Goal: Use online tool/utility: Utilize a website feature to perform a specific function

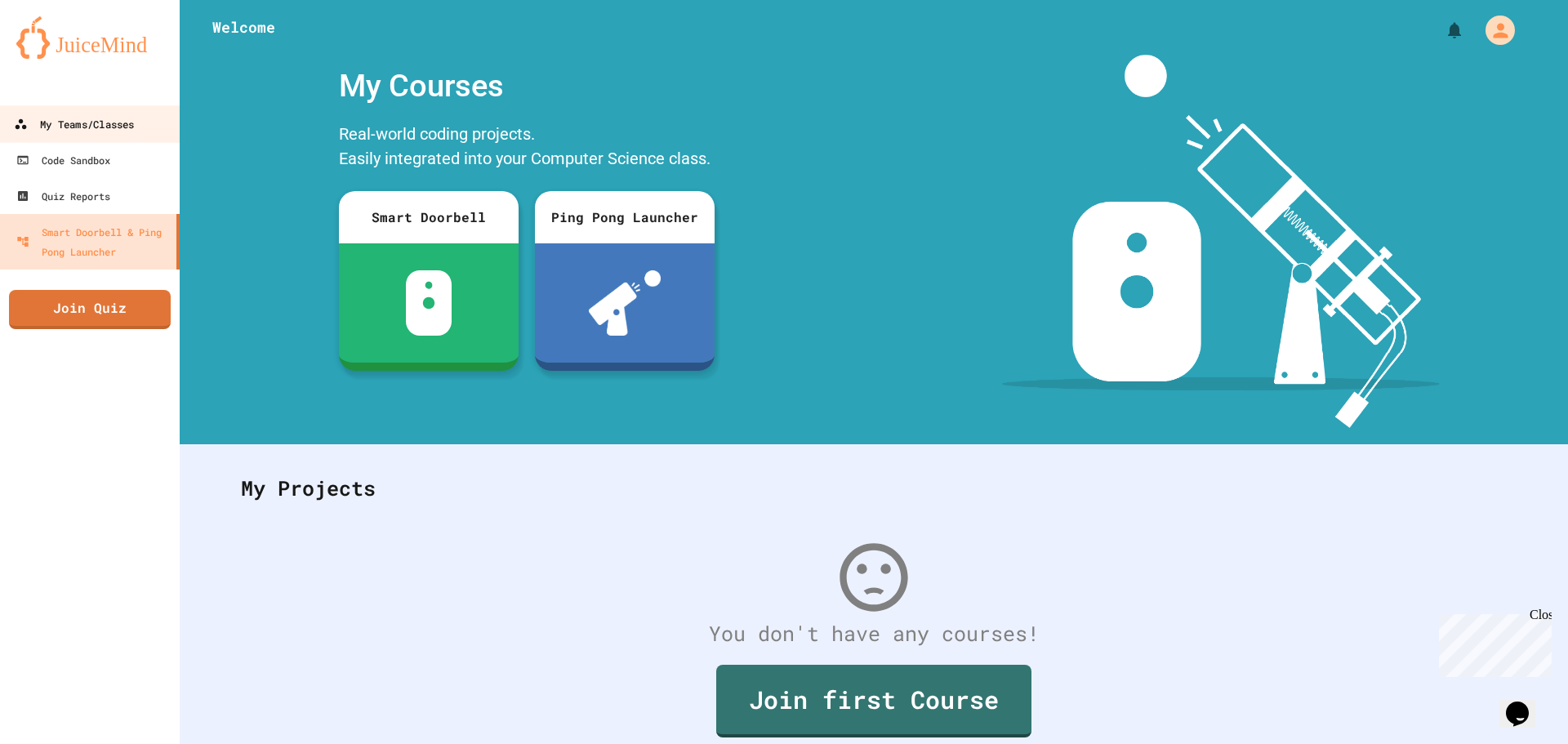
click at [136, 113] on link "My Teams/Classes" at bounding box center [89, 123] width 185 height 37
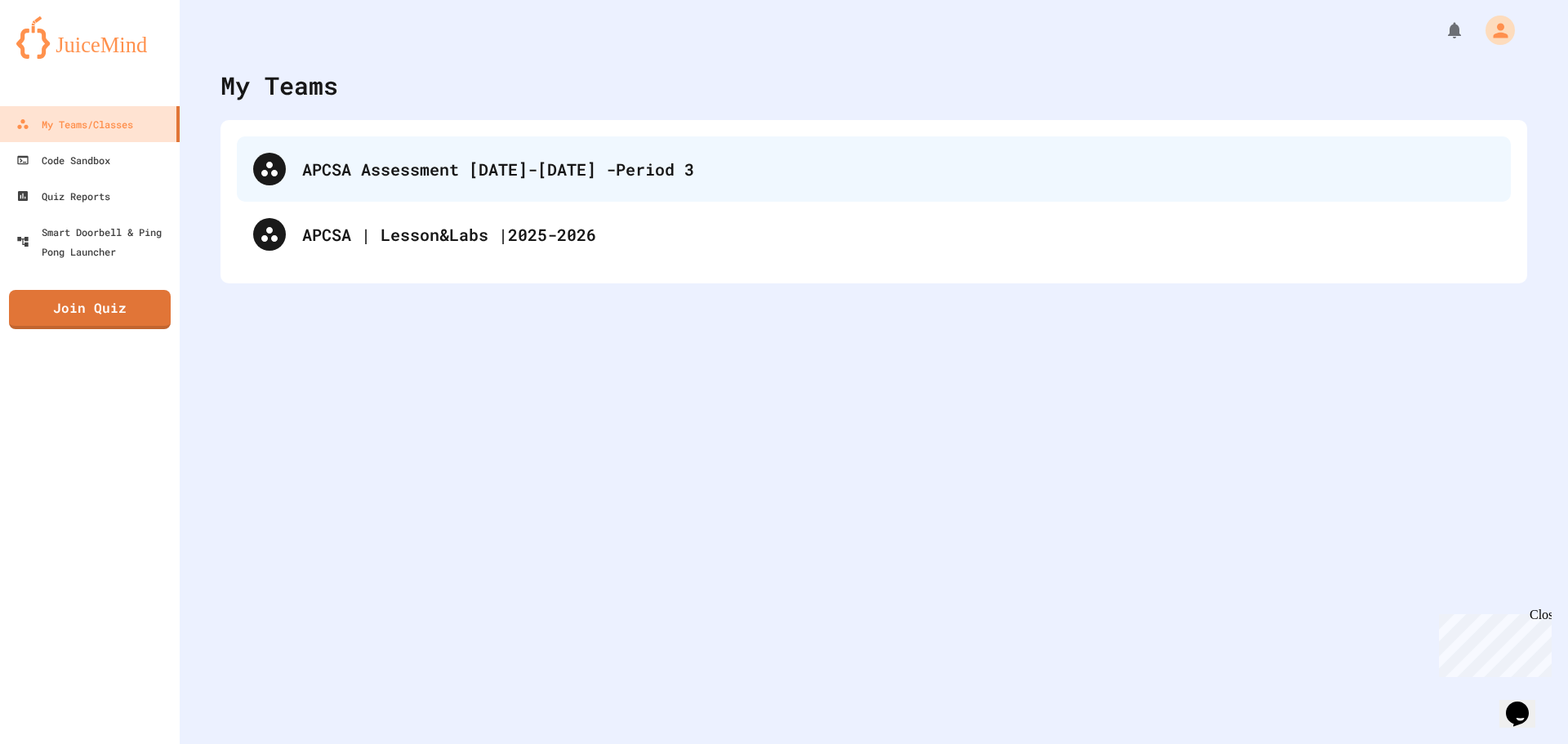
click at [419, 181] on div "APCSA Assessment [DATE]-[DATE] -Period 3" at bounding box center [898, 169] width 1193 height 25
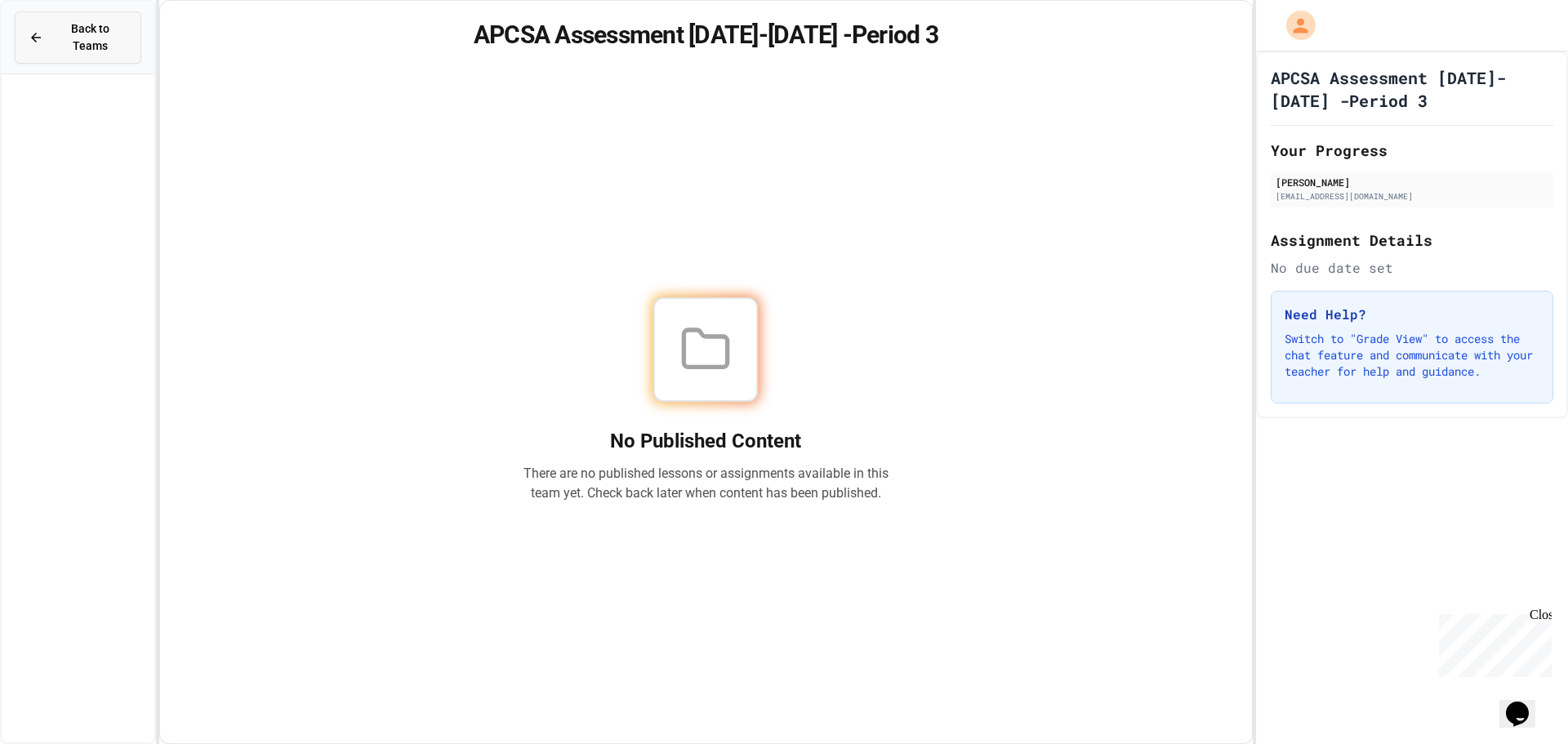
click at [58, 35] on span "Back to Teams" at bounding box center [89, 37] width 74 height 35
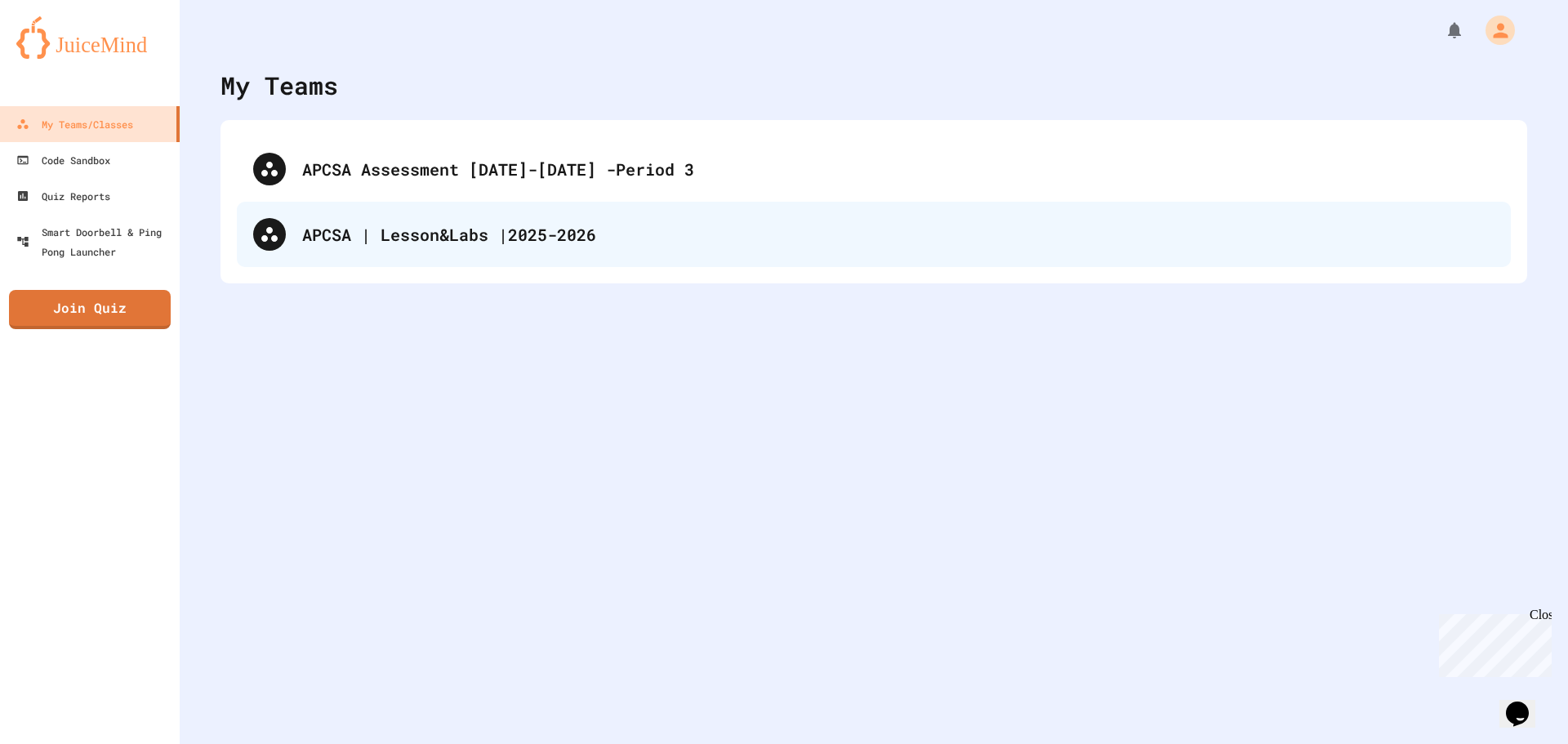
click at [406, 210] on div "APCSA | Lesson&Labs |2025-2026" at bounding box center [874, 235] width 1274 height 66
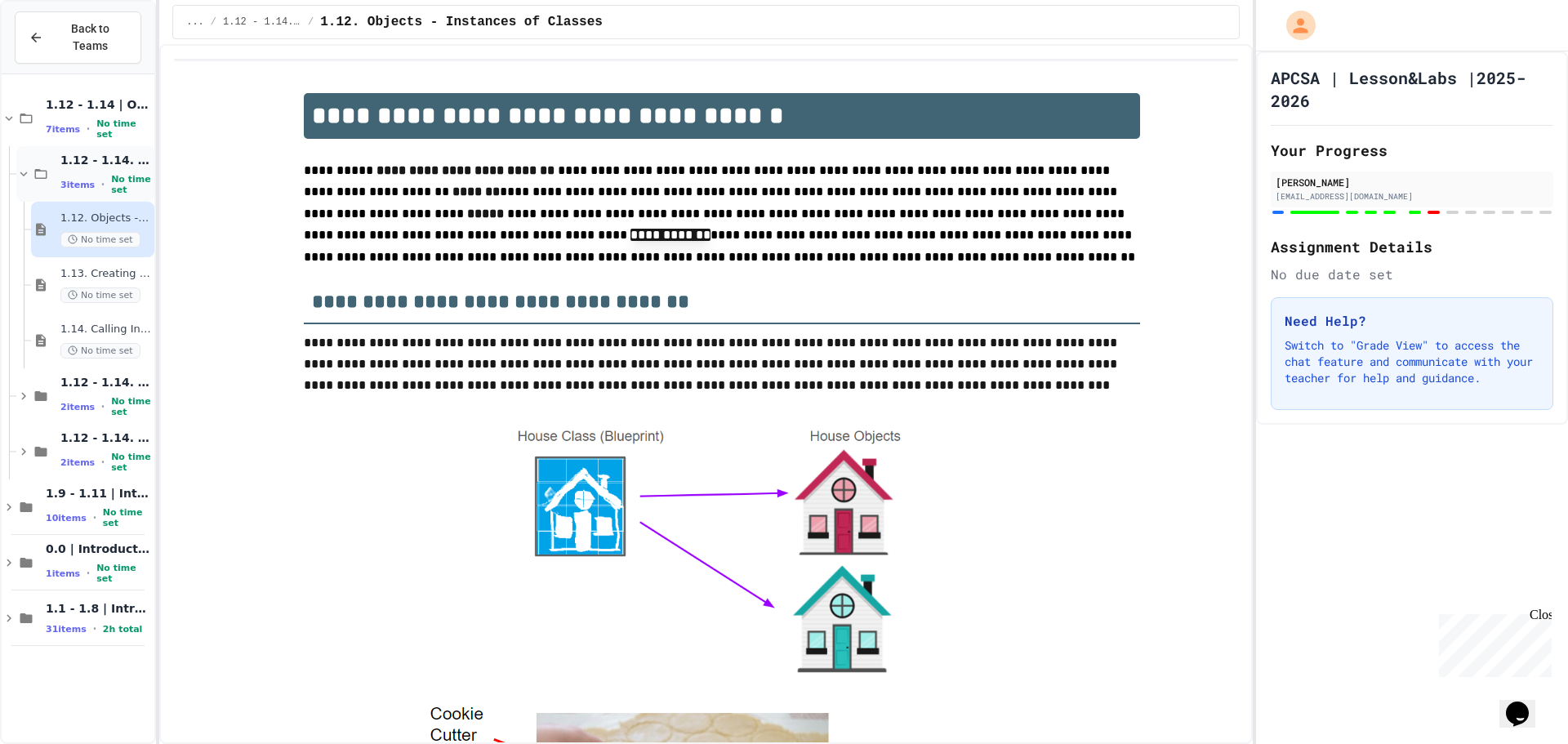
click at [27, 167] on icon at bounding box center [24, 174] width 15 height 15
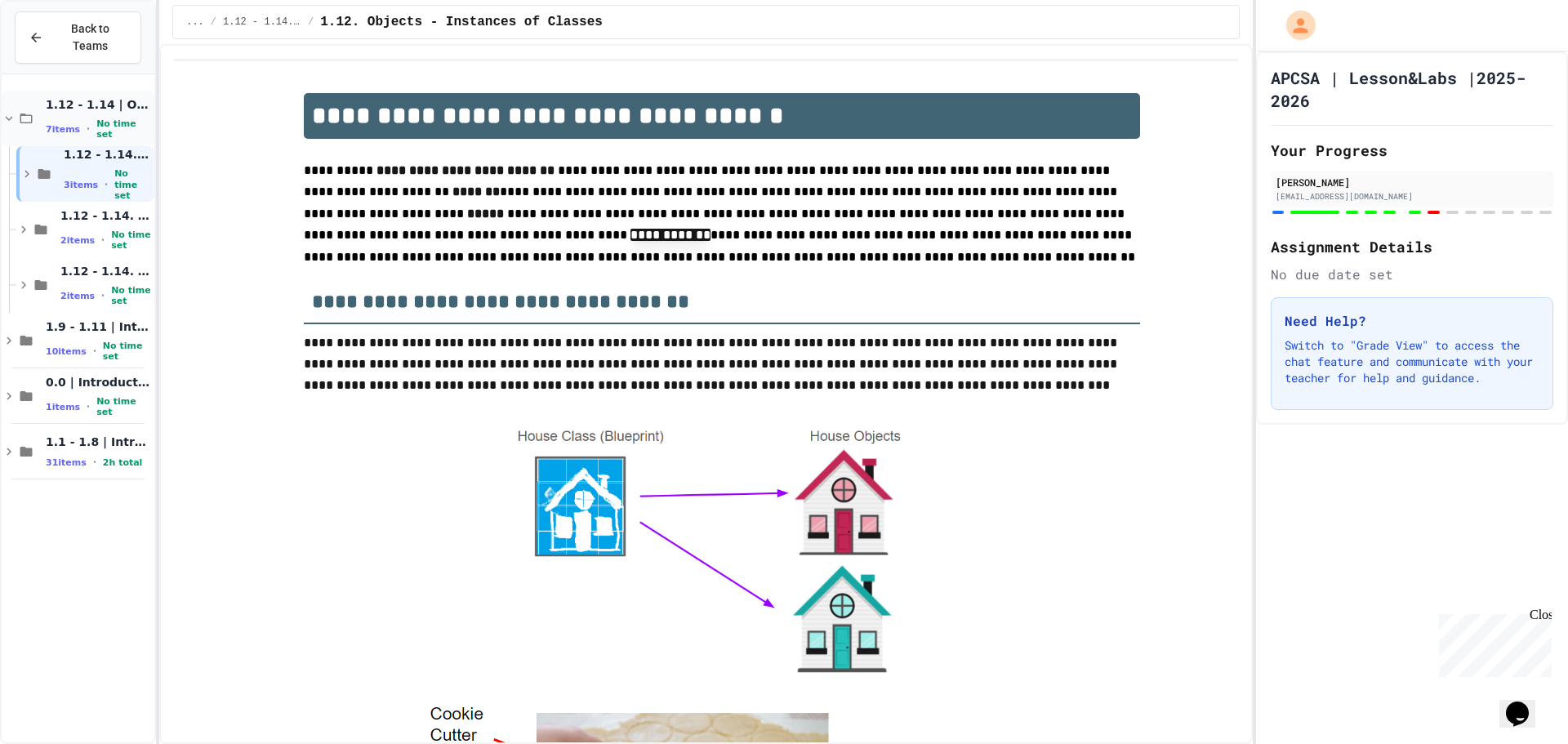
click at [7, 111] on icon at bounding box center [9, 119] width 15 height 15
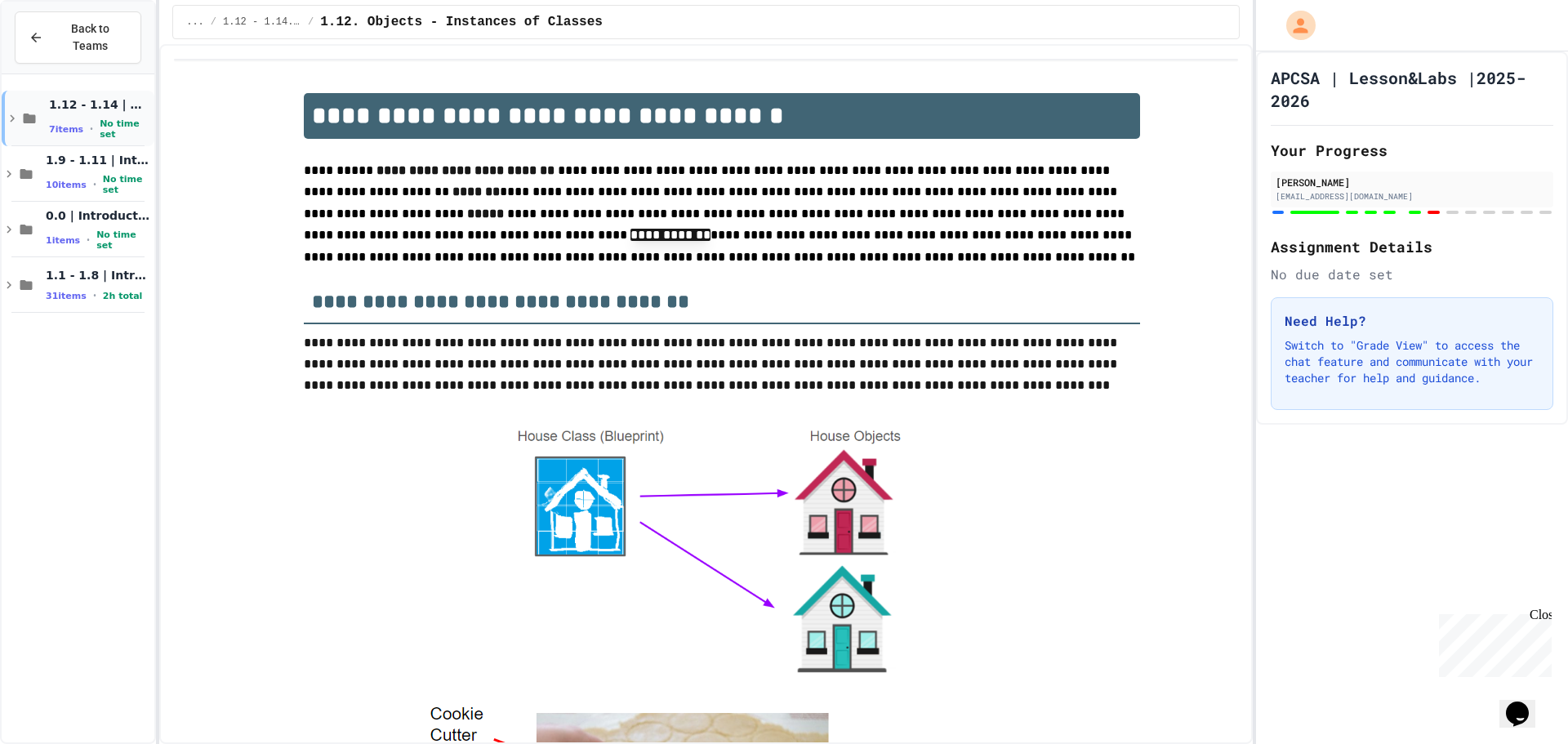
click at [117, 98] on span "1.12 - 1.14 | Objects and Instances of Classes" at bounding box center [100, 105] width 102 height 15
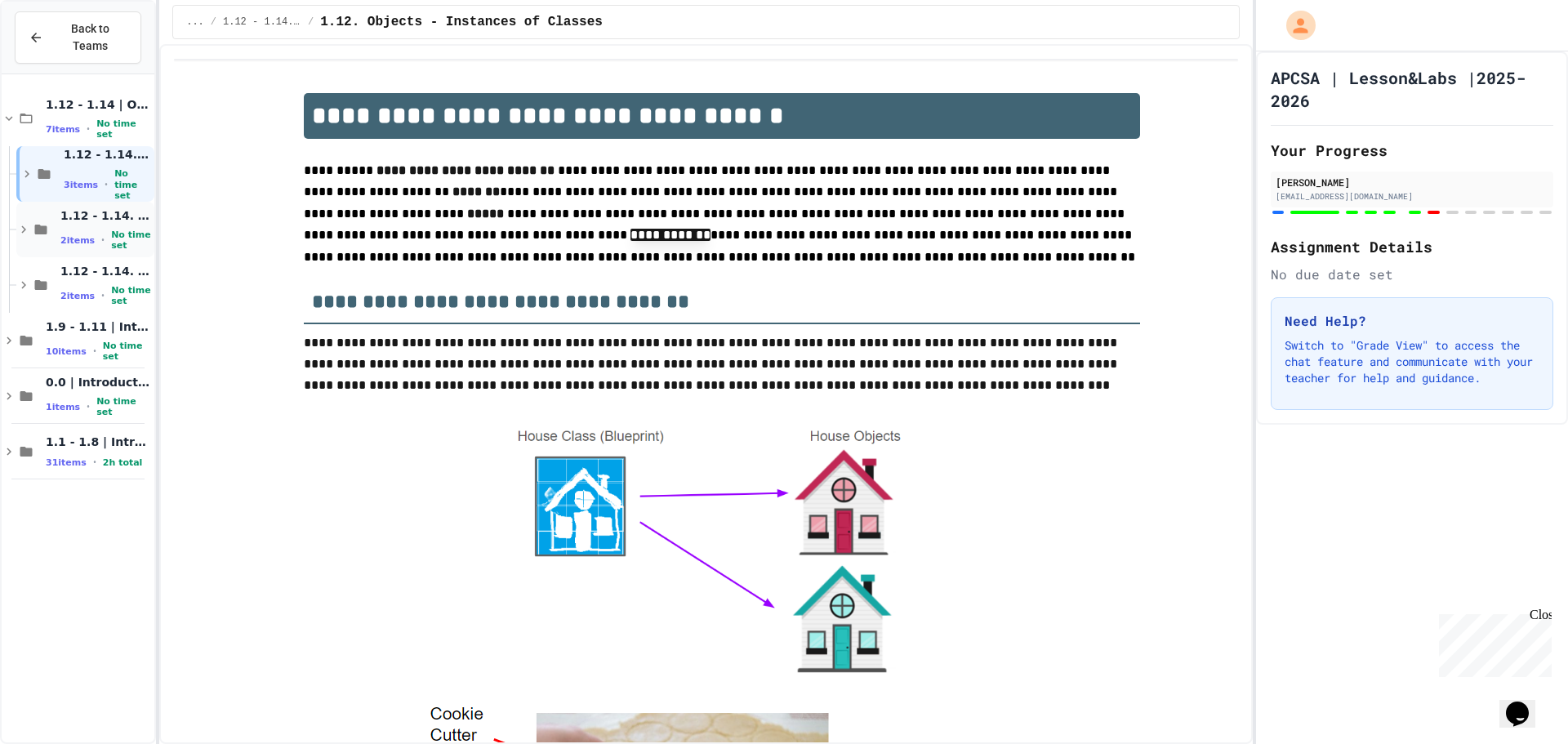
click at [123, 208] on span "1.12 - 1.14. | Graded Labs" at bounding box center [105, 215] width 90 height 15
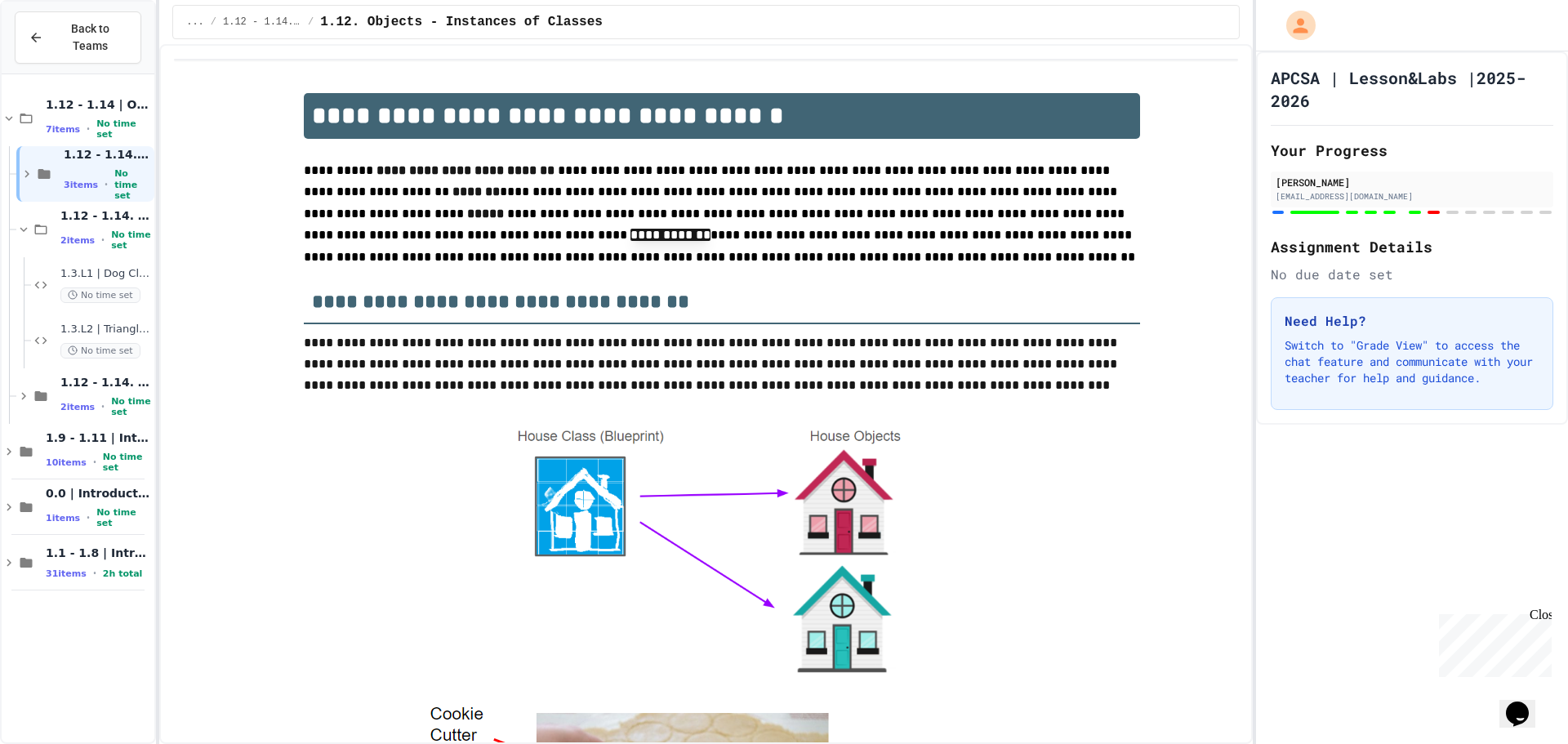
click at [102, 267] on span "1.3.L1 | Dog Class Lab" at bounding box center [105, 274] width 90 height 14
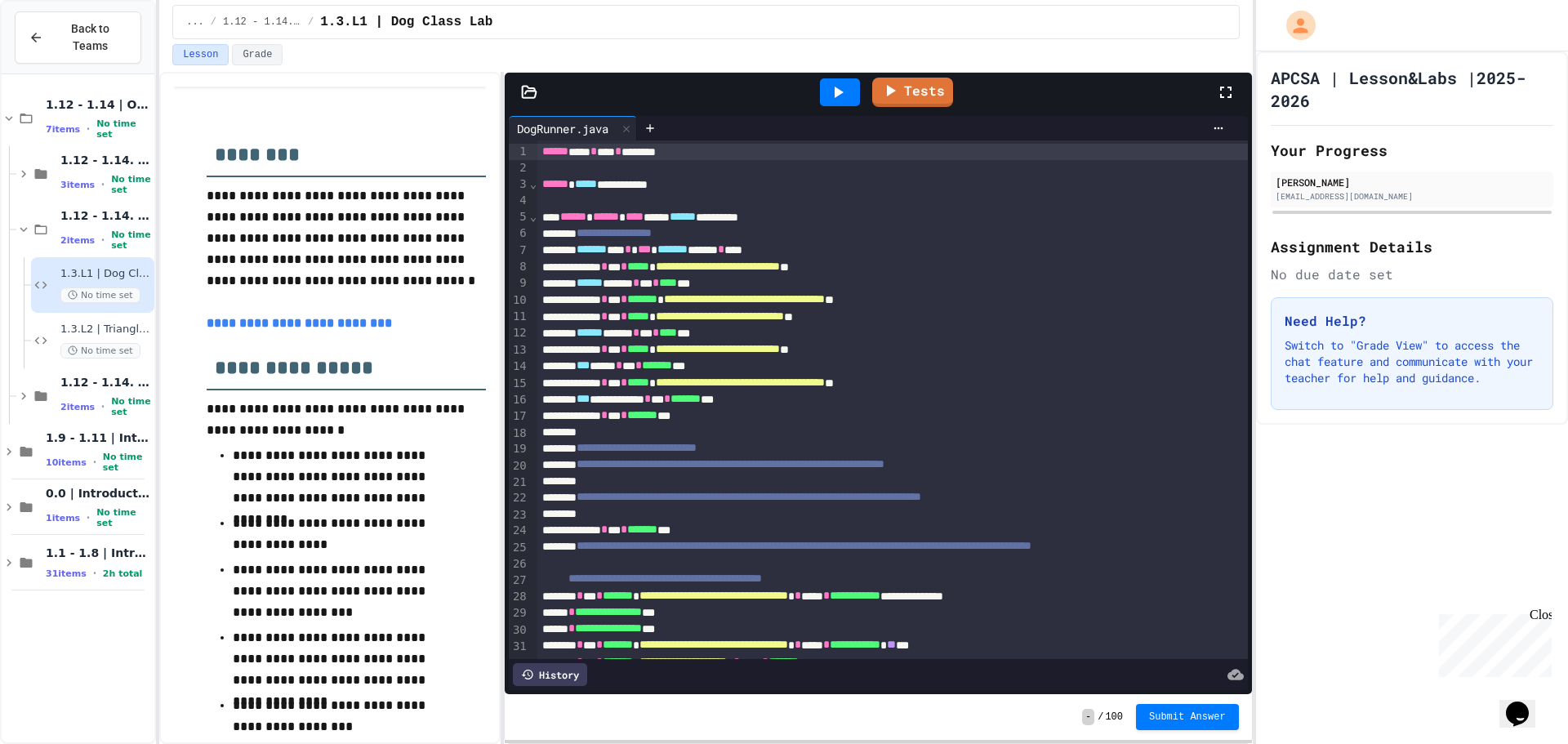
click at [505, 468] on div "**********" at bounding box center [706, 408] width 1093 height 673
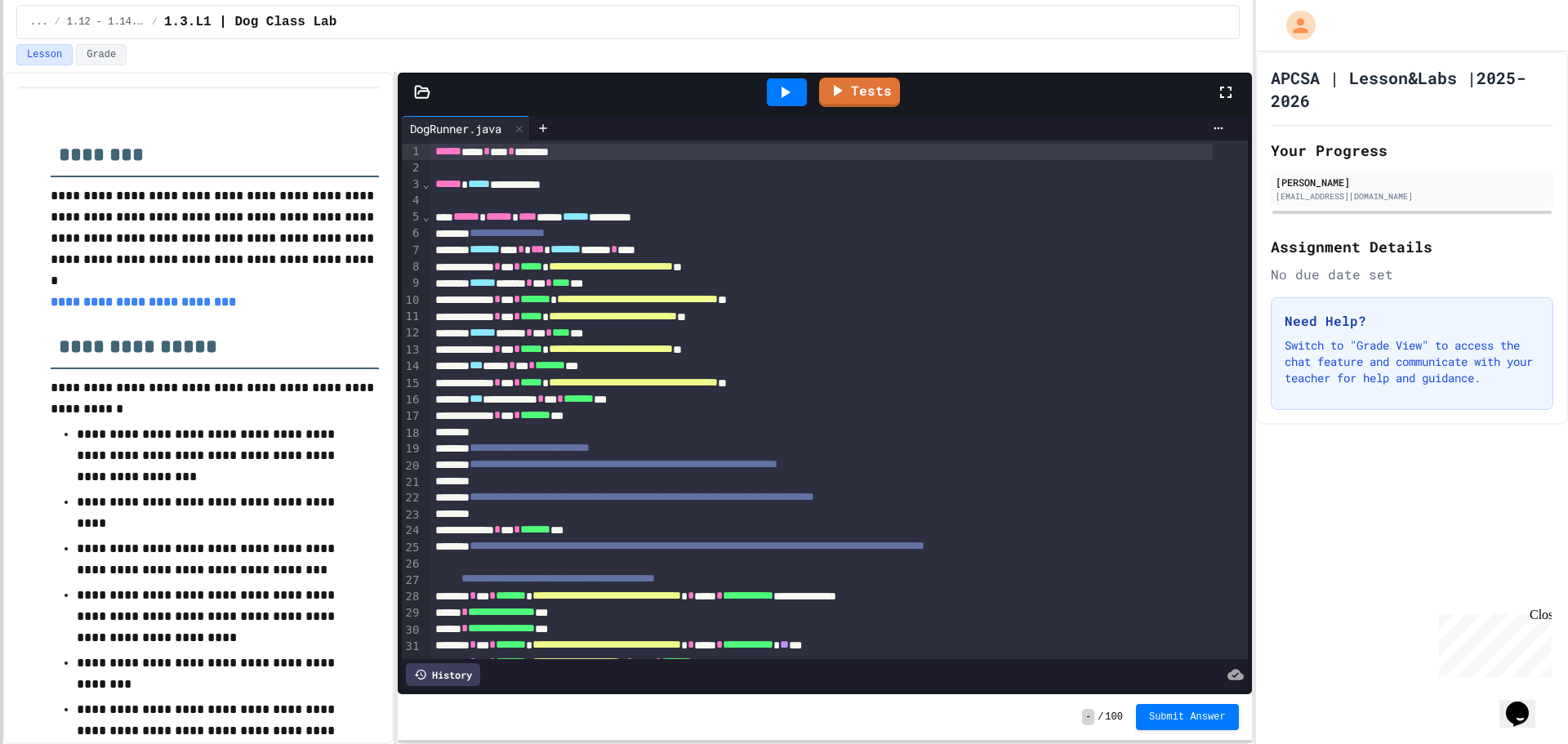
click at [0, 405] on div at bounding box center [2, 372] width 4 height 744
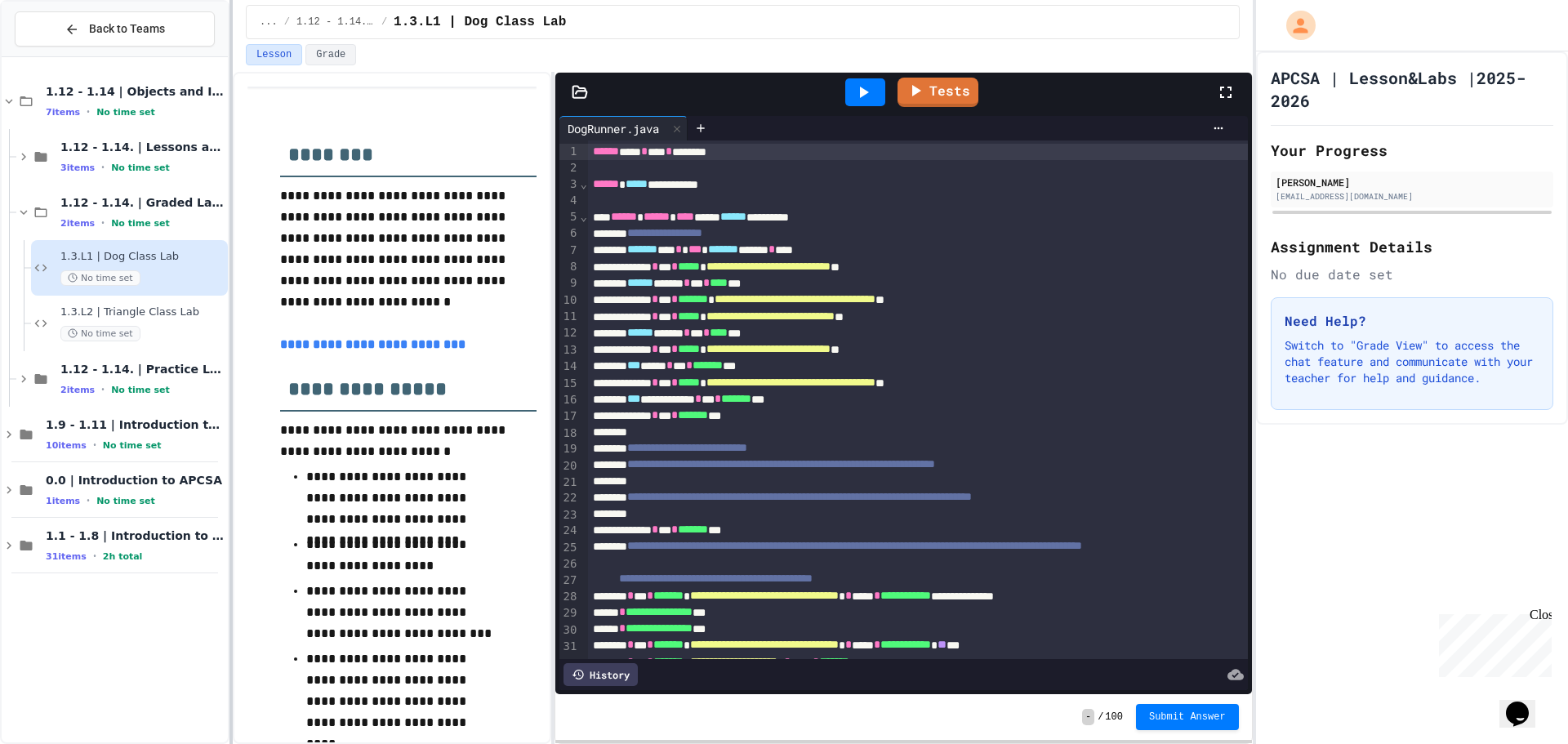
click at [230, 237] on div at bounding box center [231, 372] width 4 height 744
click at [126, 40] on button "Back to Teams" at bounding box center [114, 29] width 200 height 35
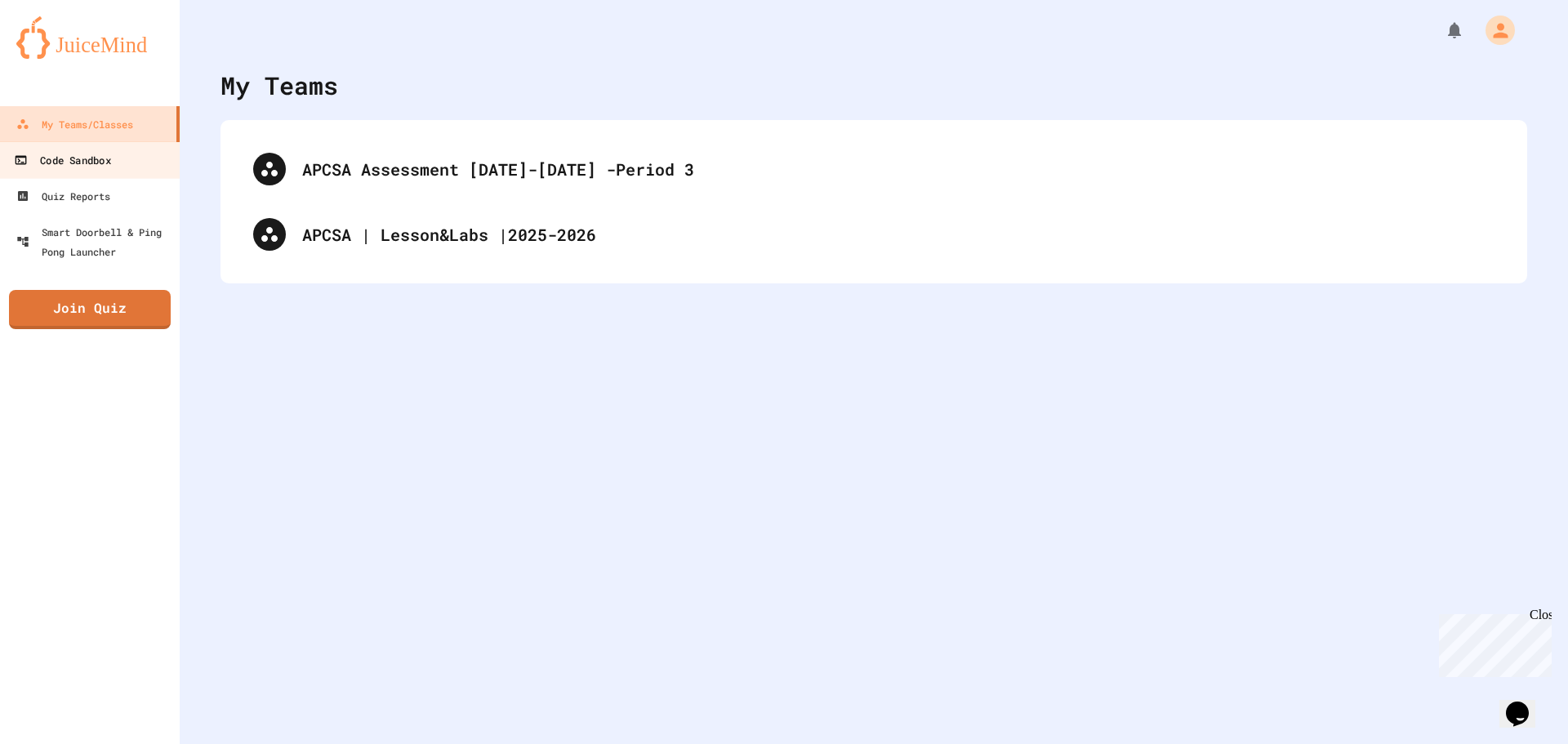
click at [116, 163] on link "Code Sandbox" at bounding box center [89, 160] width 185 height 37
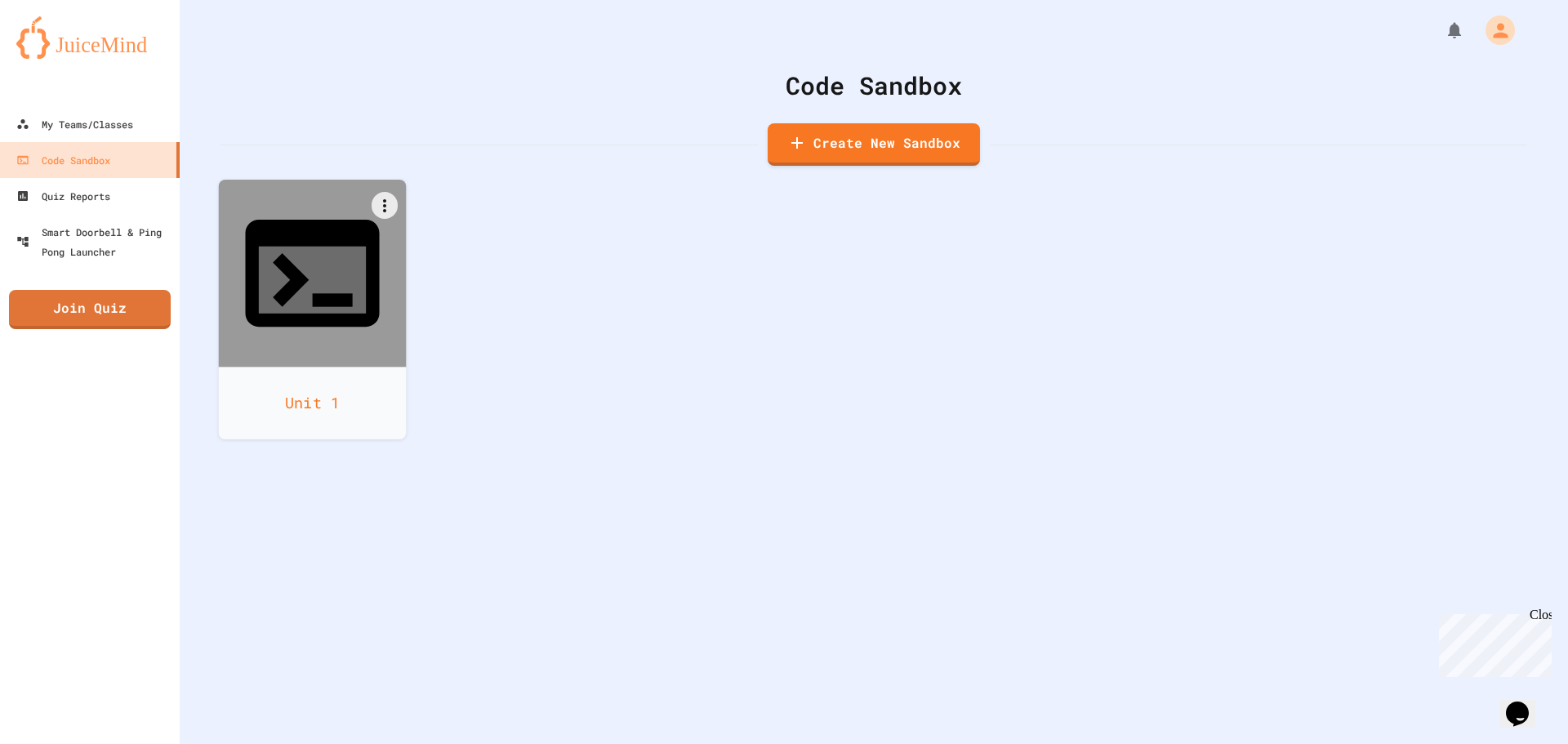
click at [314, 268] on icon at bounding box center [312, 273] width 161 height 161
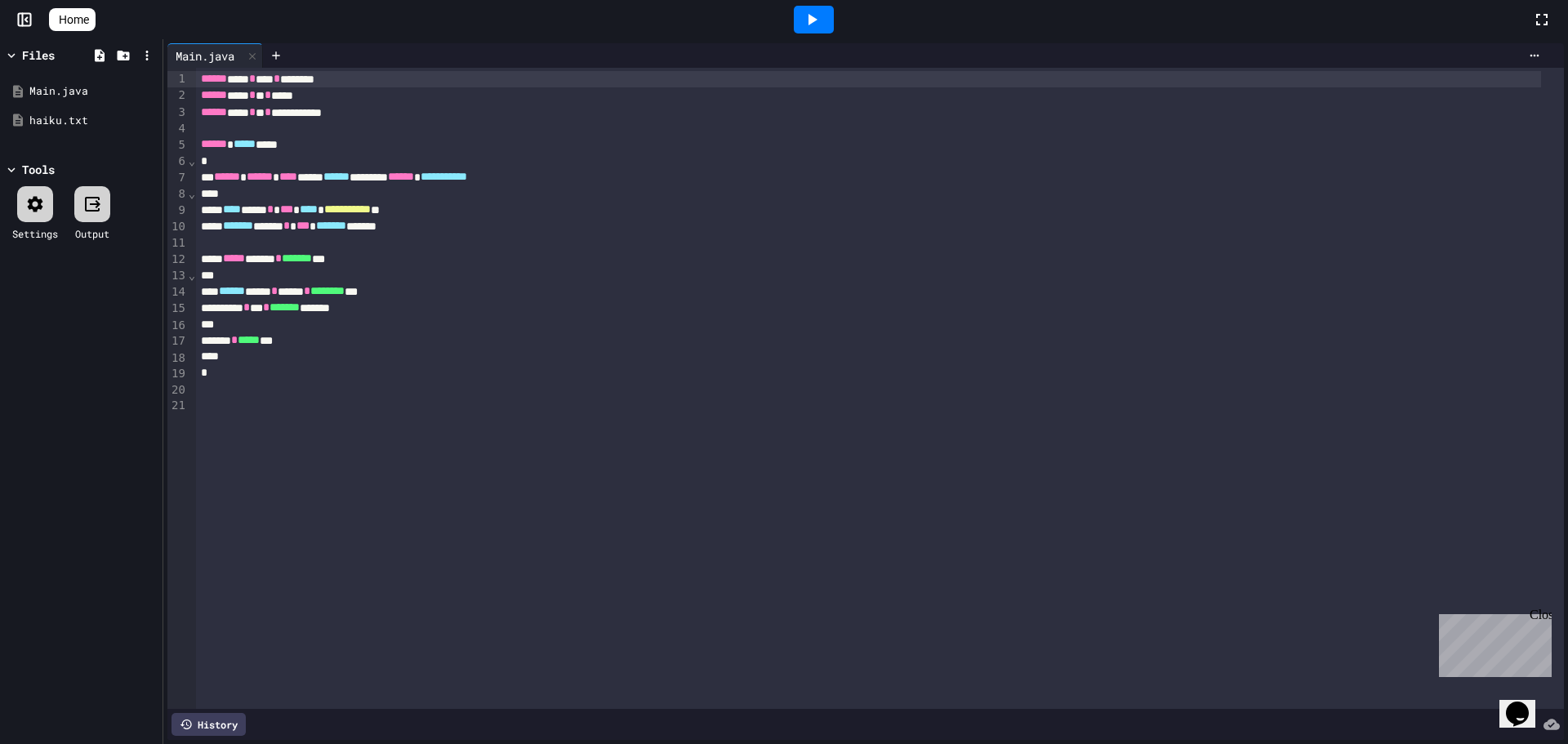
click at [26, 19] on icon at bounding box center [26, 20] width 3 height 4
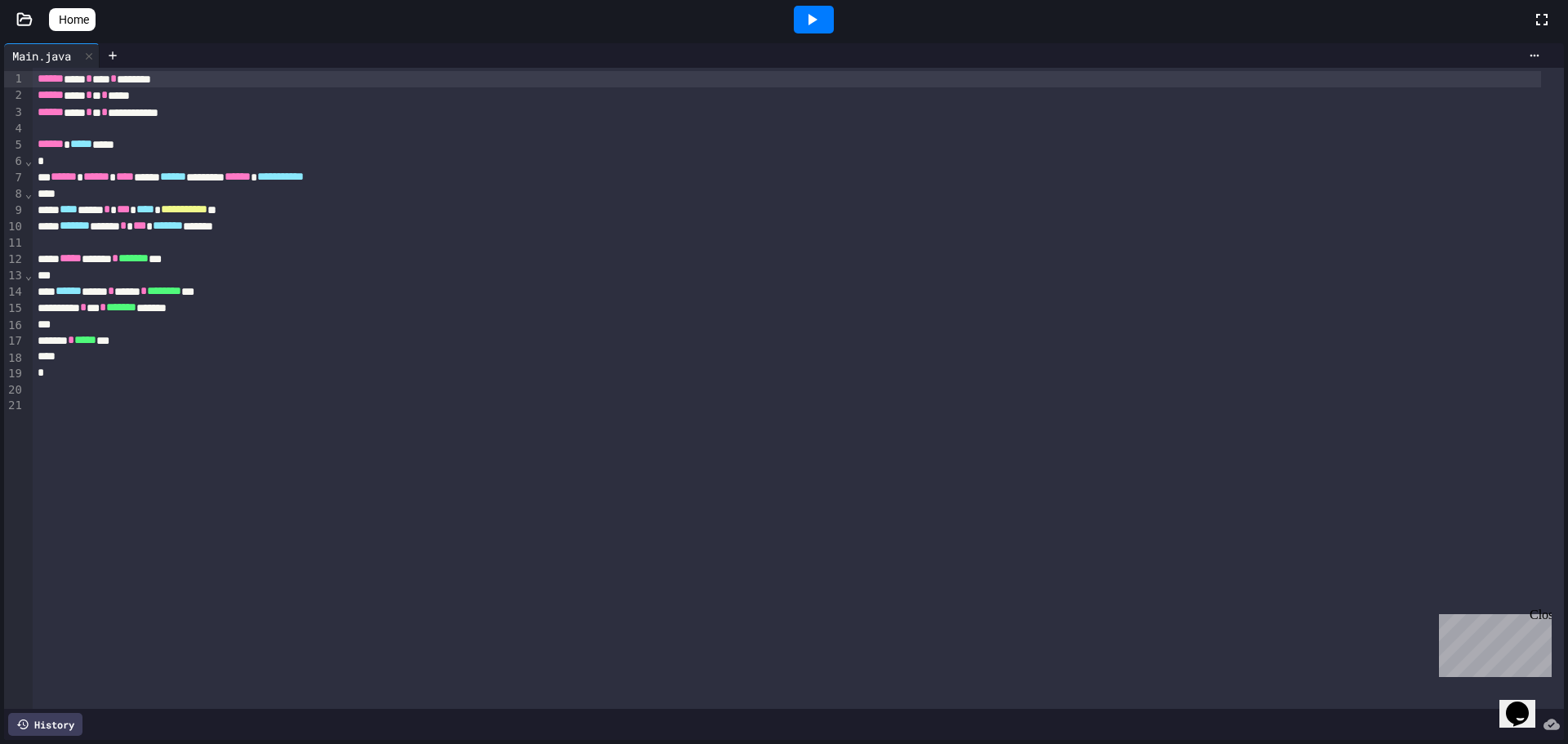
click at [26, 19] on icon at bounding box center [25, 20] width 16 height 16
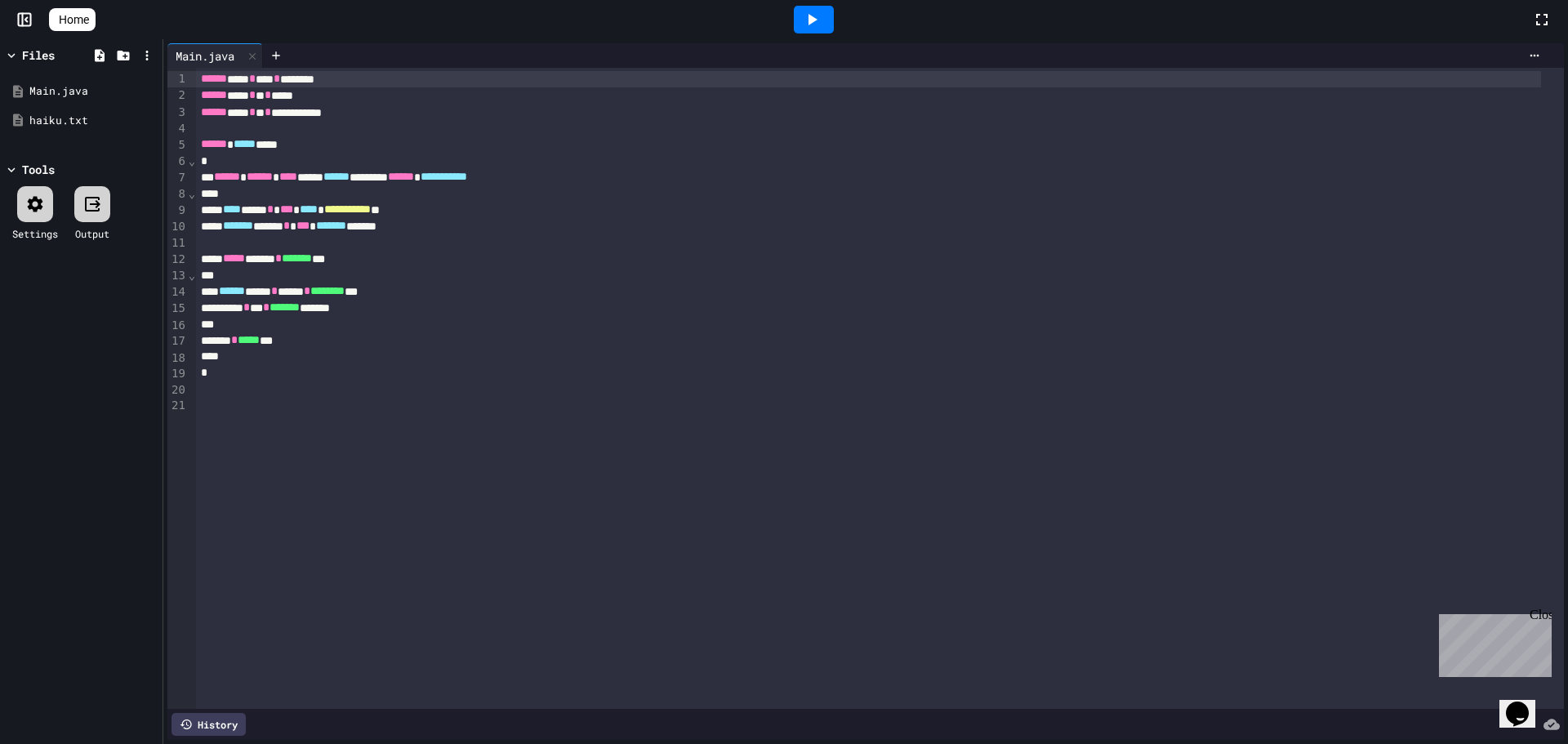
click at [90, 10] on link "Home" at bounding box center [72, 19] width 47 height 23
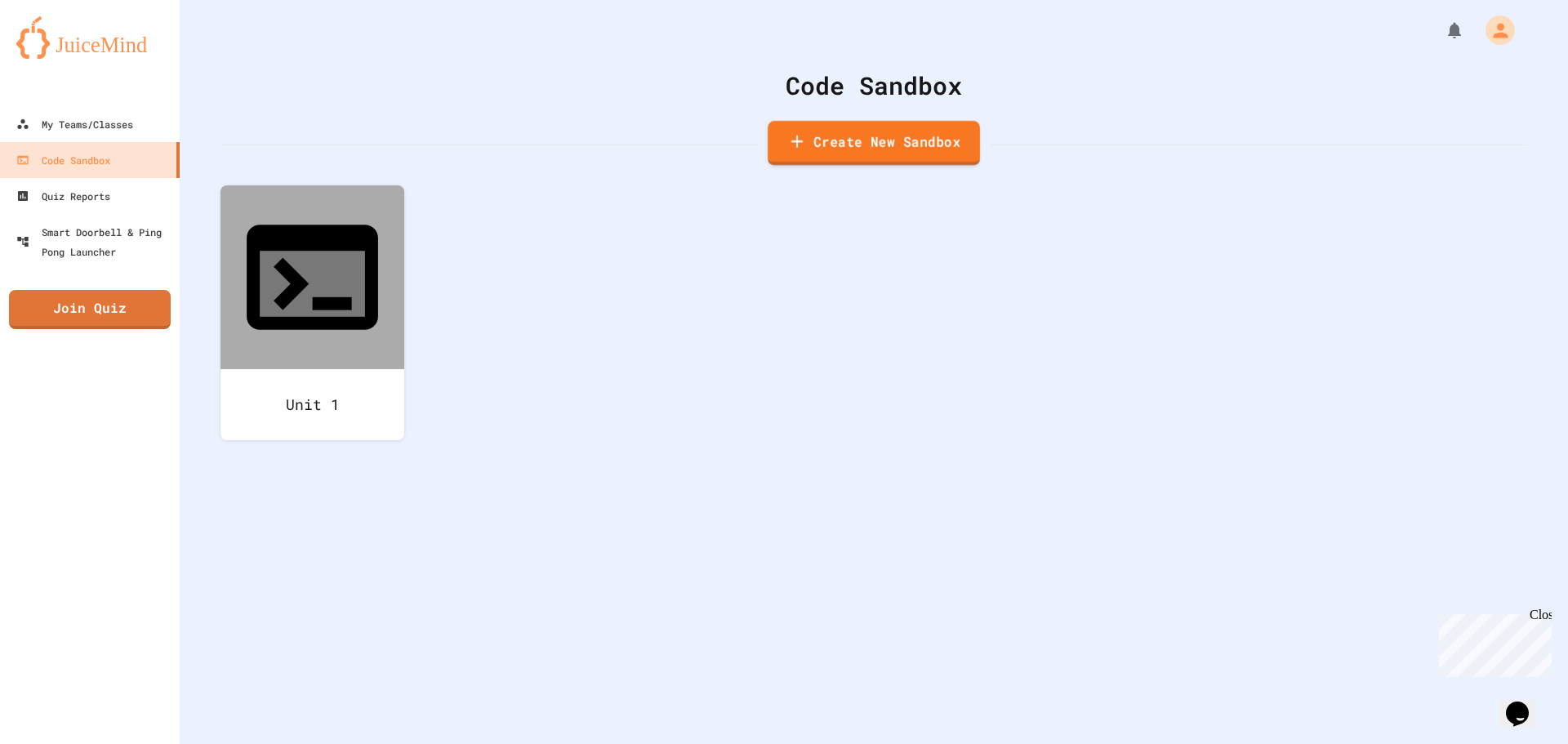
click at [880, 147] on link "Create New Sandbox" at bounding box center [873, 142] width 213 height 45
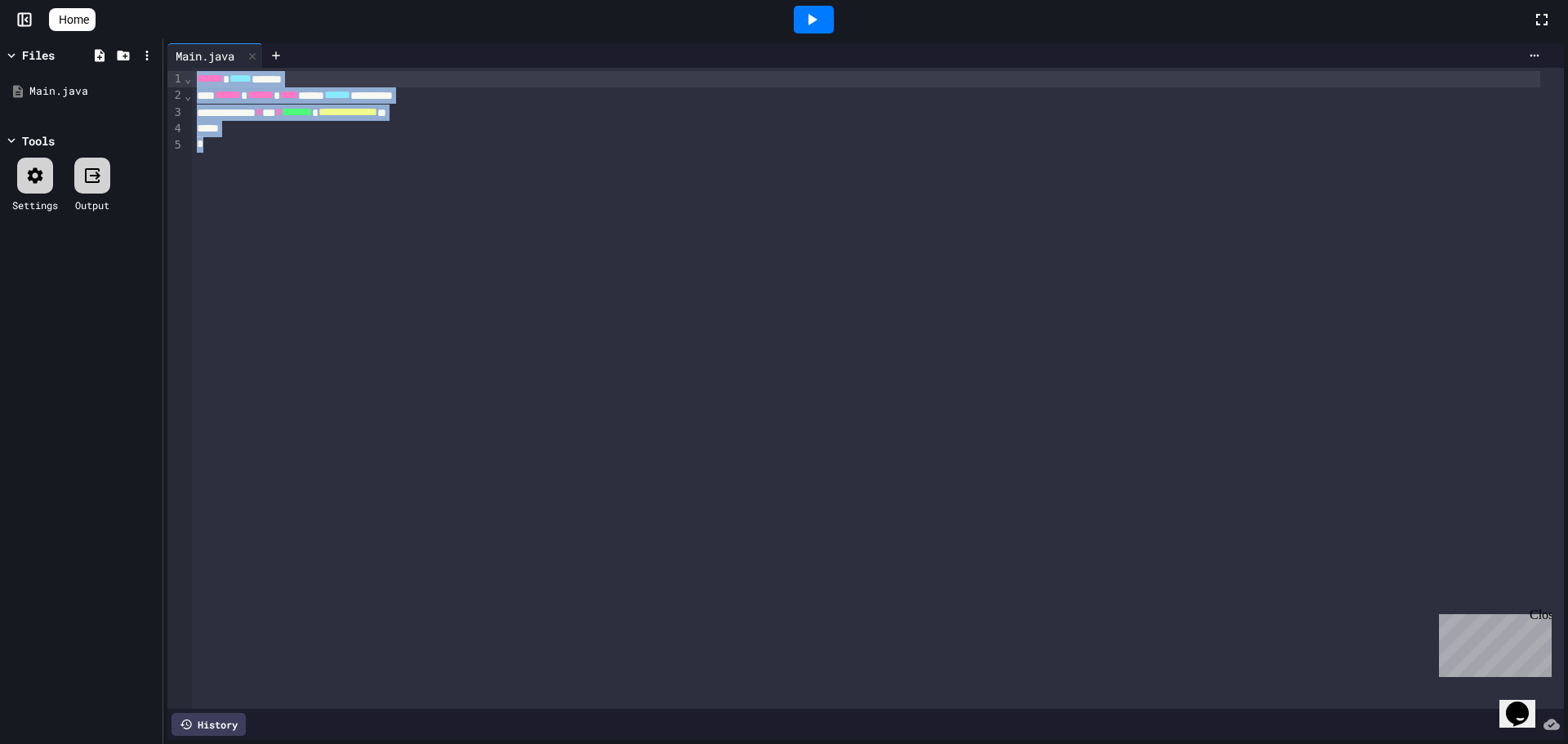
drag, startPoint x: 428, startPoint y: 255, endPoint x: 131, endPoint y: 65, distance: 352.6
click at [131, 65] on div "**********" at bounding box center [784, 392] width 1568 height 705
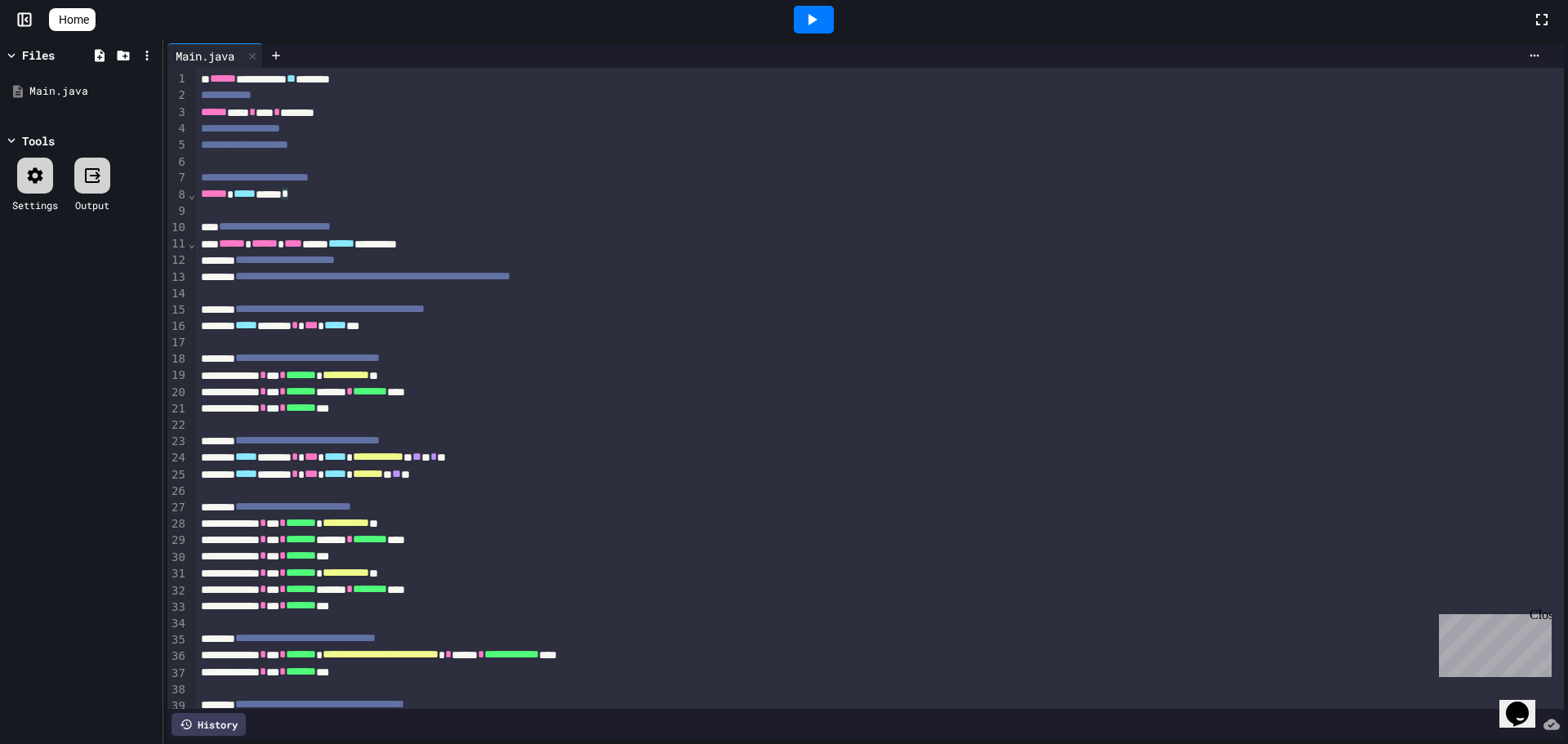
click at [198, 67] on div "Main.java" at bounding box center [214, 55] width 96 height 25
click at [198, 82] on div "**********" at bounding box center [862, 79] width 1333 height 16
click at [278, 49] on icon at bounding box center [276, 56] width 13 height 13
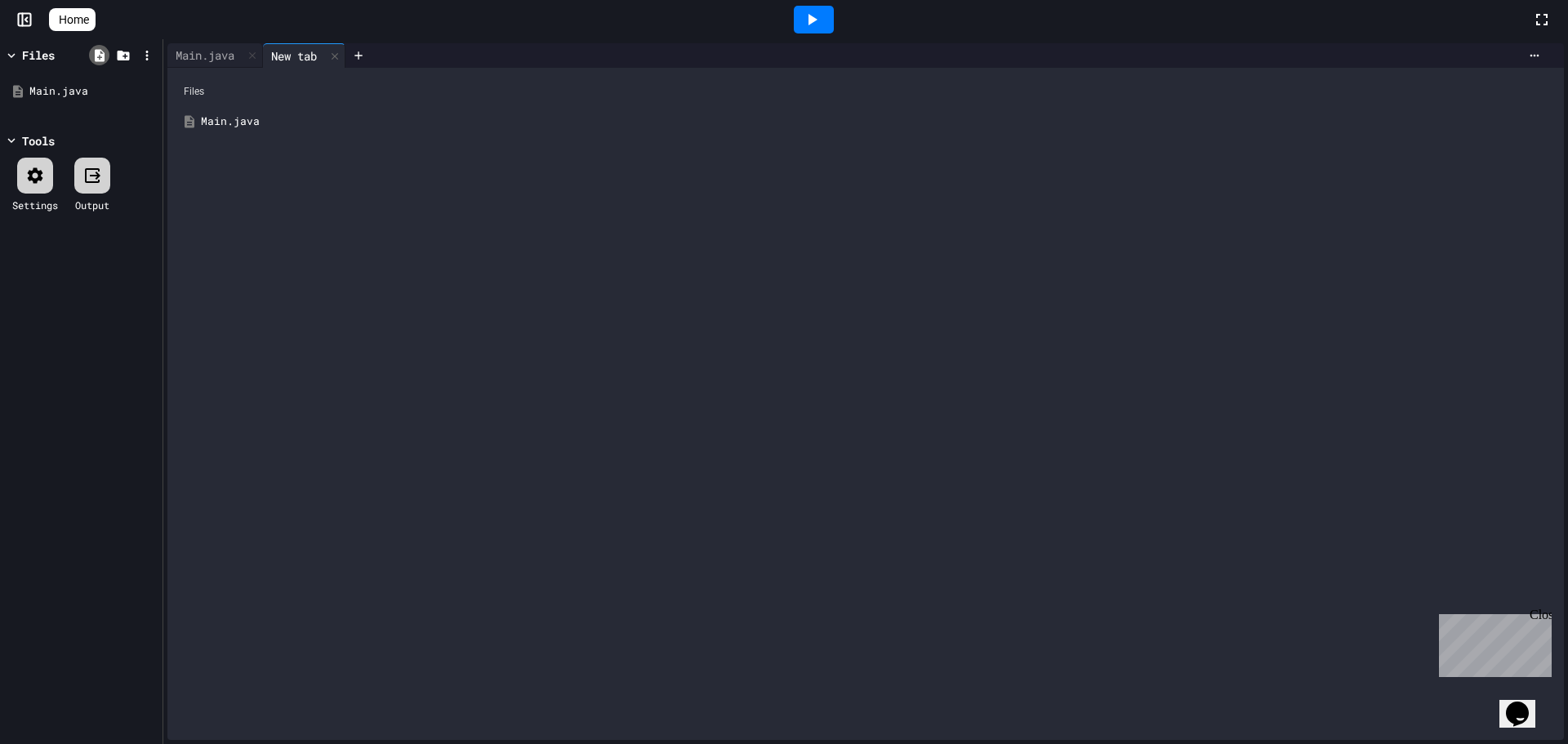
click at [102, 53] on icon at bounding box center [99, 56] width 15 height 15
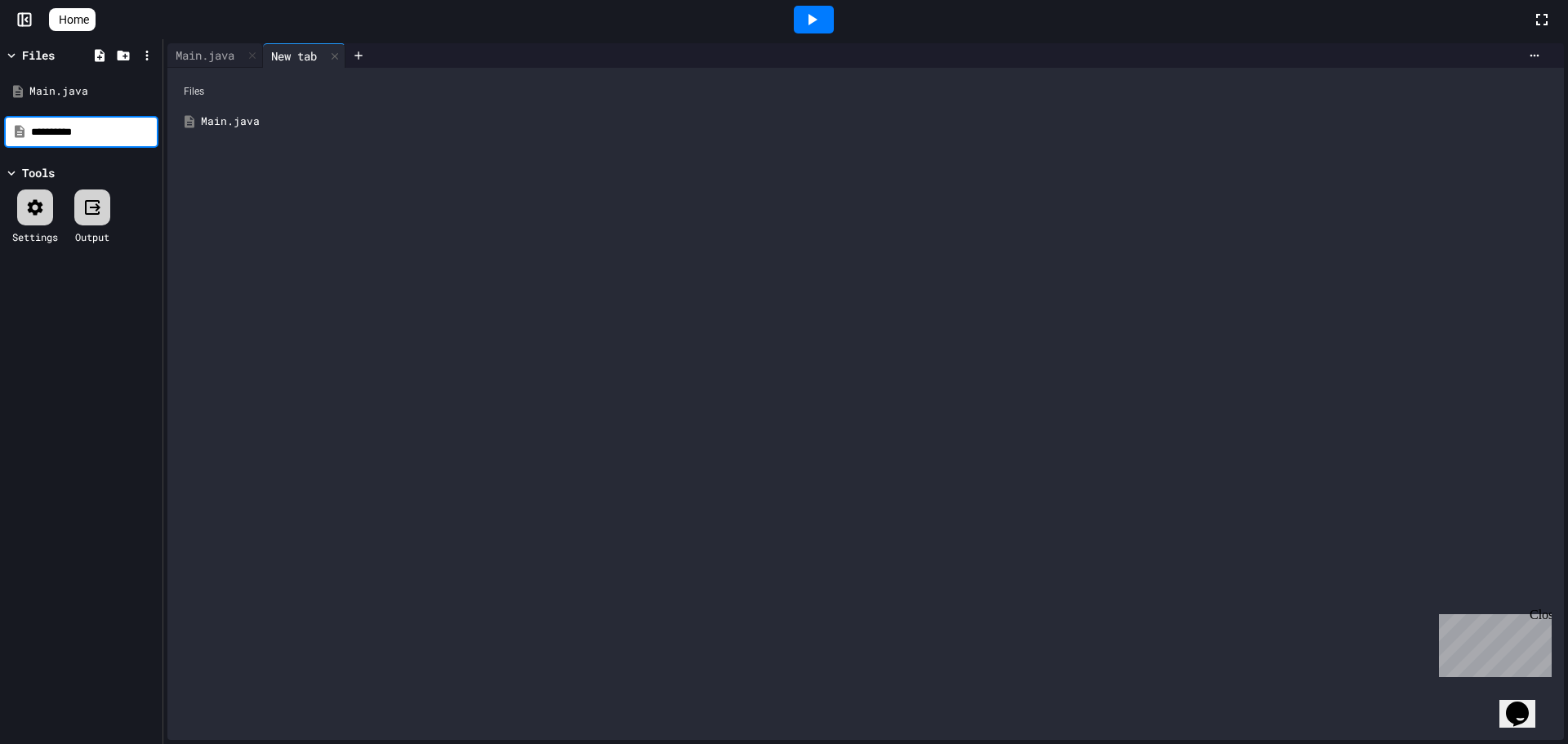
type input "**********"
click at [273, 111] on div "Drink.java" at bounding box center [865, 121] width 1381 height 29
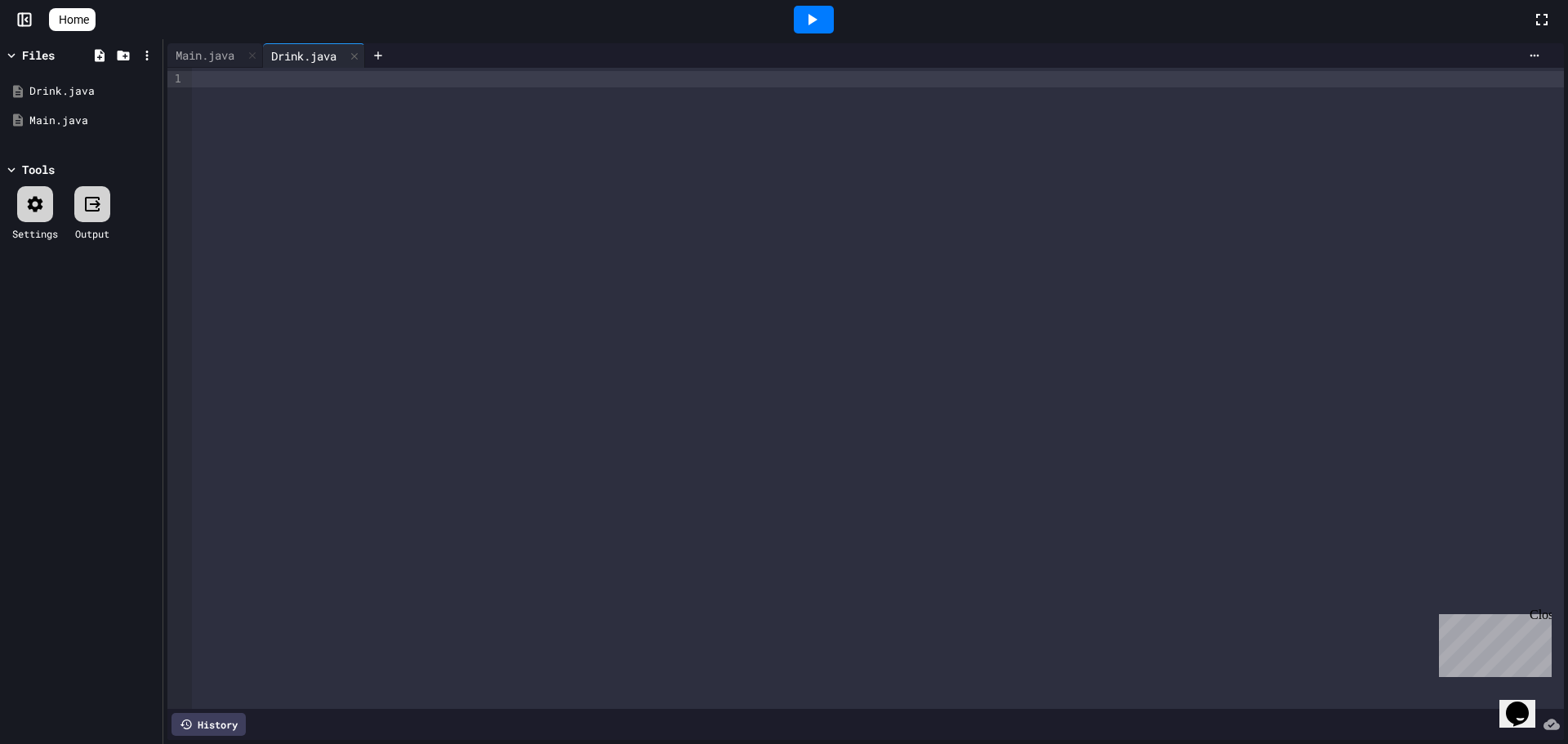
click at [409, 322] on div at bounding box center [878, 388] width 1373 height 642
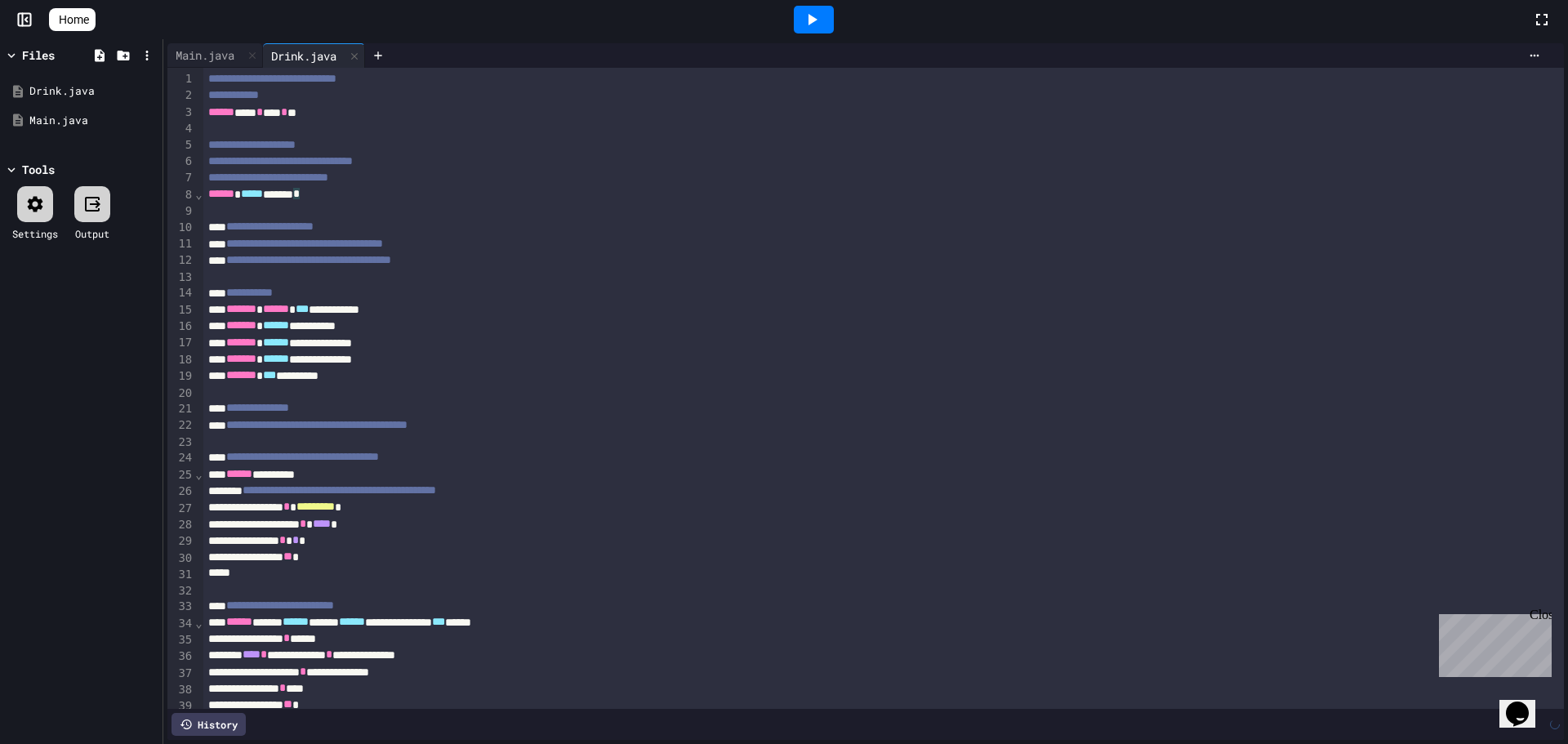
scroll to position [1309, 0]
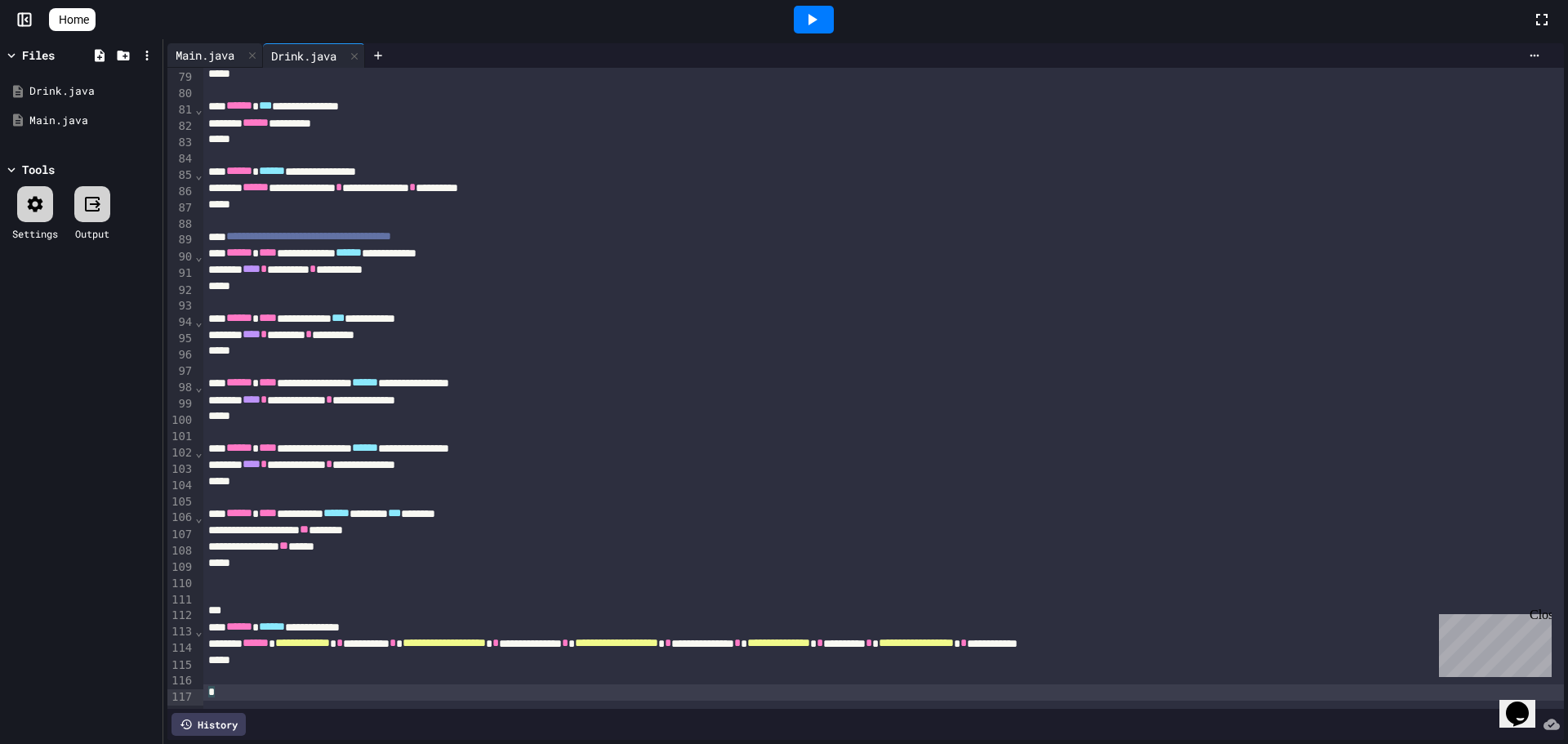
click at [215, 58] on div "Main.java" at bounding box center [204, 55] width 75 height 17
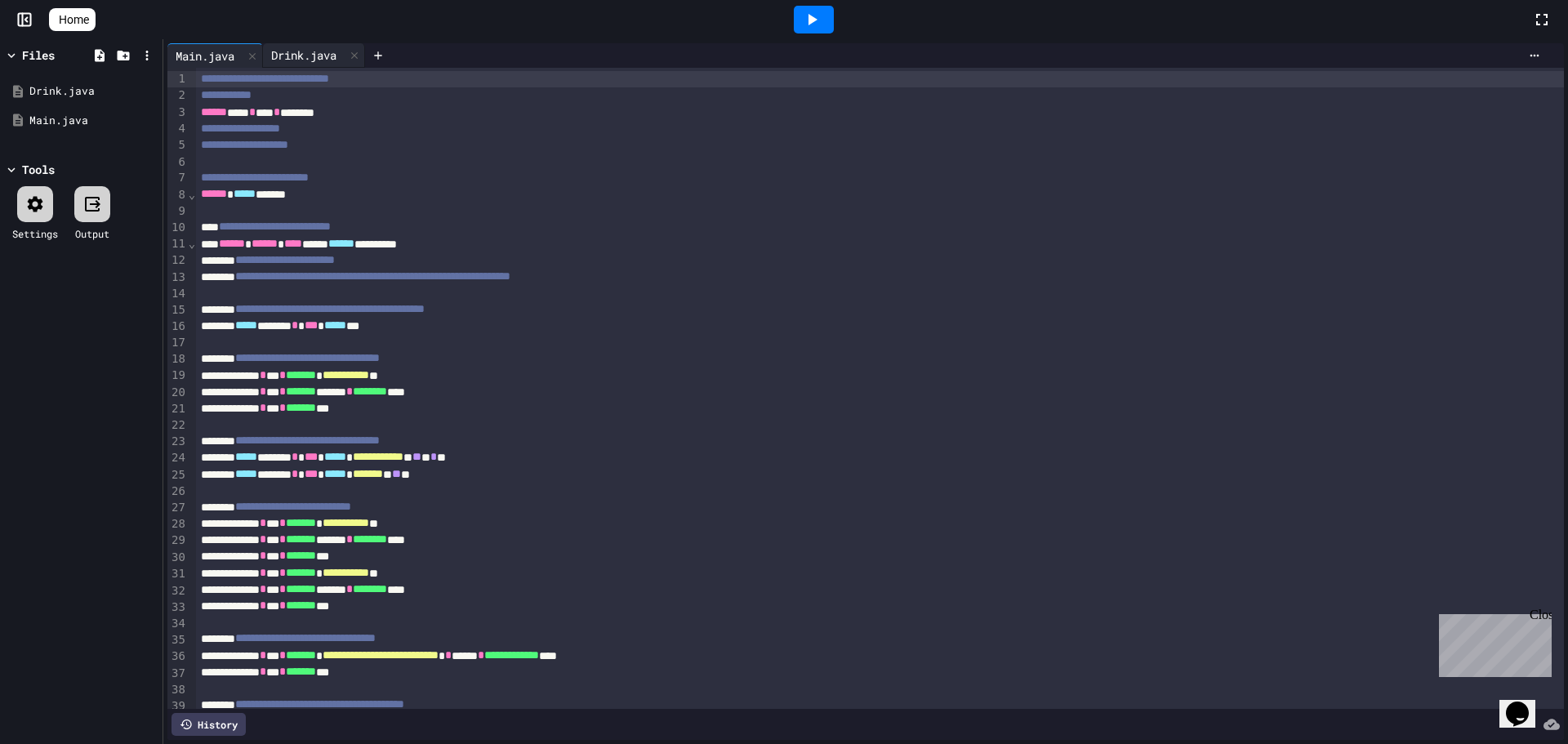
click at [338, 52] on div "Drink.java" at bounding box center [304, 55] width 82 height 17
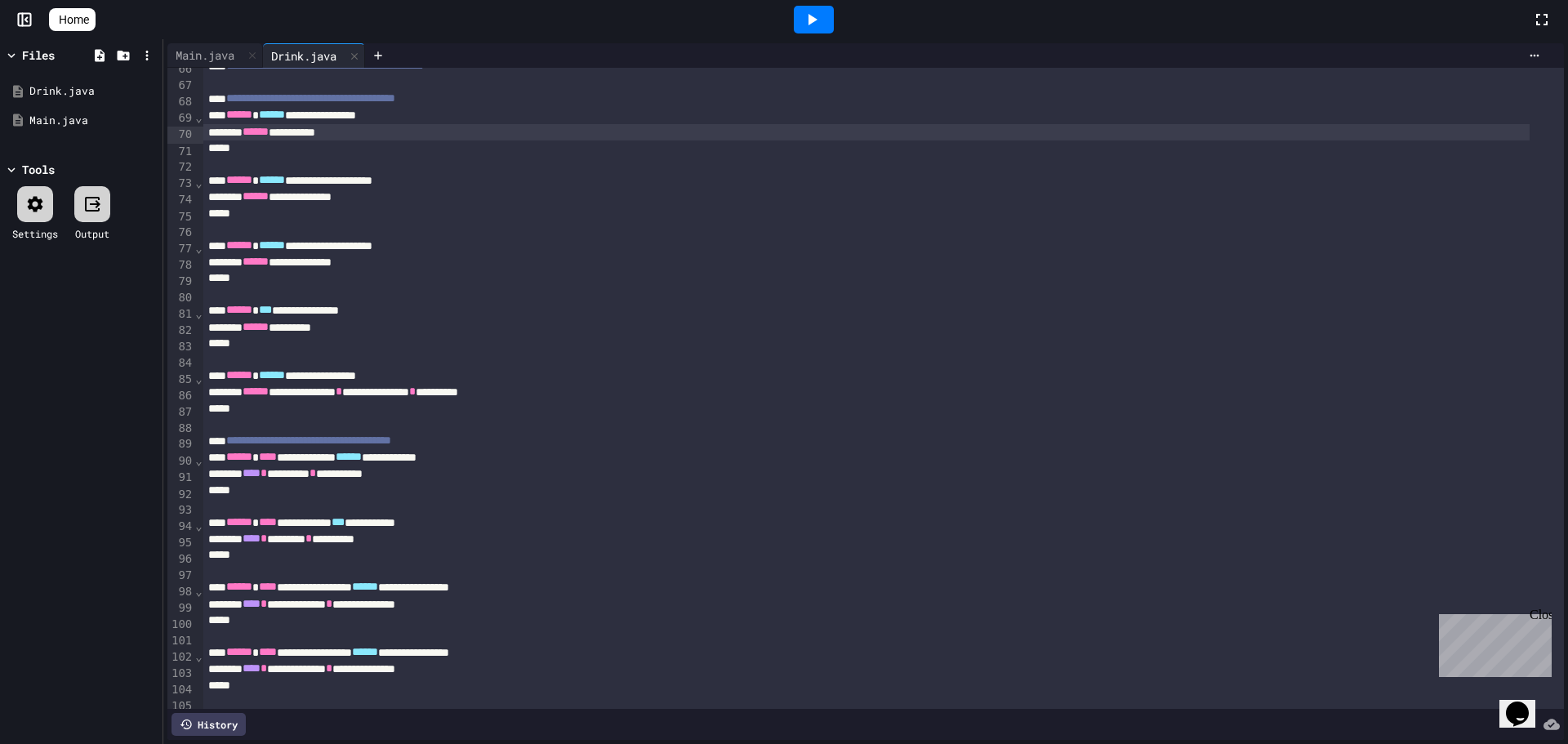
scroll to position [1121, 0]
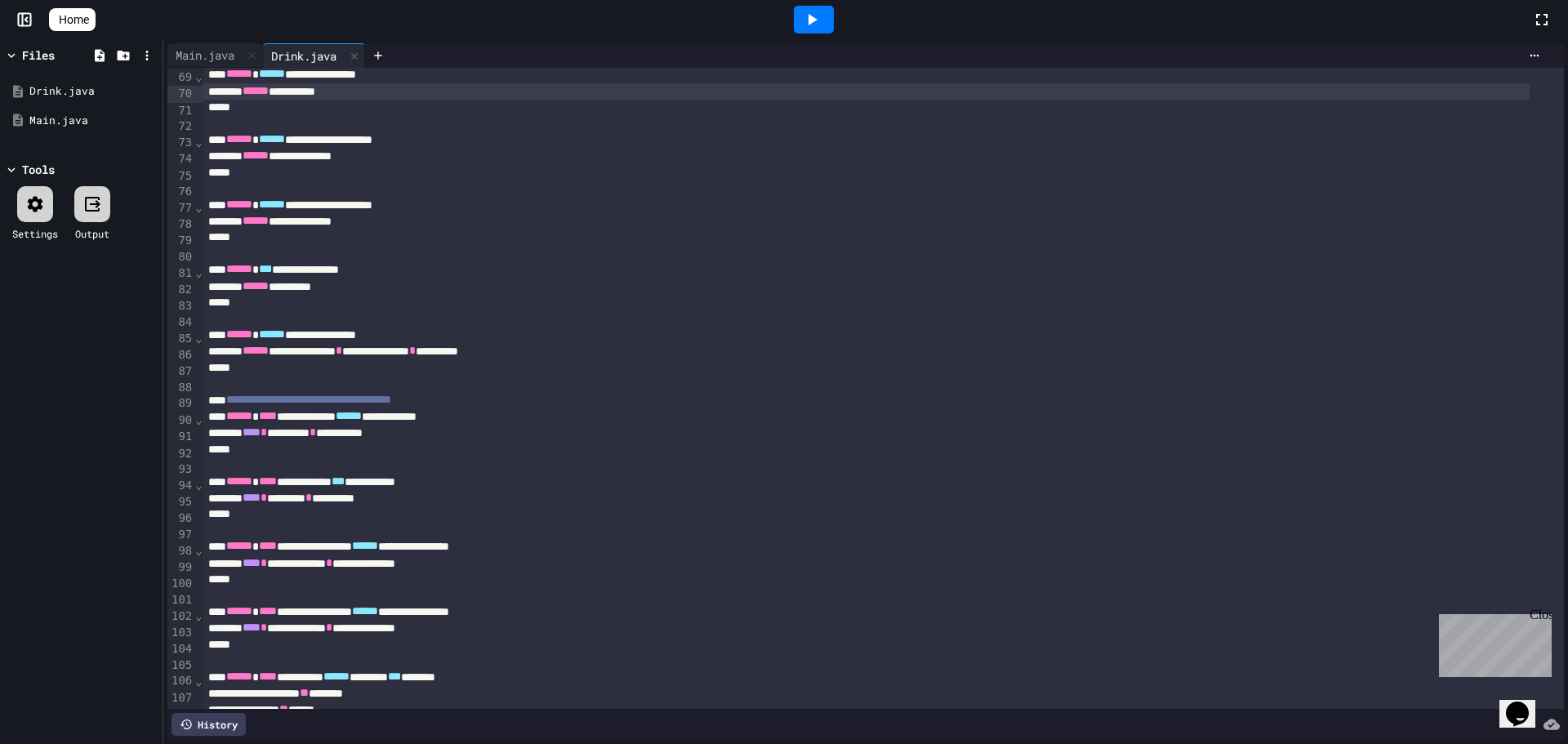
drag, startPoint x: 516, startPoint y: 396, endPoint x: 504, endPoint y: 452, distance: 57.3
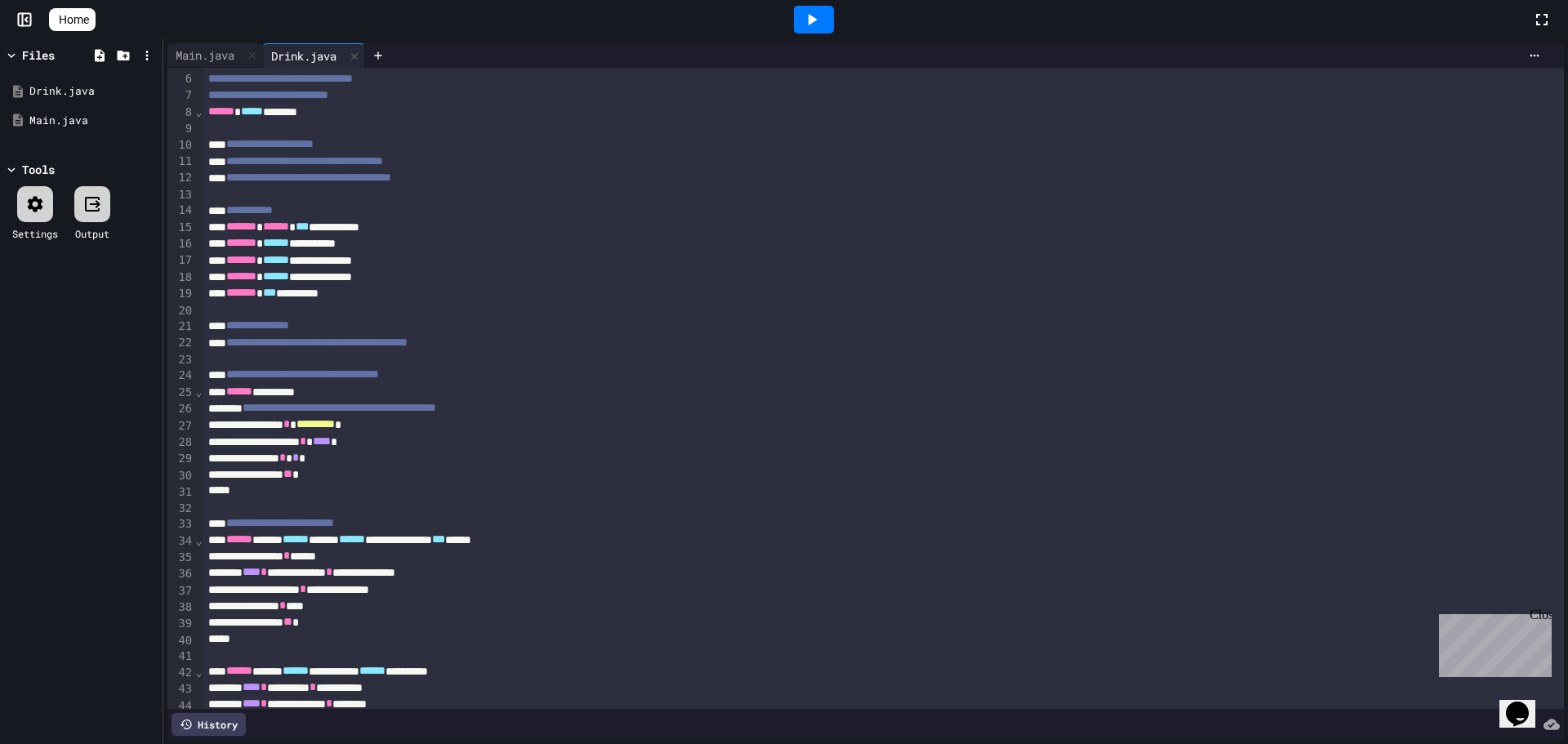
scroll to position [1, 0]
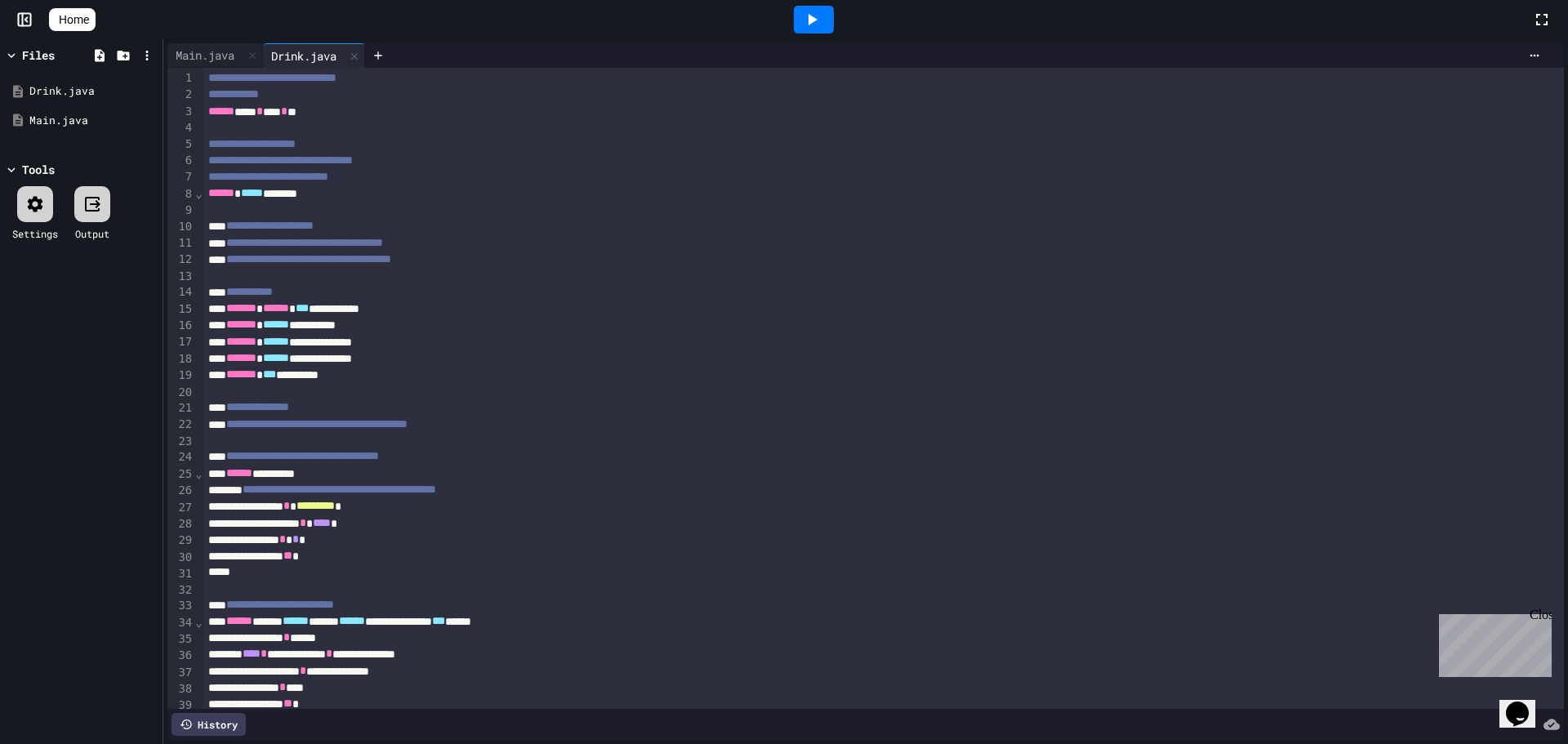
click at [832, 7] on div at bounding box center [814, 19] width 40 height 27
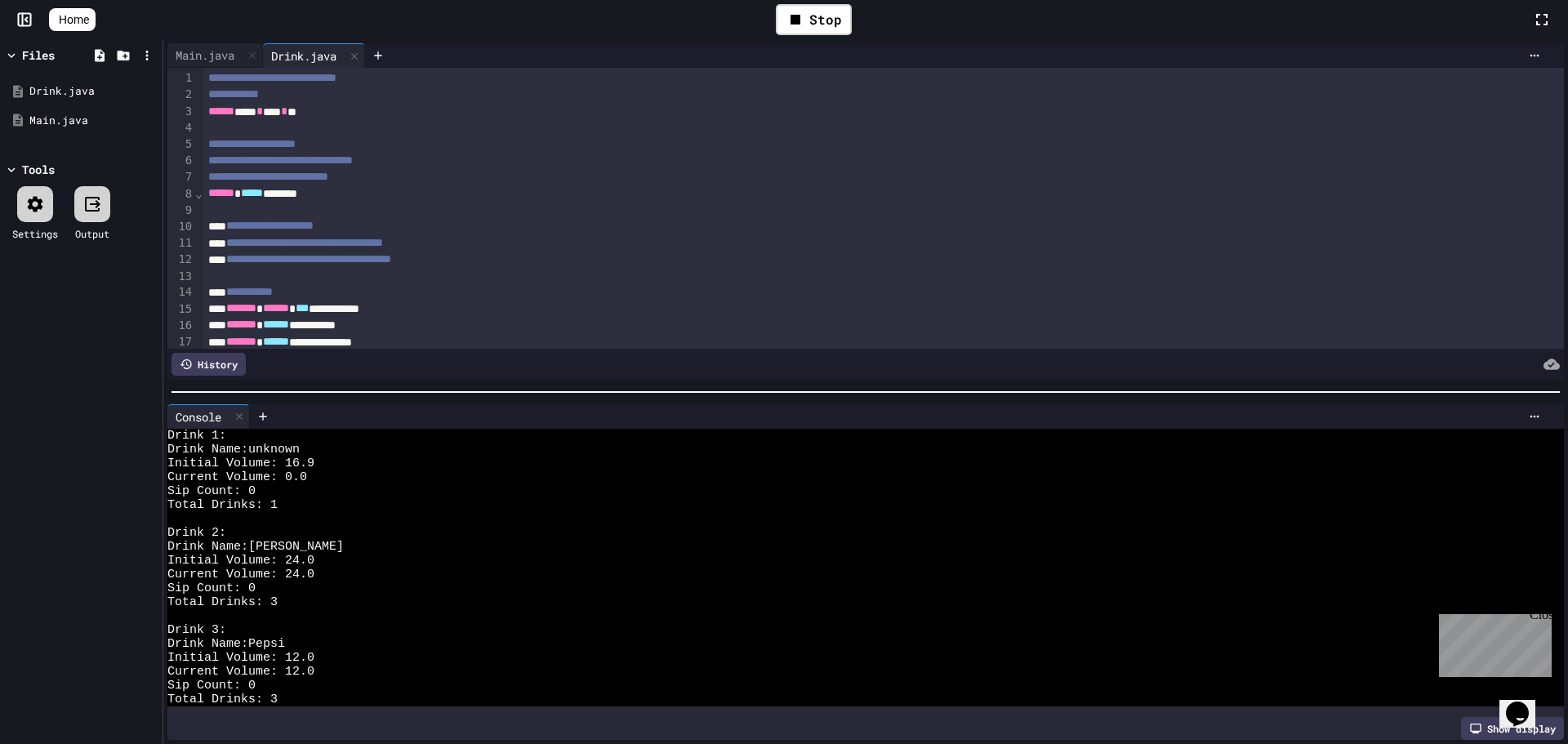
scroll to position [0, 0]
click at [195, 62] on div "Main.java" at bounding box center [204, 55] width 75 height 17
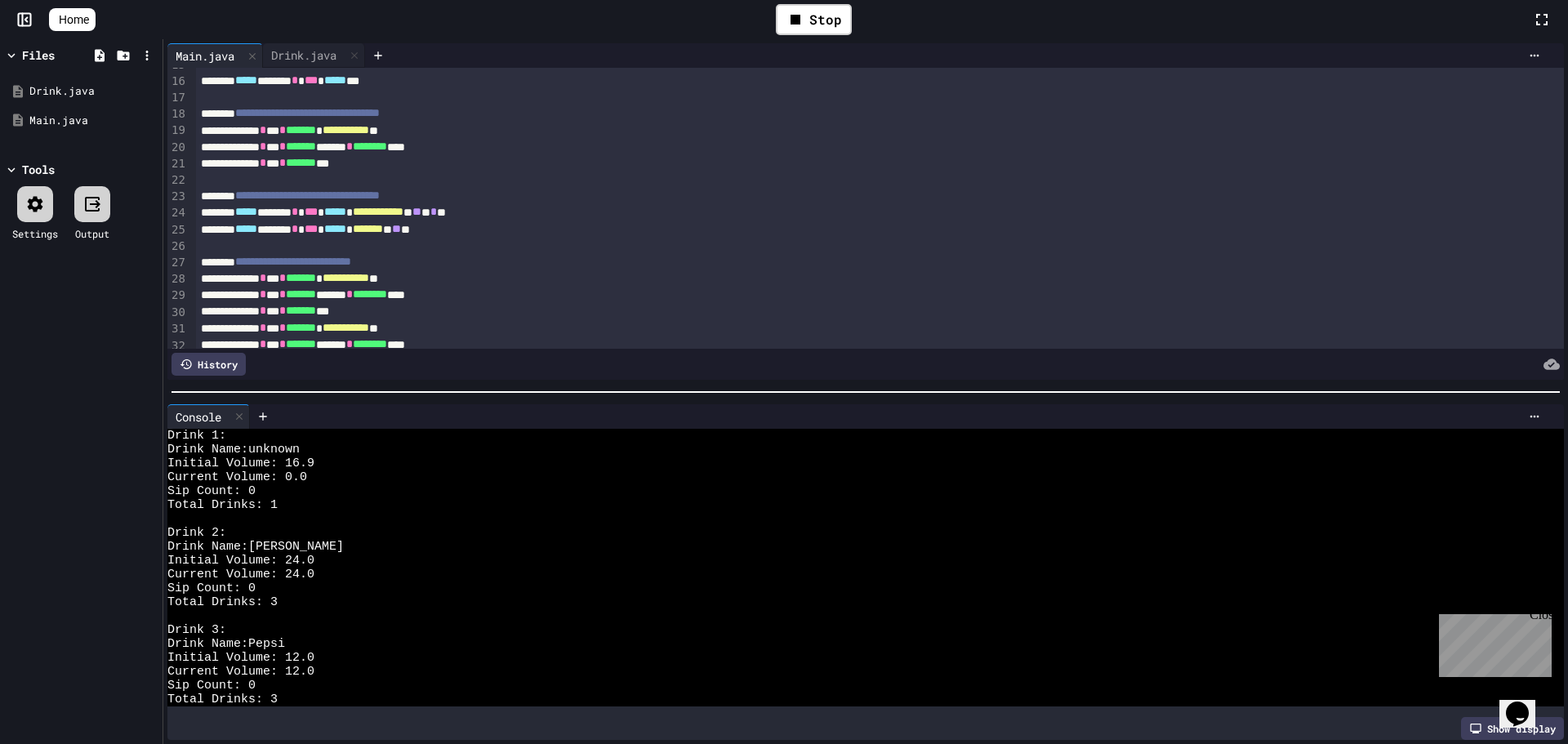
scroll to position [163, 0]
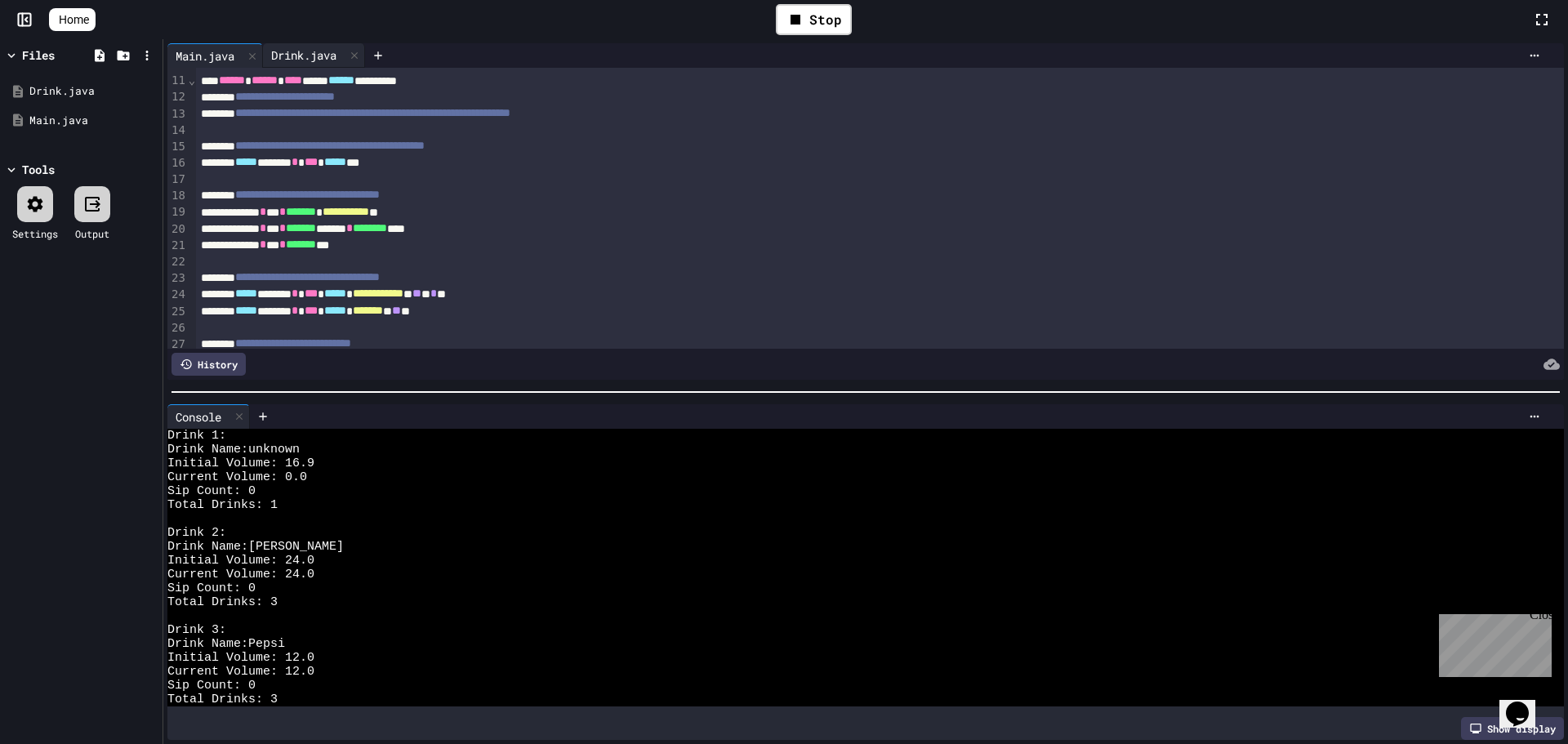
click at [331, 50] on div "Drink.java" at bounding box center [304, 55] width 82 height 17
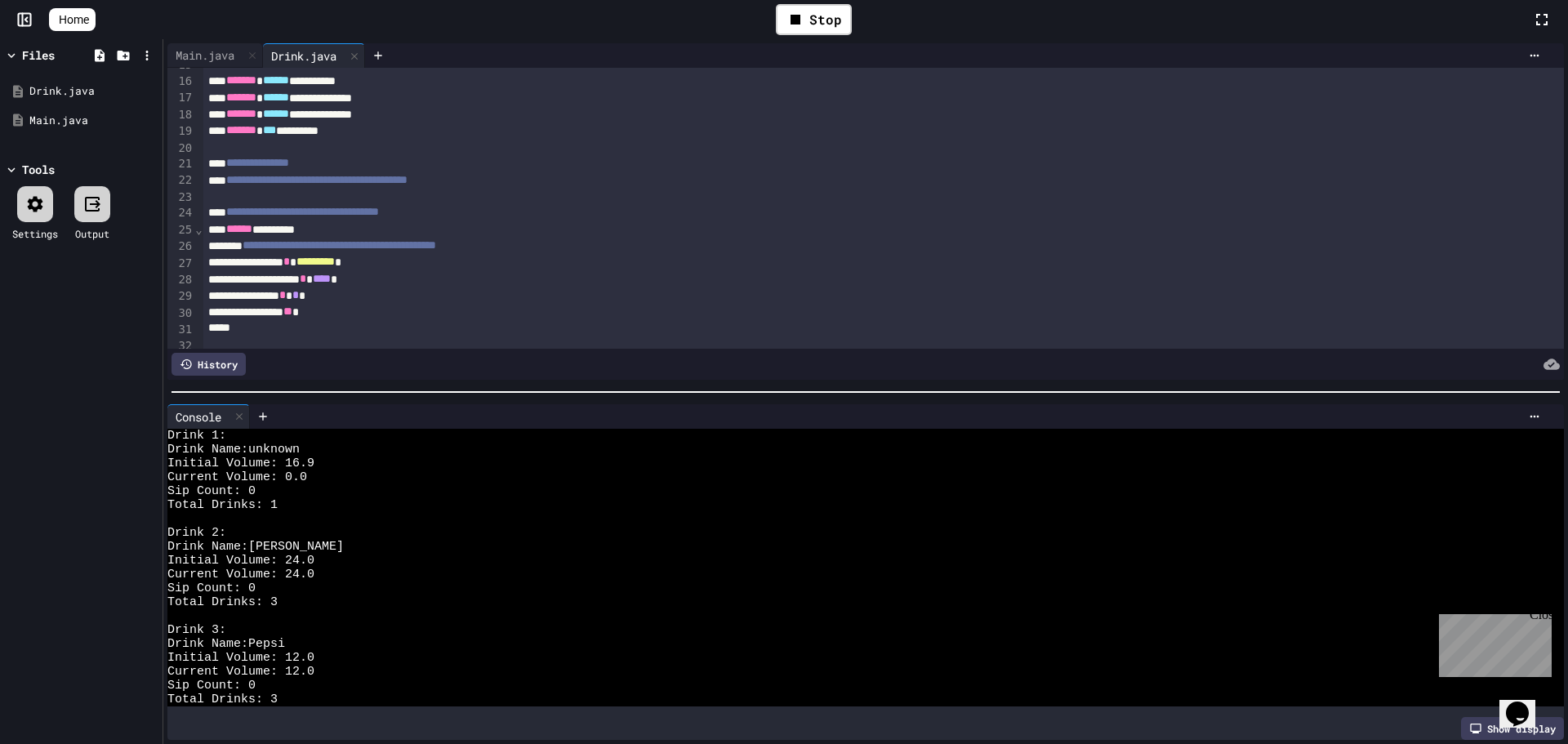
scroll to position [490, 0]
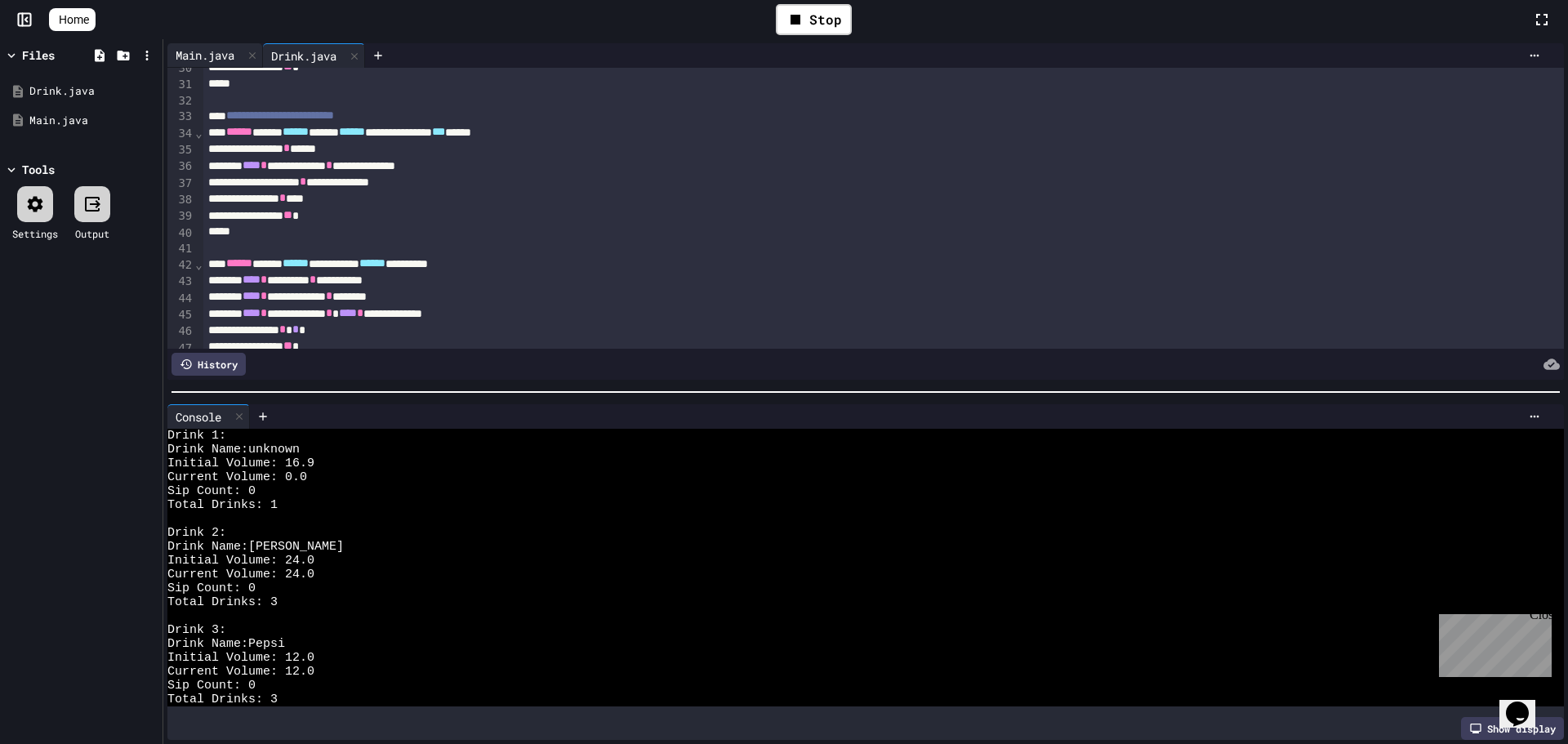
click at [223, 61] on div "Main.java" at bounding box center [204, 55] width 75 height 17
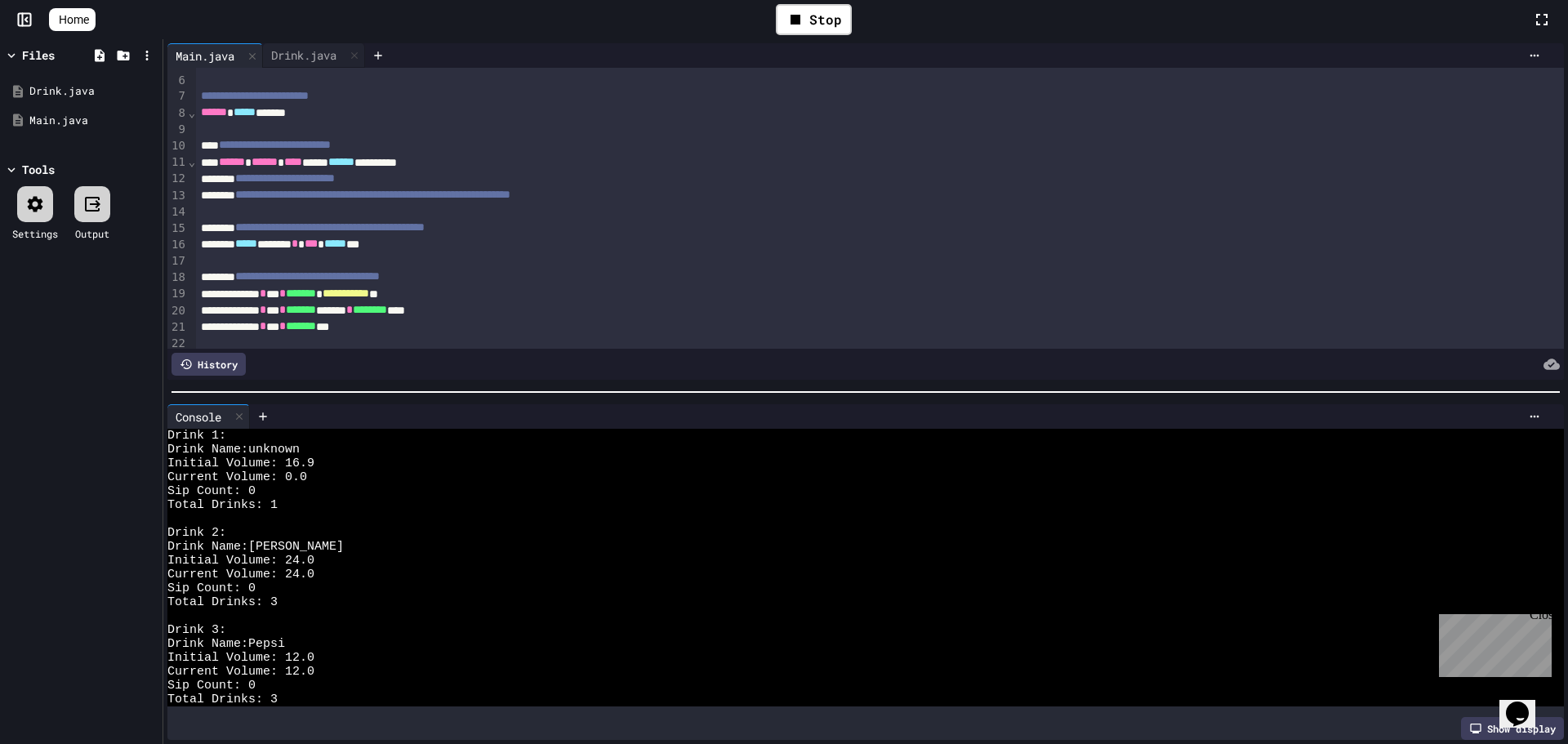
scroll to position [163, 0]
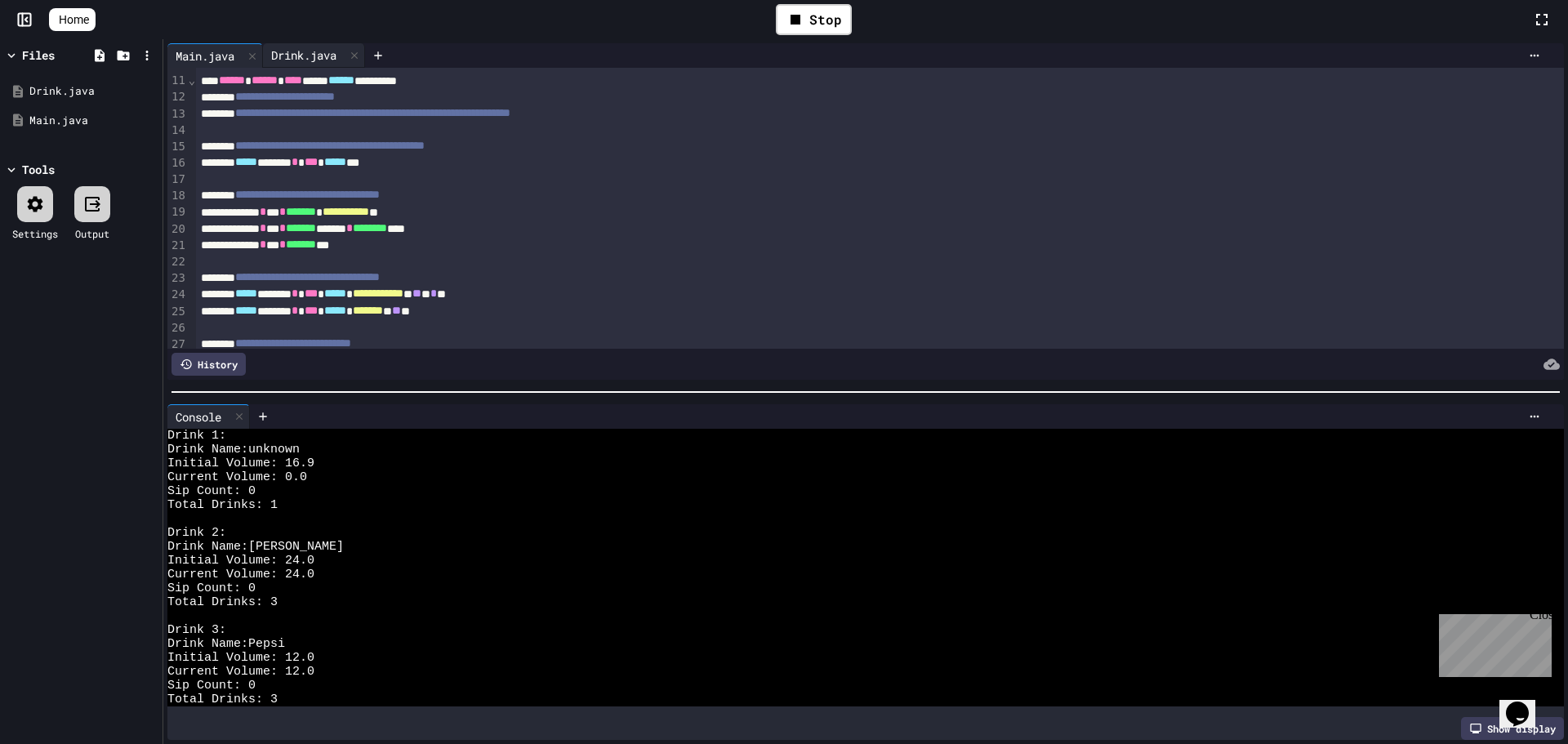
click at [317, 57] on div "Drink.java" at bounding box center [304, 55] width 82 height 17
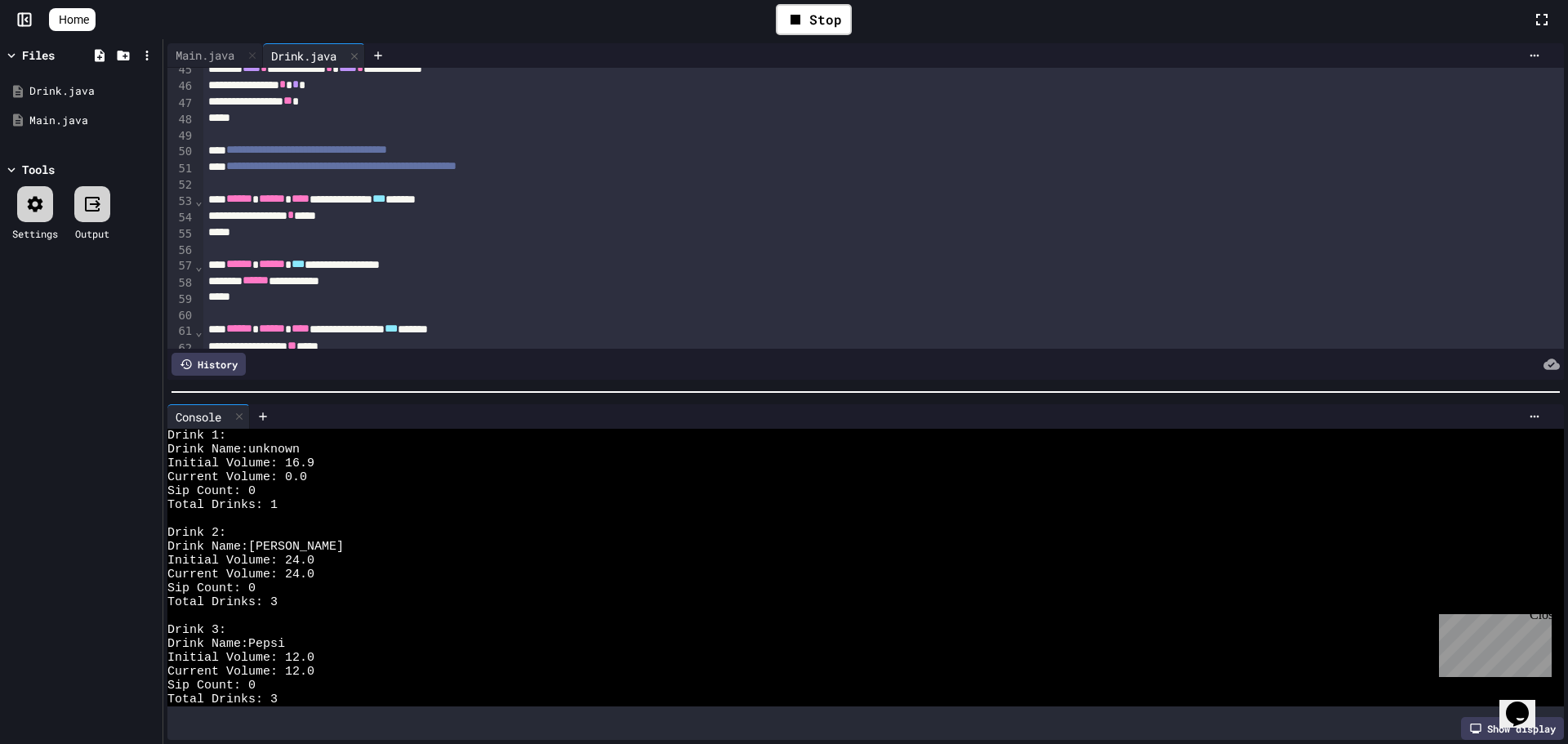
scroll to position [980, 0]
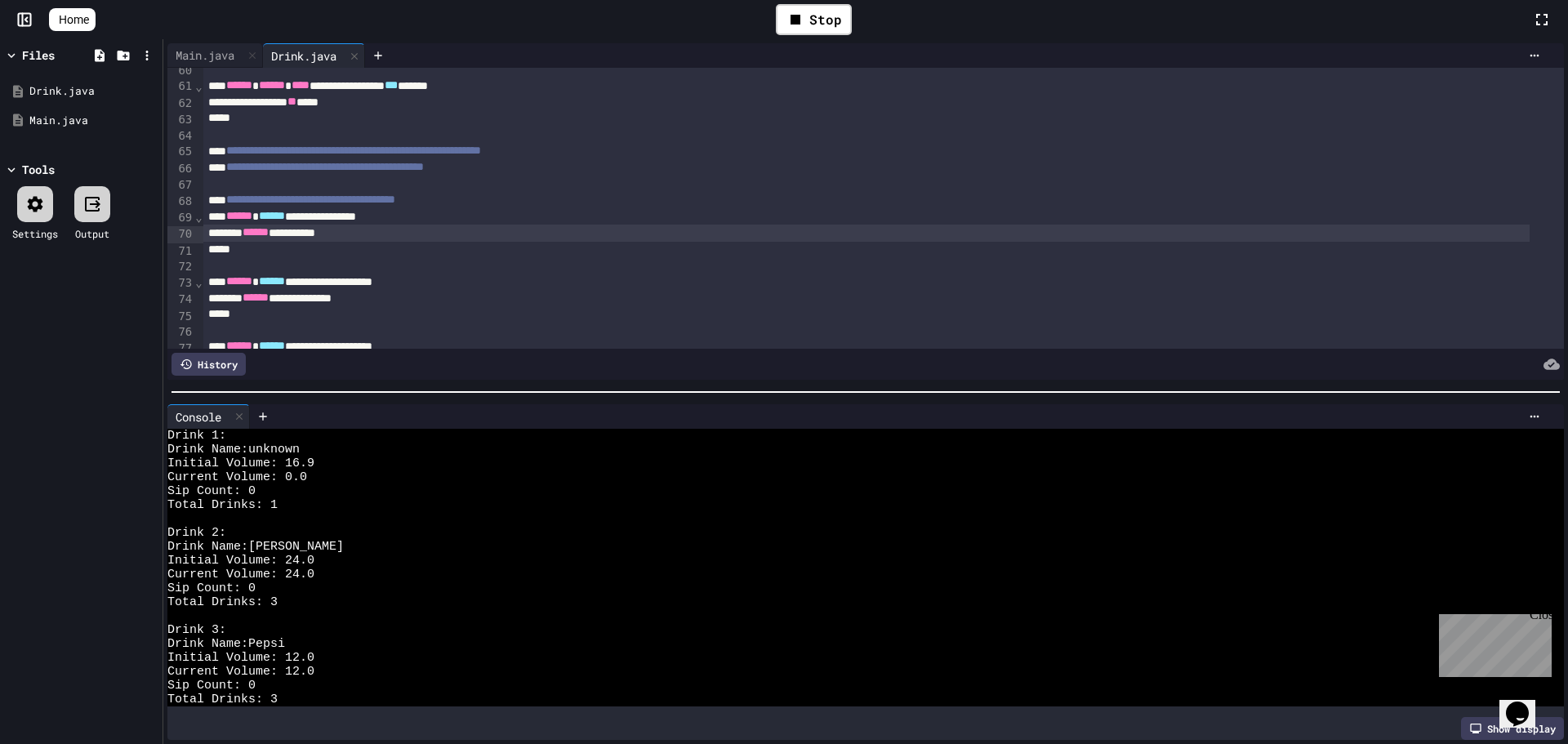
drag, startPoint x: 220, startPoint y: 51, endPoint x: 215, endPoint y: 71, distance: 20.6
click at [219, 51] on div "Main.java" at bounding box center [204, 55] width 75 height 17
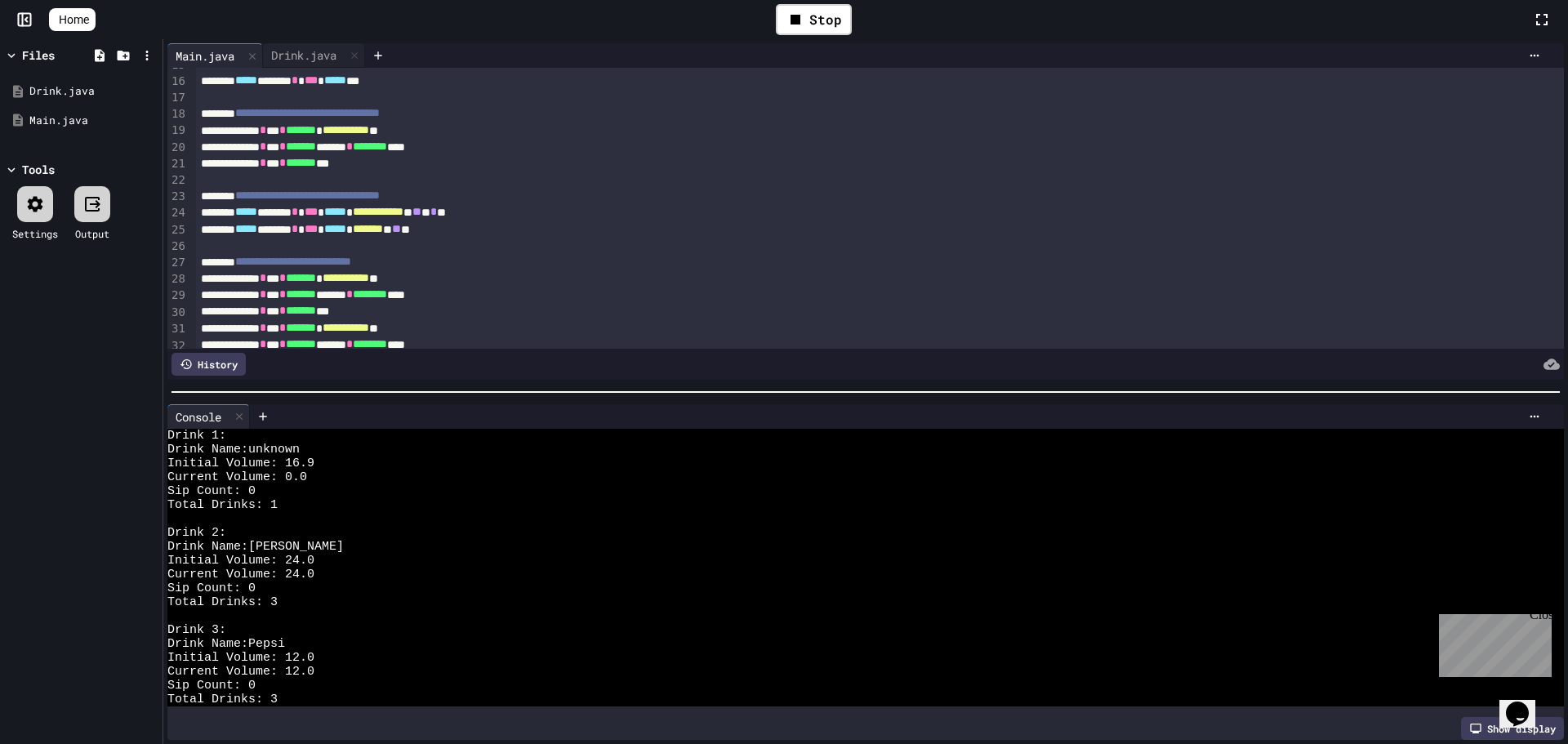
scroll to position [327, 0]
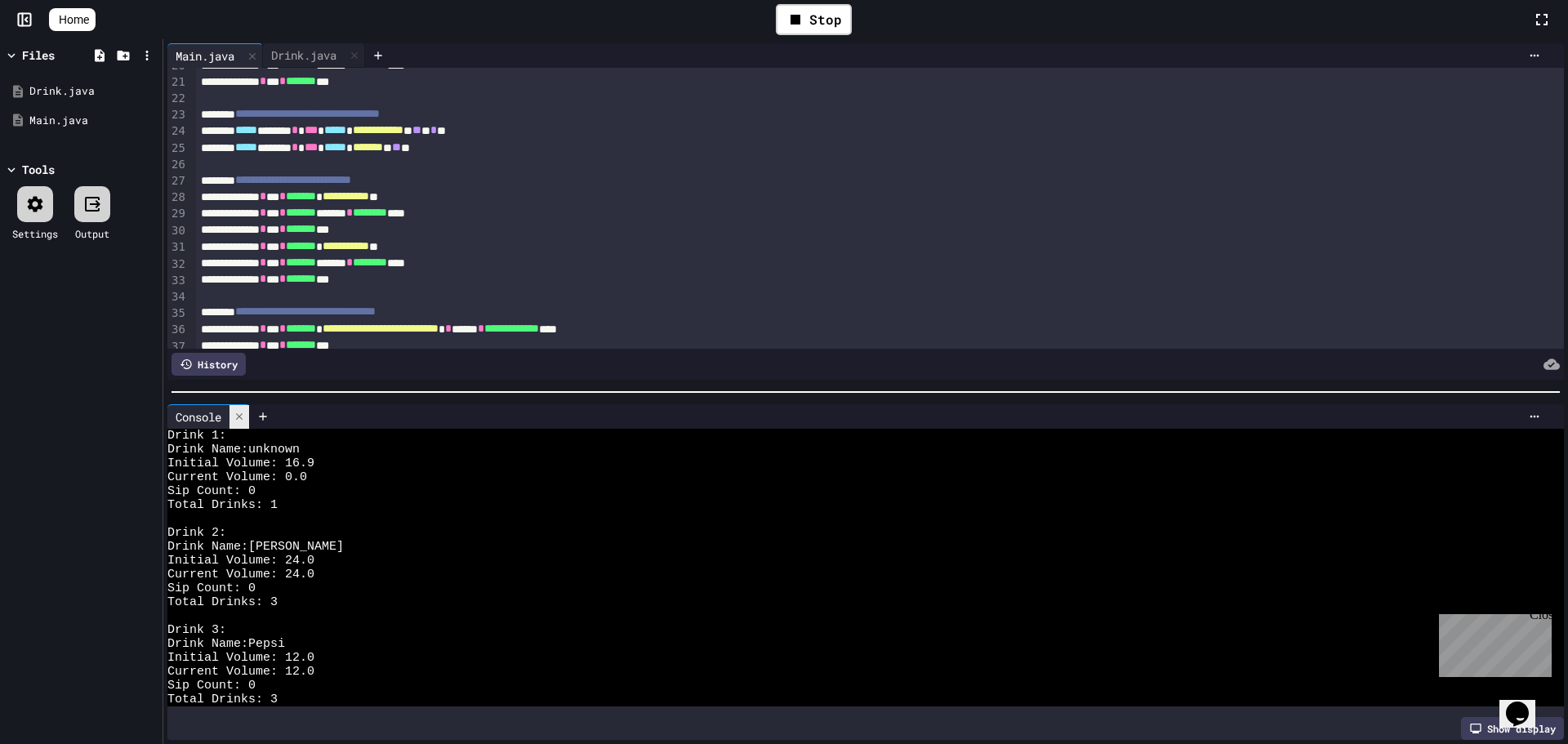
click at [245, 416] on div at bounding box center [238, 417] width 19 height 24
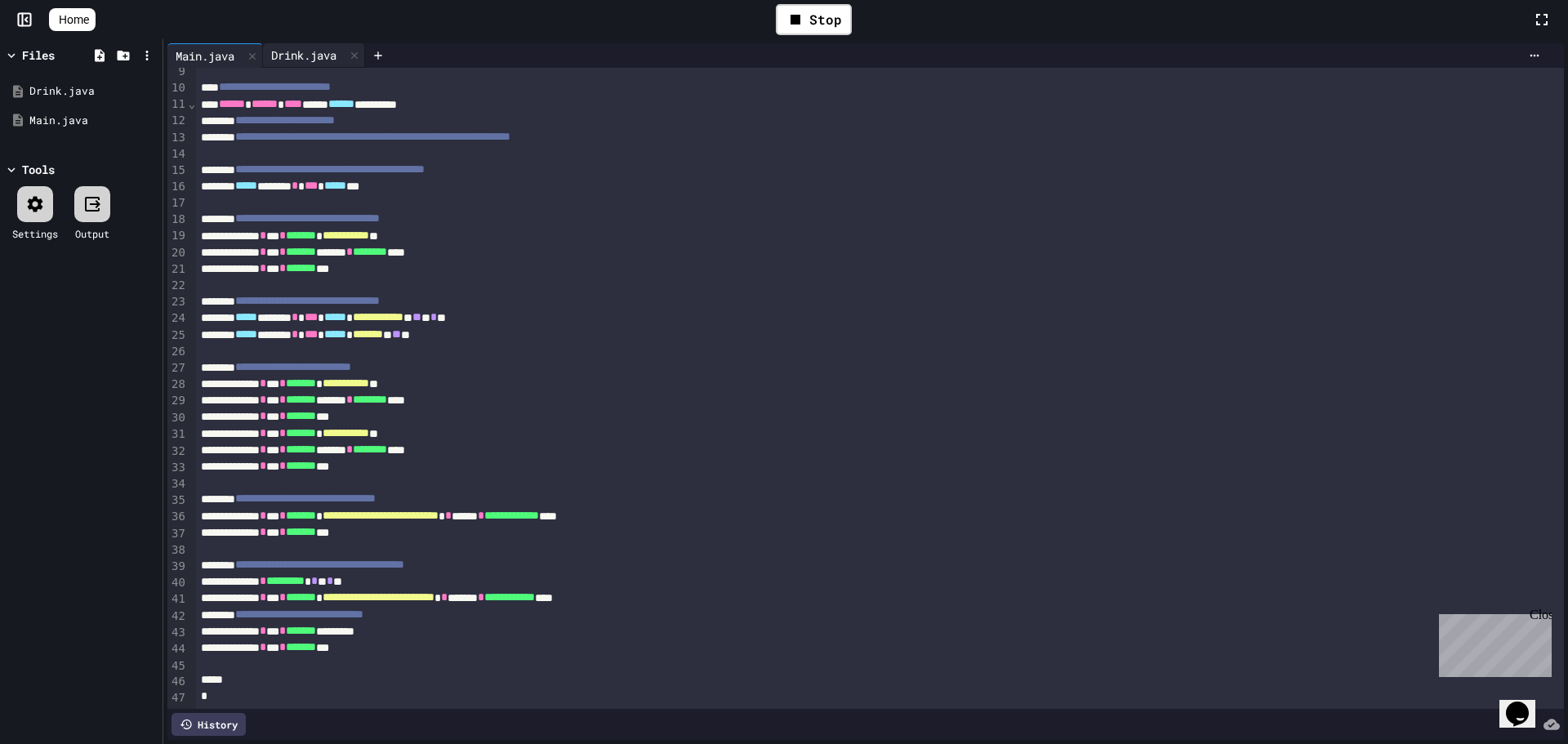
click at [329, 52] on div "Drink.java" at bounding box center [304, 55] width 82 height 17
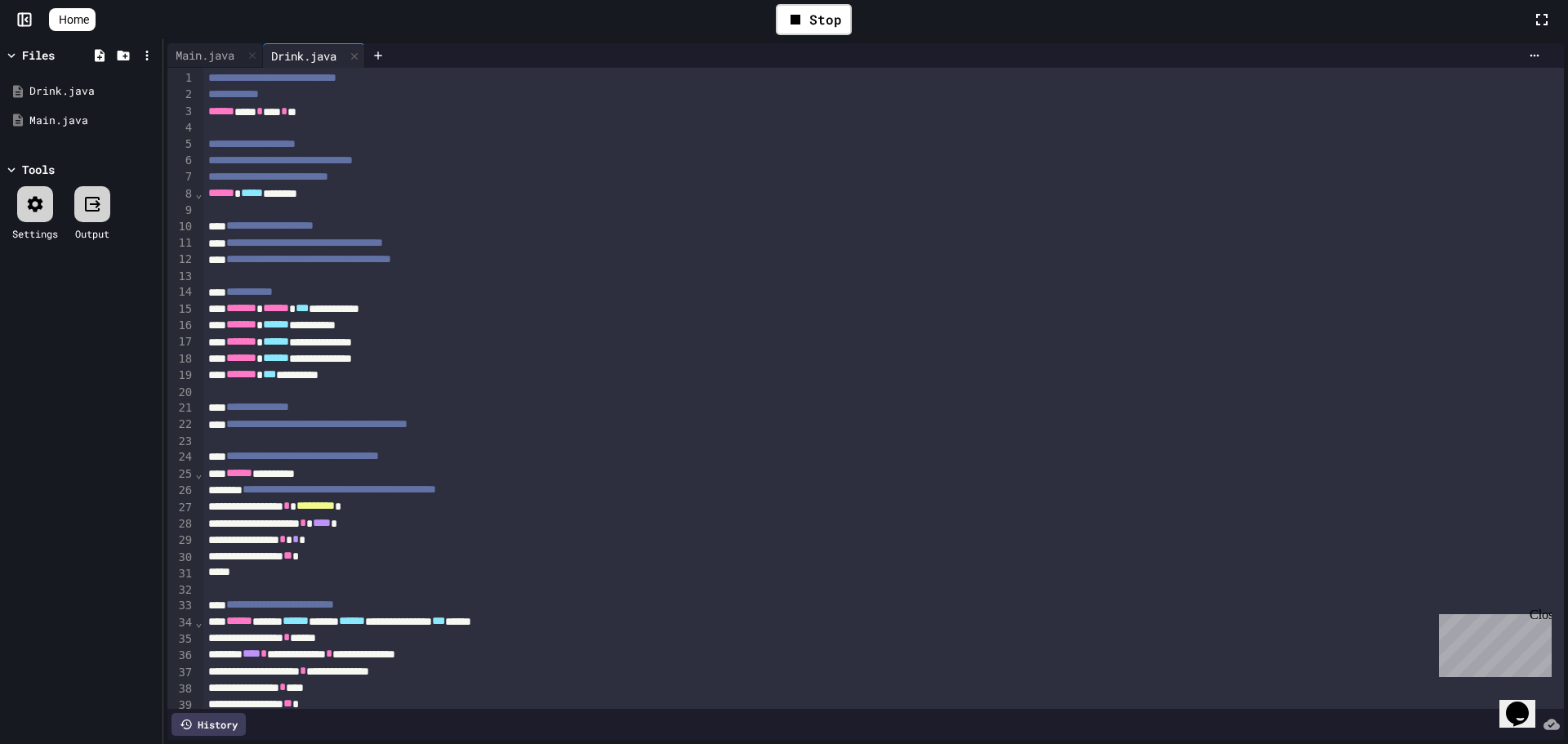
scroll to position [0, 0]
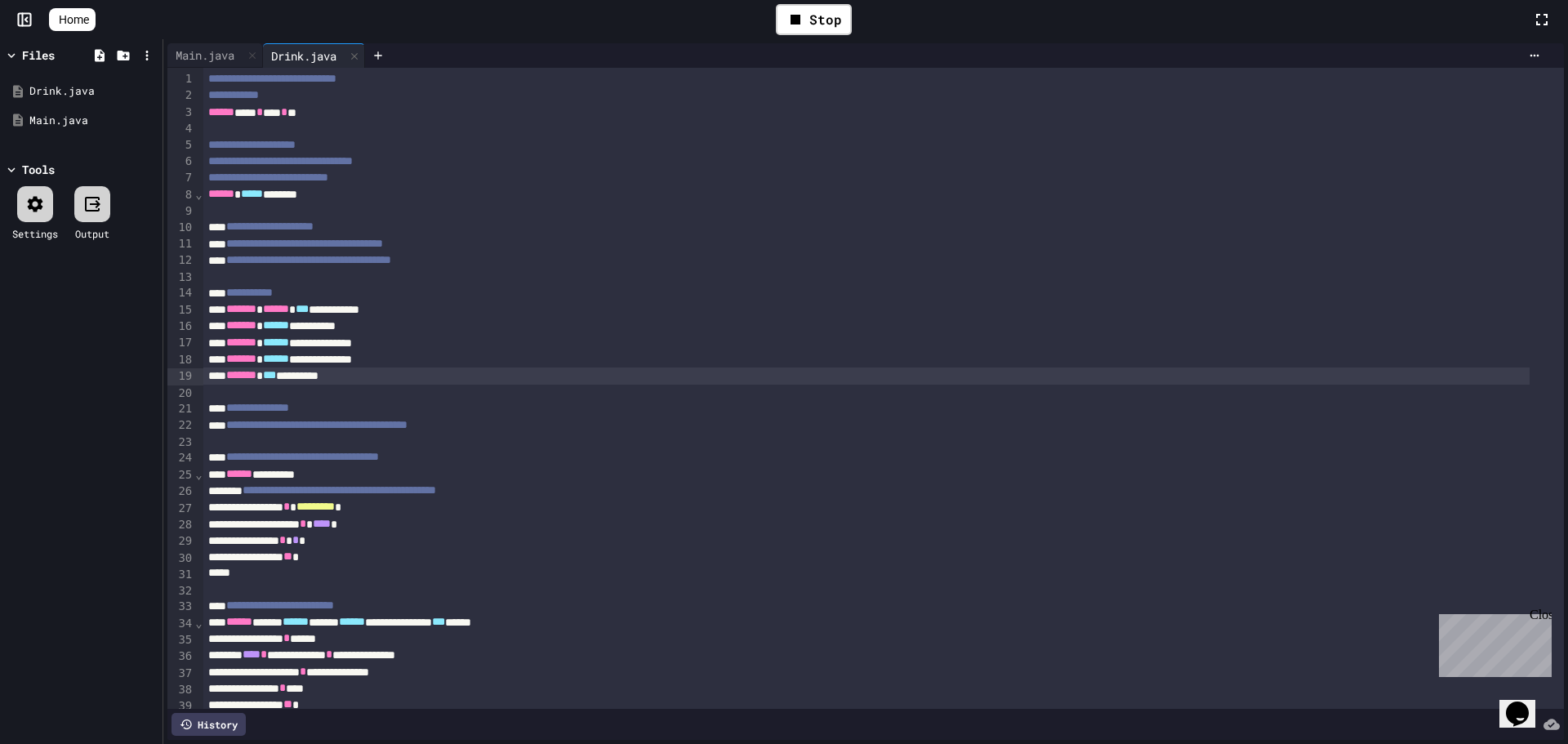
click at [377, 377] on div "******* *** *********" at bounding box center [866, 376] width 1326 height 16
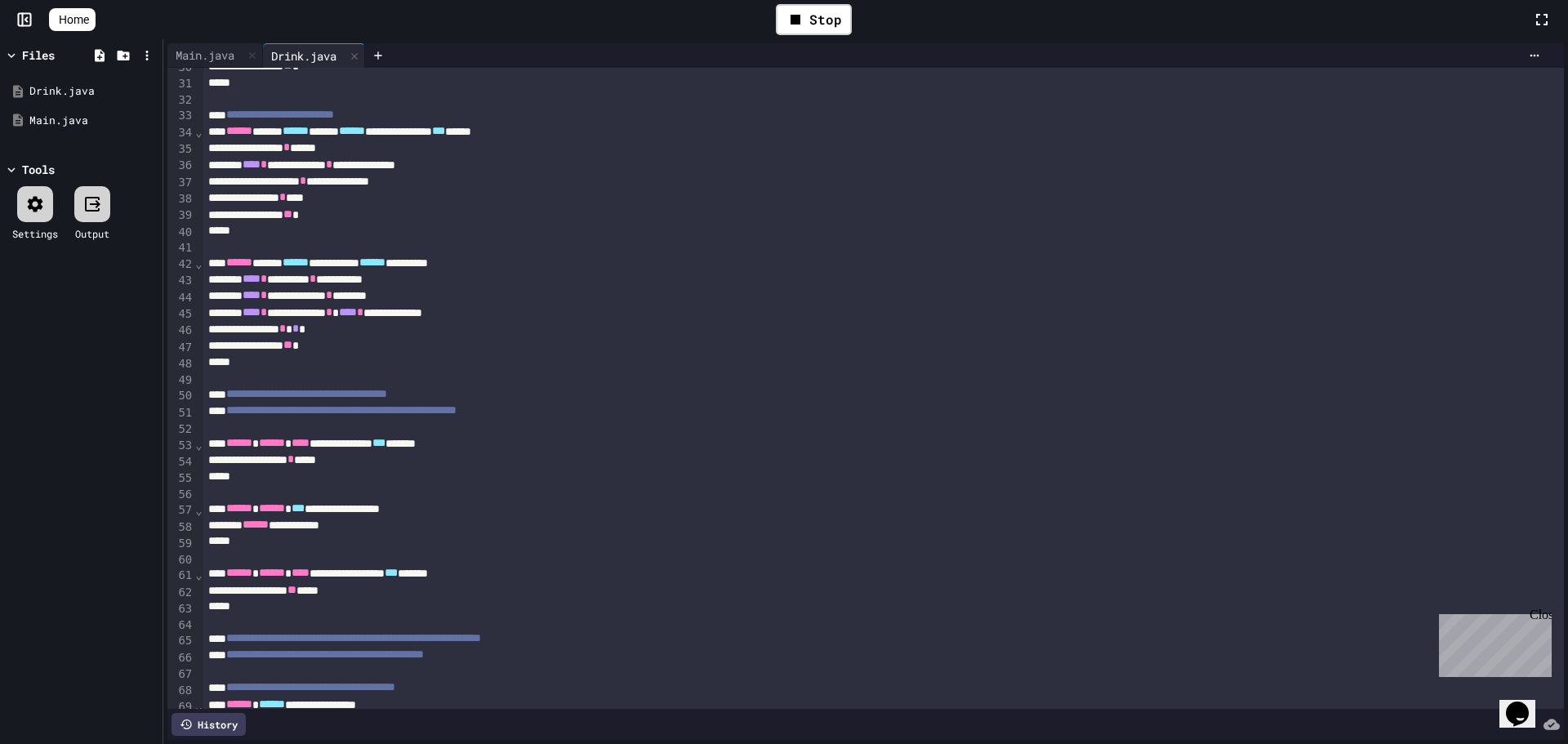
scroll to position [328, 0]
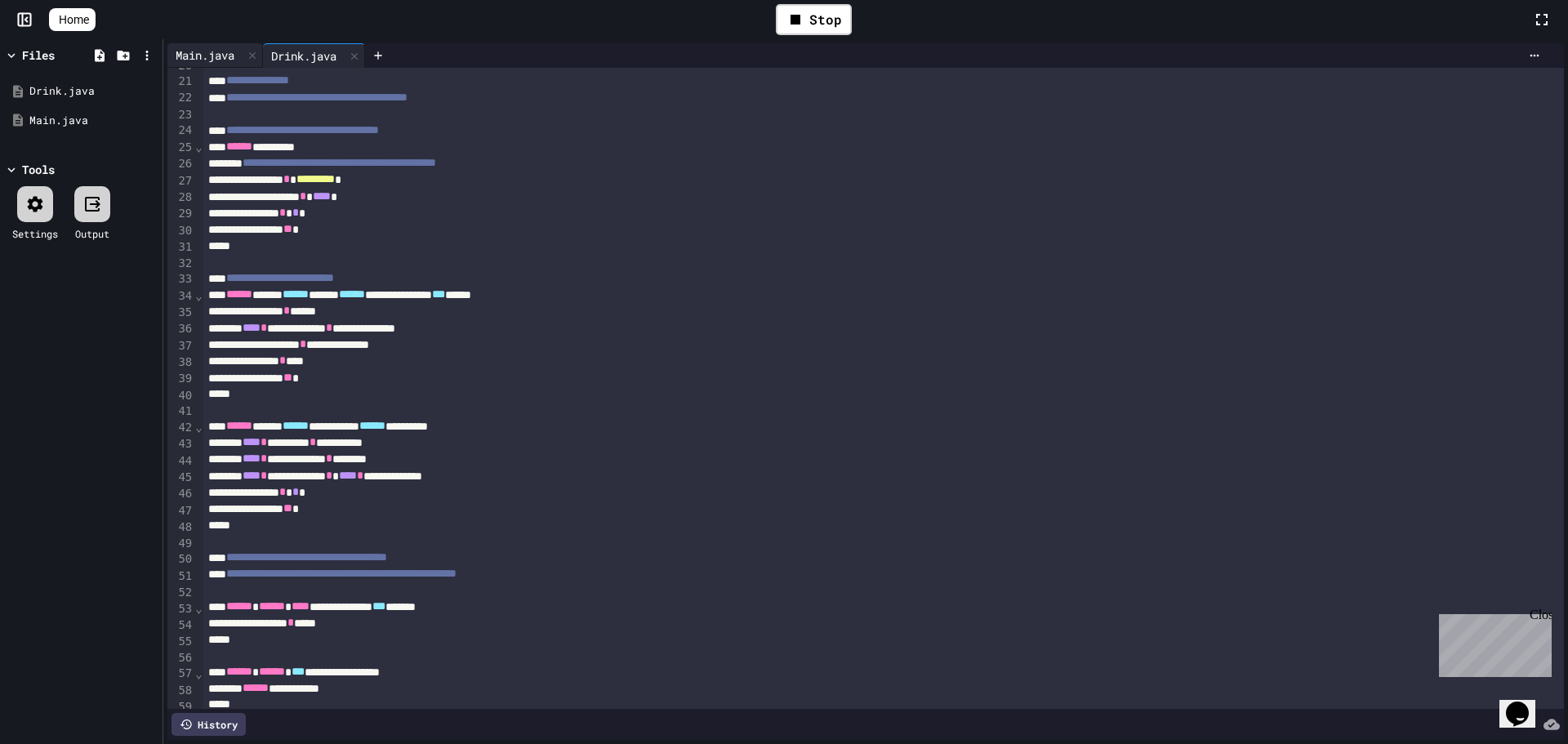
click at [208, 58] on div "Main.java" at bounding box center [204, 55] width 75 height 17
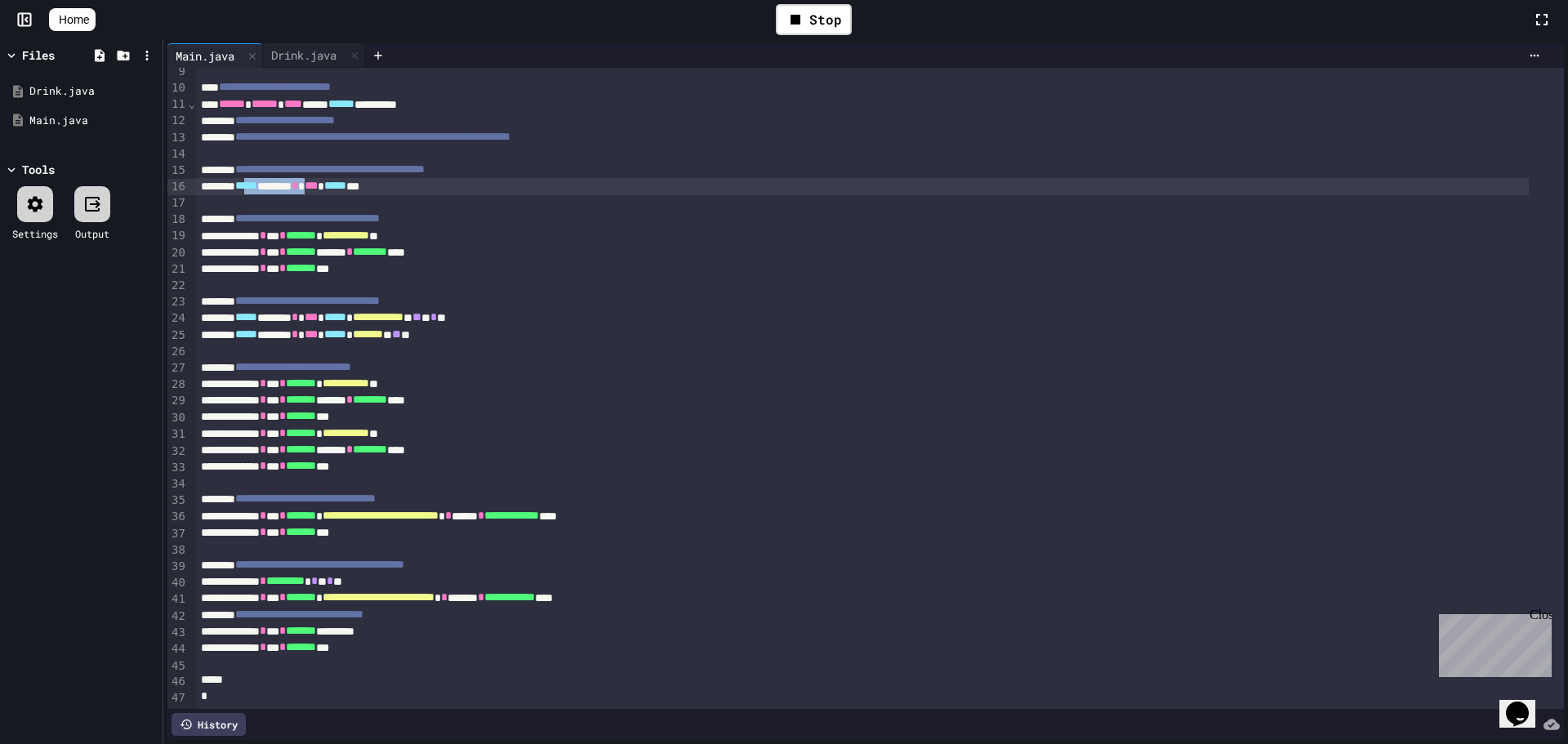
scroll to position [164, 0]
drag, startPoint x: 264, startPoint y: 163, endPoint x: 401, endPoint y: 170, distance: 137.2
click at [401, 178] on div "***** ****** * *** ***** ***" at bounding box center [862, 186] width 1333 height 16
drag, startPoint x: 414, startPoint y: 165, endPoint x: 346, endPoint y: 164, distance: 68.0
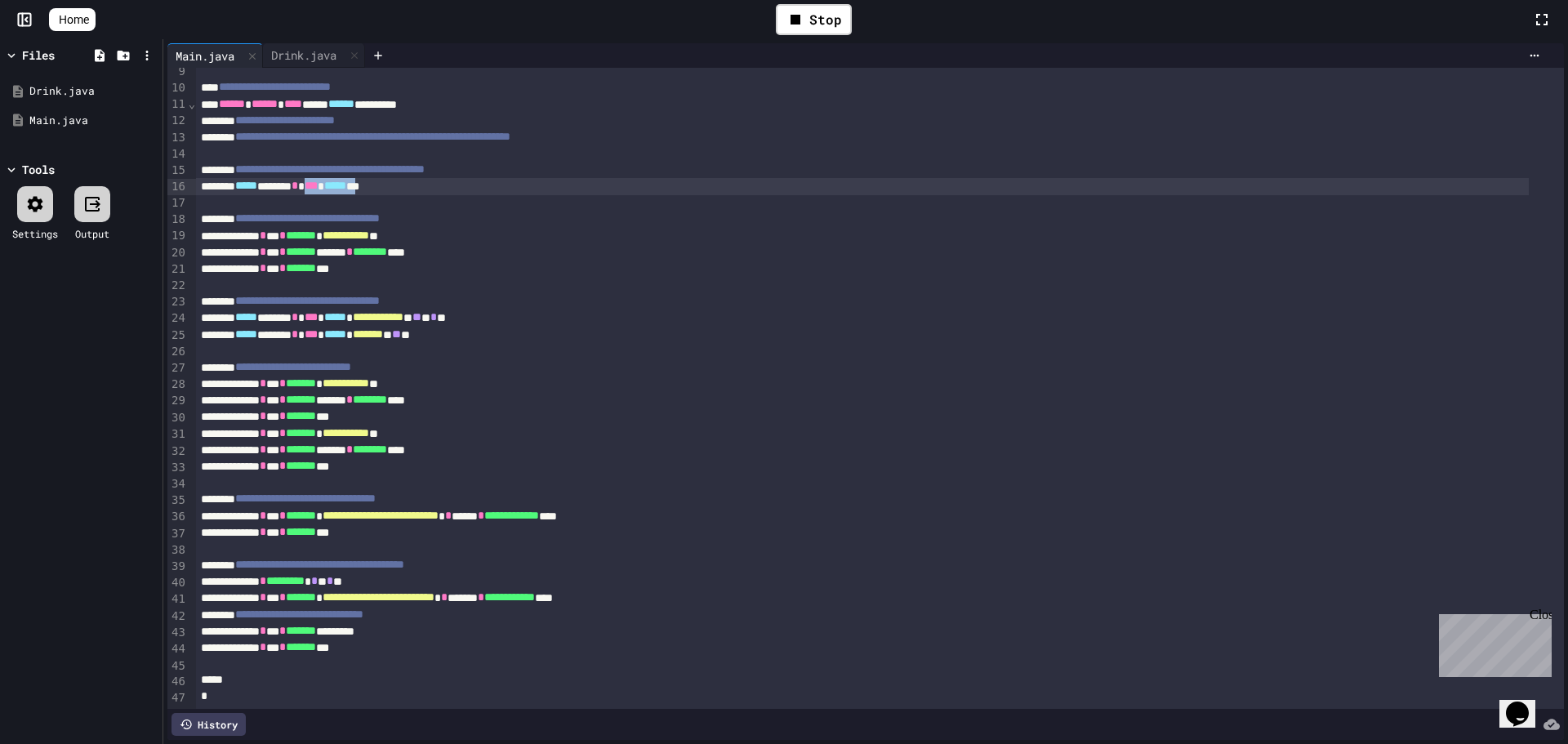
click at [346, 178] on div "***** ****** * *** ***** ***" at bounding box center [862, 186] width 1333 height 16
click at [338, 54] on div "Drink.java" at bounding box center [304, 55] width 82 height 17
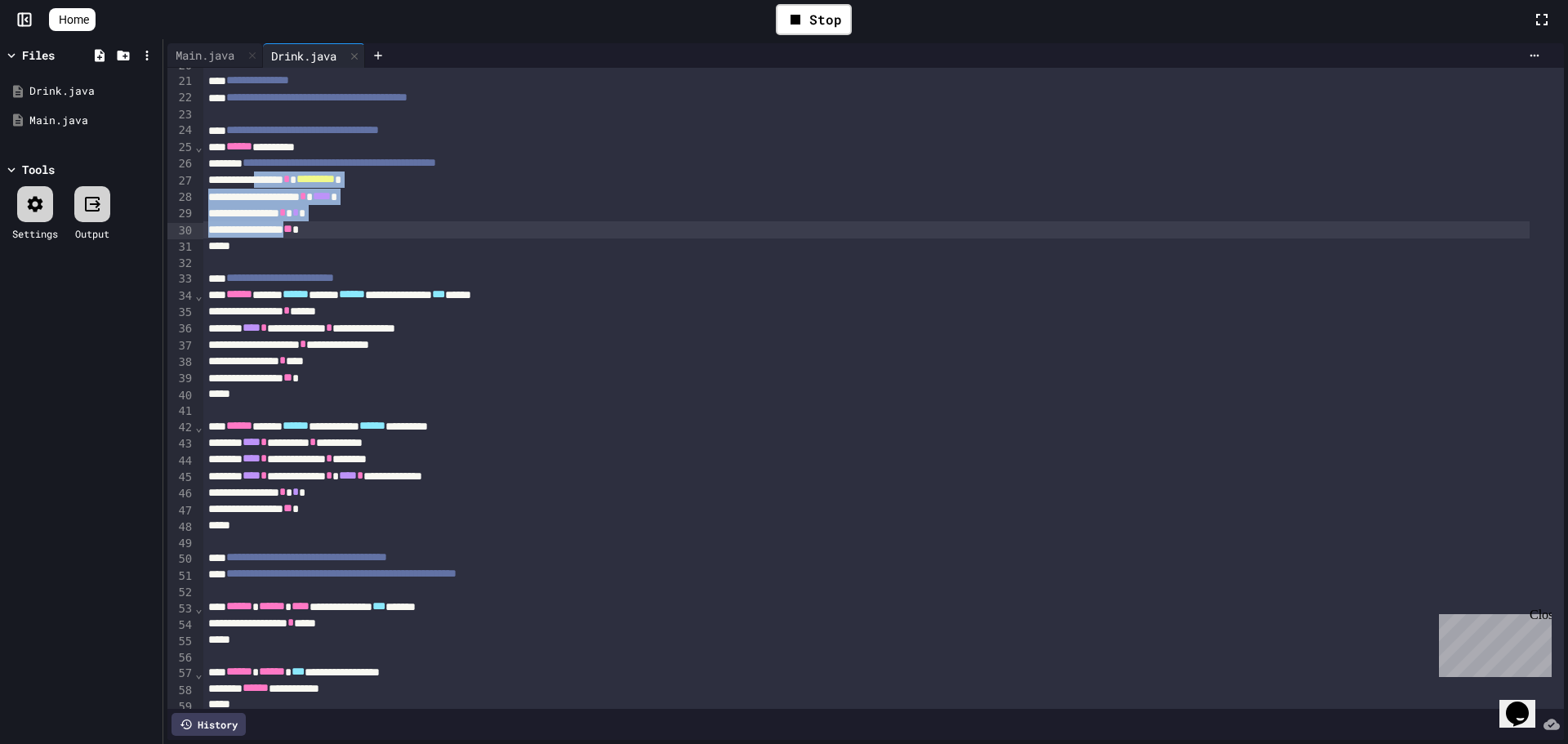
drag, startPoint x: 274, startPoint y: 186, endPoint x: 316, endPoint y: 237, distance: 66.1
click at [316, 237] on div "**********" at bounding box center [883, 700] width 1361 height 1922
click at [223, 49] on div "Main.java" at bounding box center [204, 55] width 75 height 17
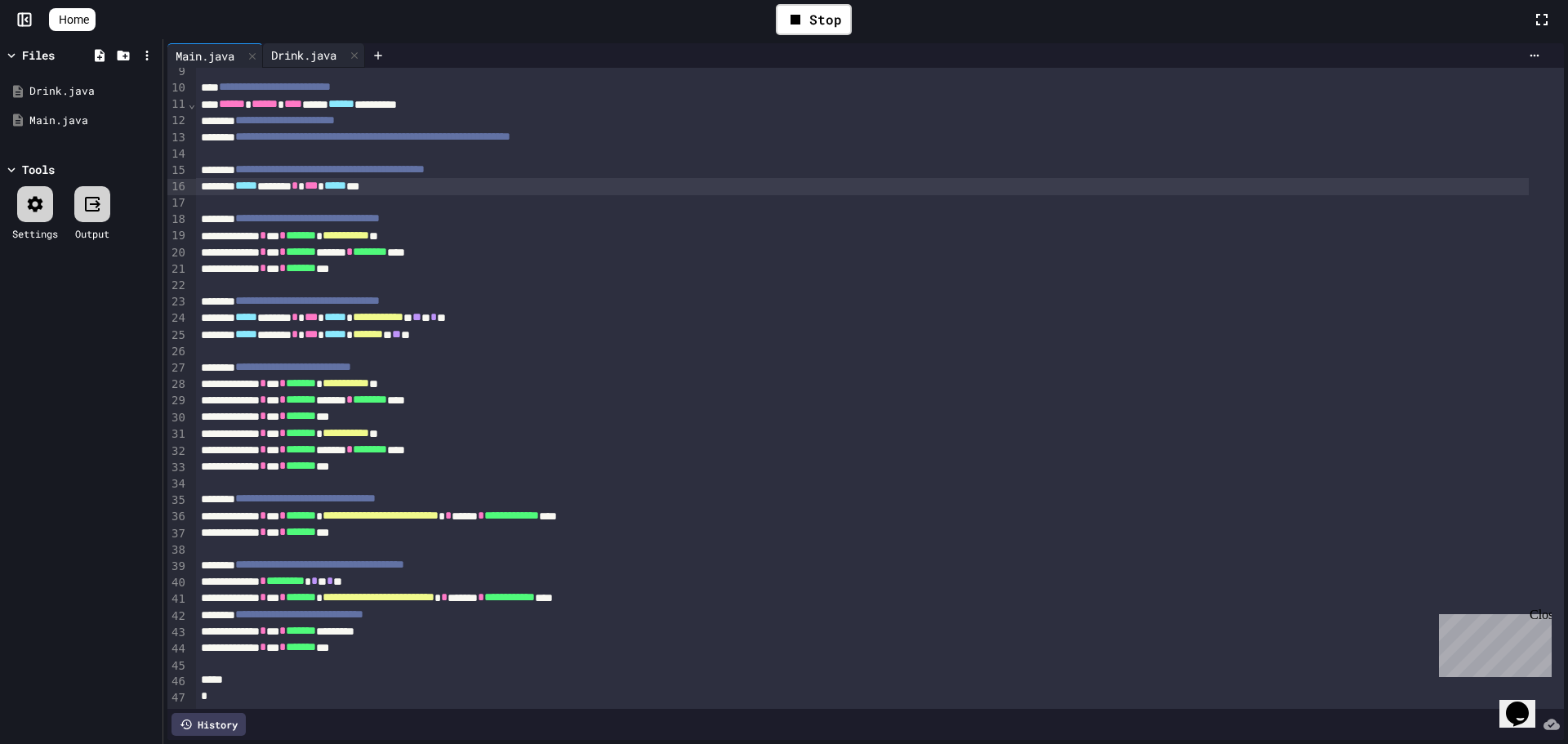
click at [310, 58] on div "Drink.java" at bounding box center [304, 55] width 82 height 17
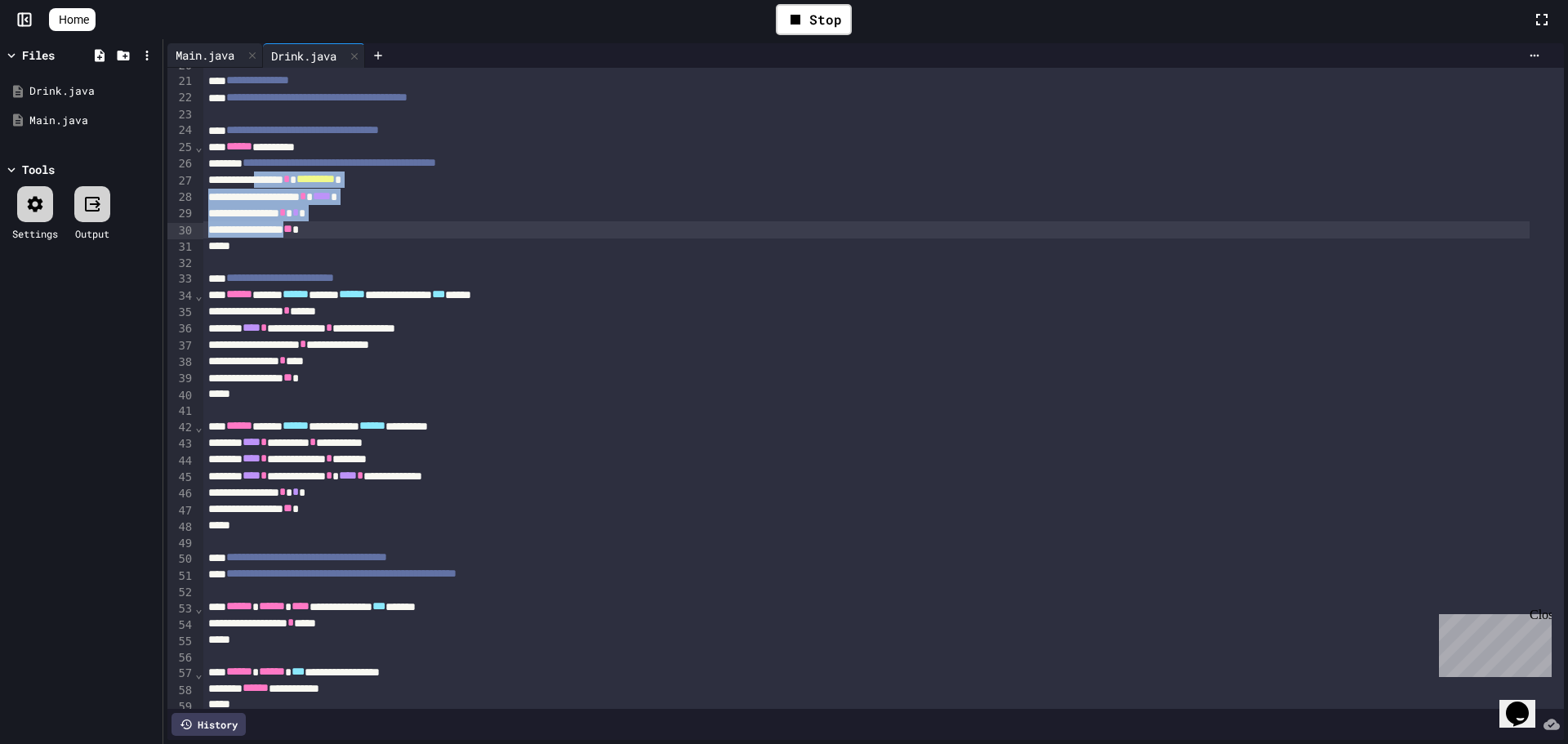
click at [219, 50] on div "Main.java" at bounding box center [204, 55] width 75 height 17
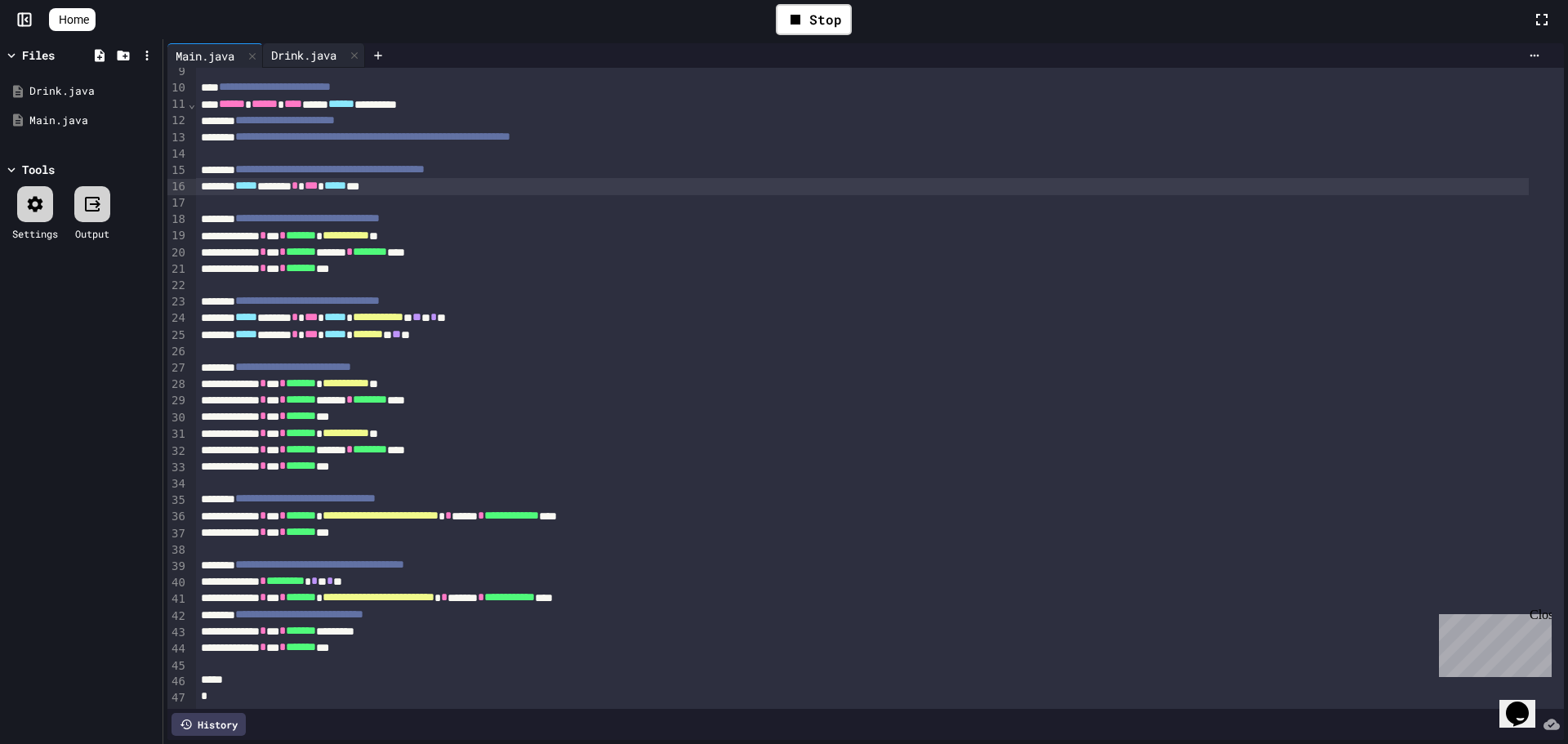
click at [307, 53] on div "Drink.java" at bounding box center [304, 55] width 82 height 17
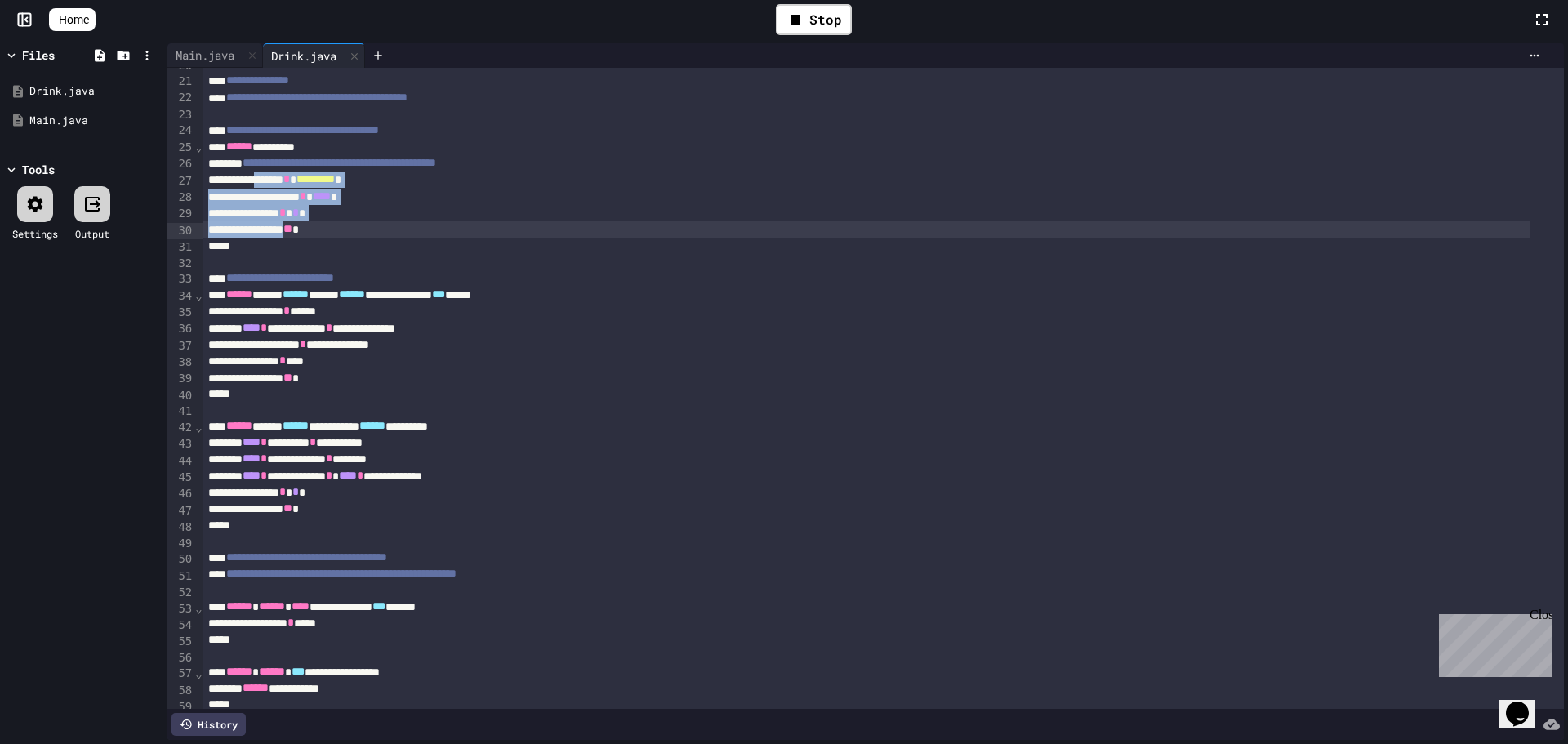
click at [311, 181] on div "********* * ********* *" at bounding box center [866, 180] width 1326 height 16
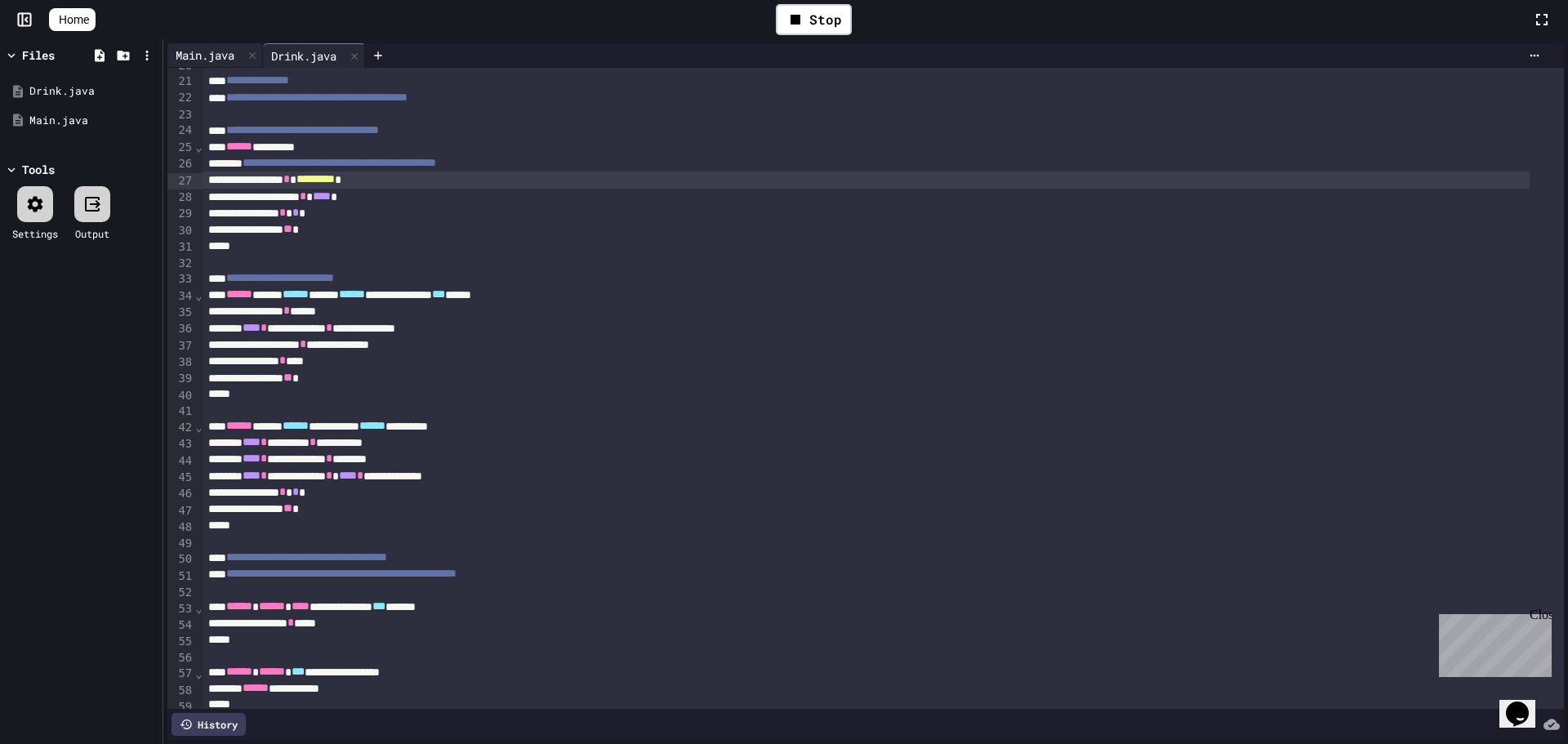
click at [213, 53] on div "Main.java" at bounding box center [204, 55] width 75 height 17
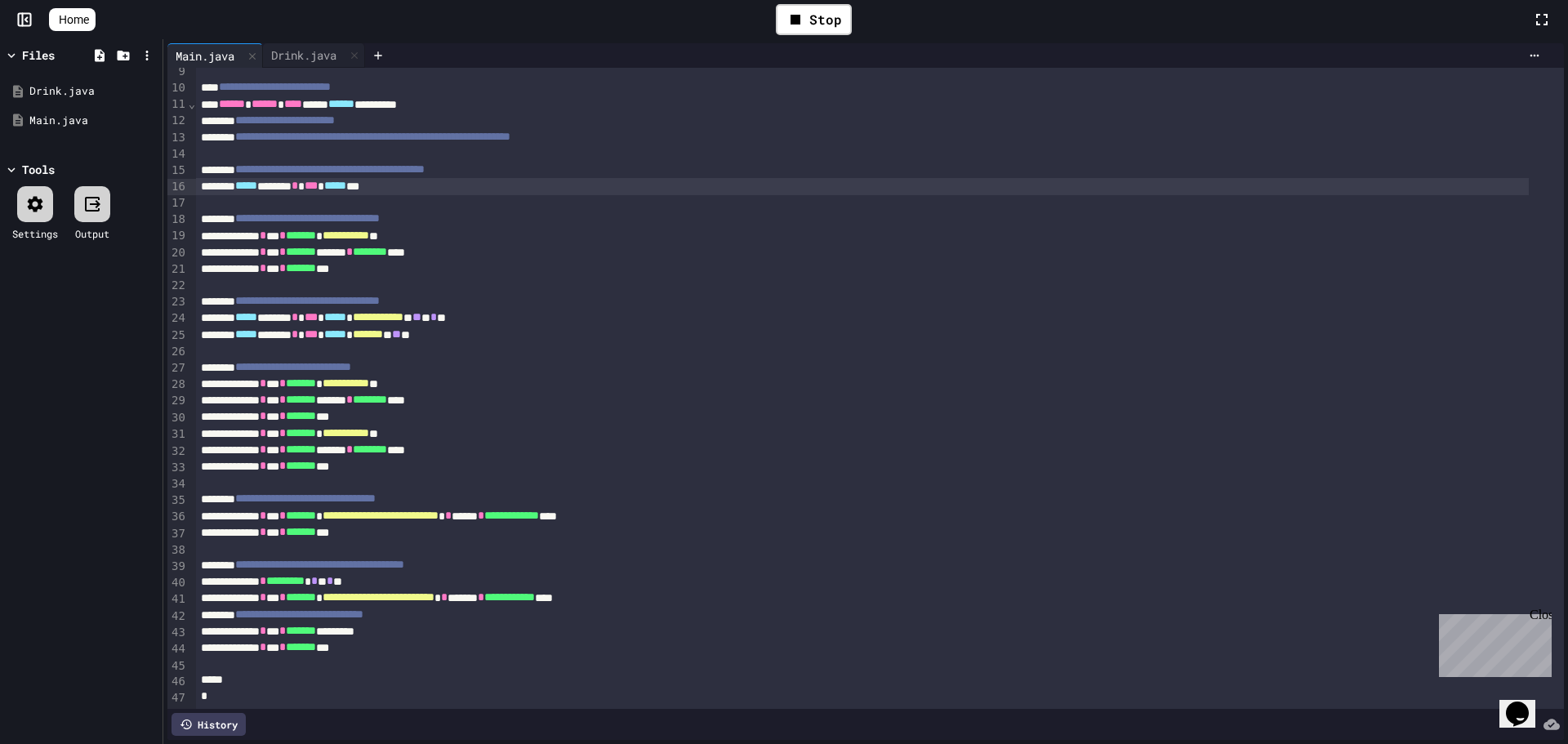
scroll to position [82, 0]
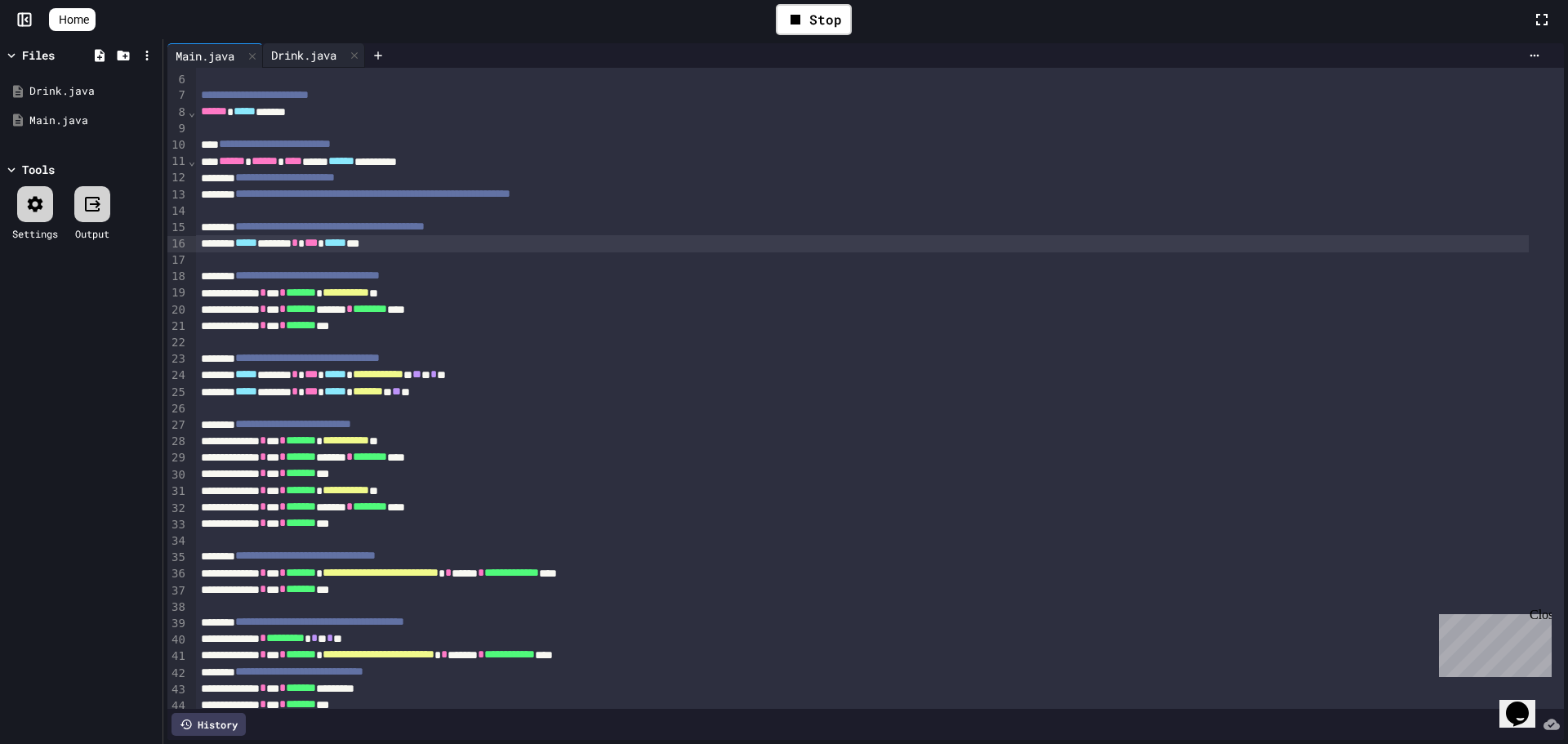
click at [287, 47] on div "Drink.java" at bounding box center [304, 55] width 82 height 17
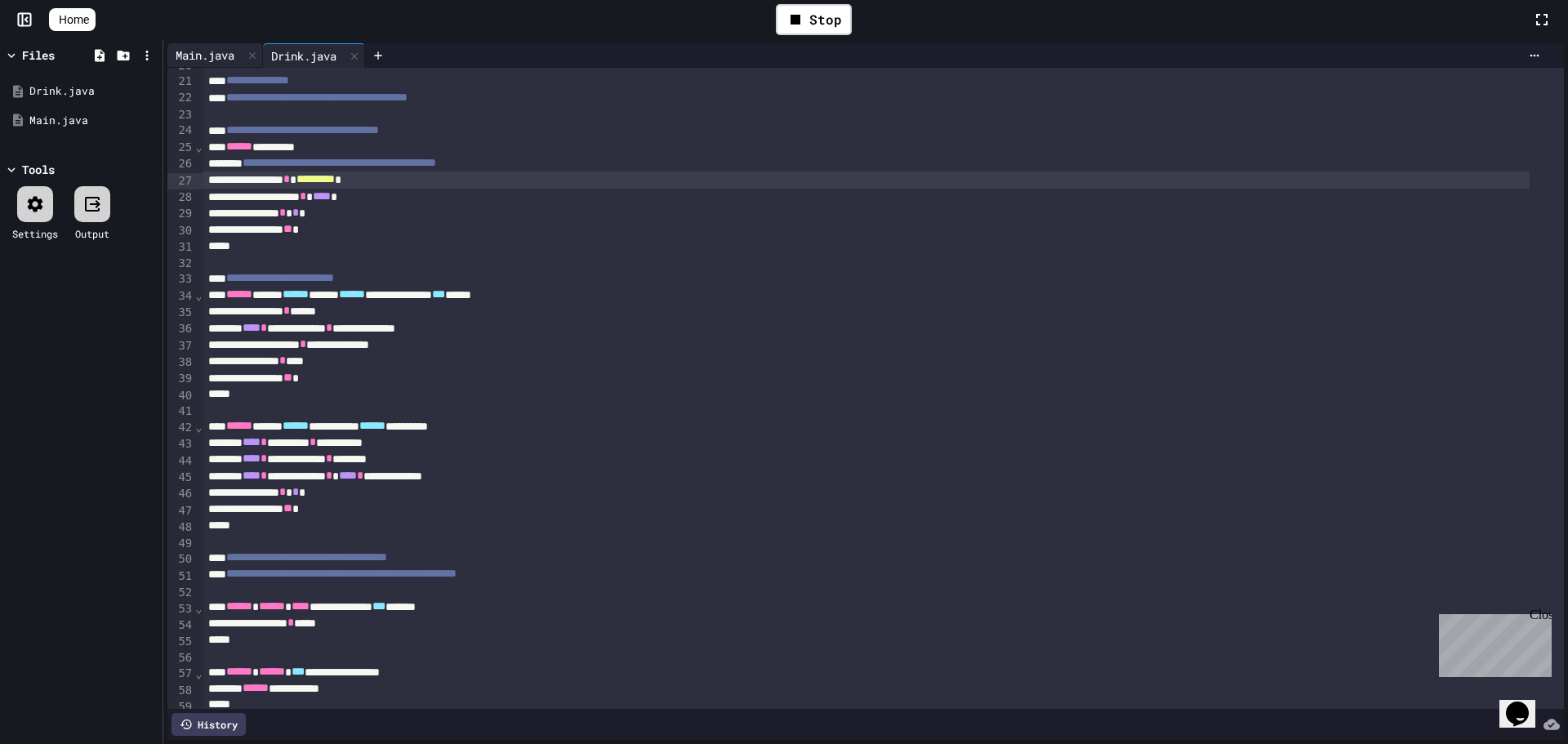
click at [208, 45] on div "Main.java" at bounding box center [214, 55] width 96 height 25
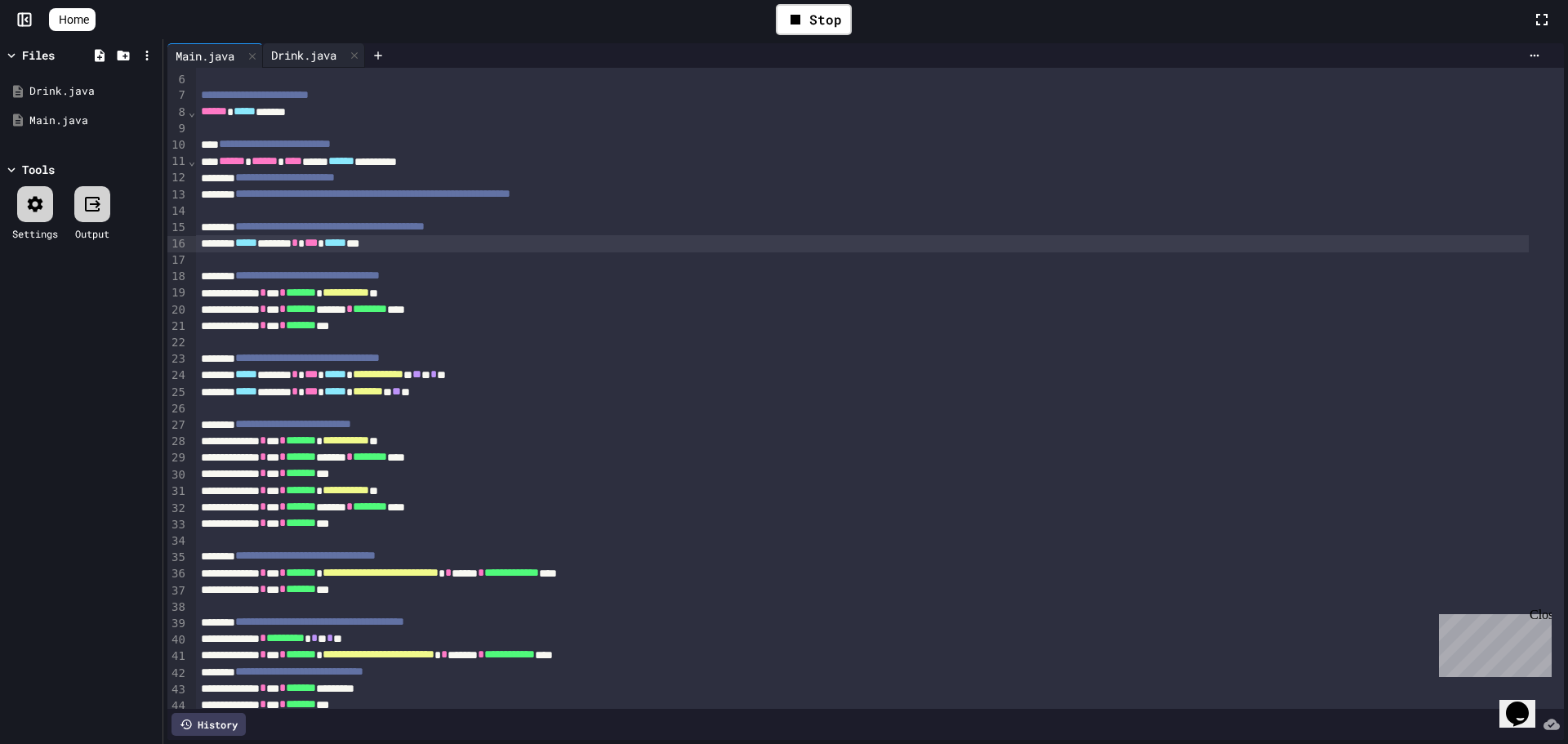
click at [326, 44] on div "Drink.java" at bounding box center [314, 55] width 102 height 25
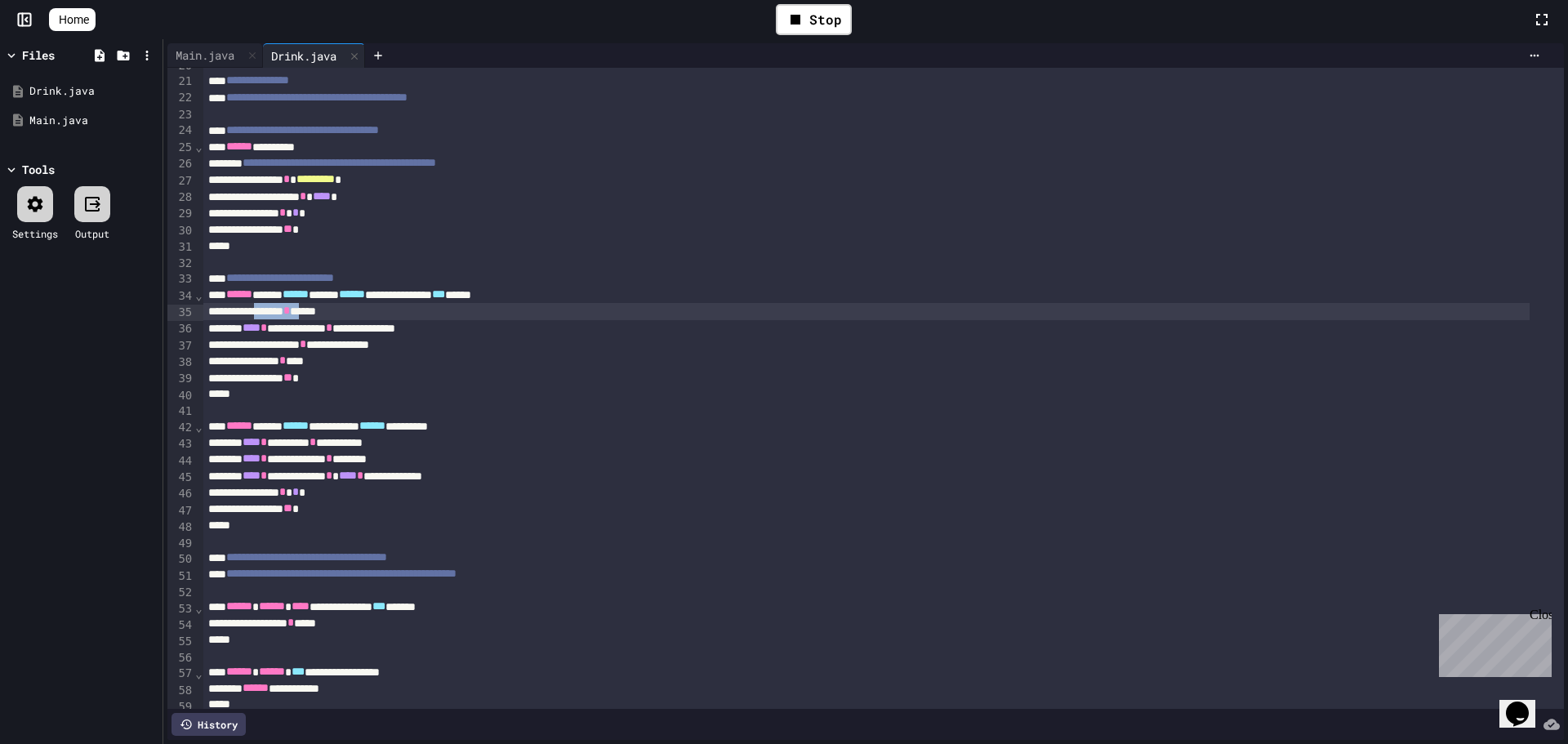
drag, startPoint x: 274, startPoint y: 313, endPoint x: 340, endPoint y: 317, distance: 66.1
click at [340, 317] on div "********* * *****" at bounding box center [866, 311] width 1326 height 16
click at [209, 49] on div "Main.java" at bounding box center [204, 55] width 75 height 17
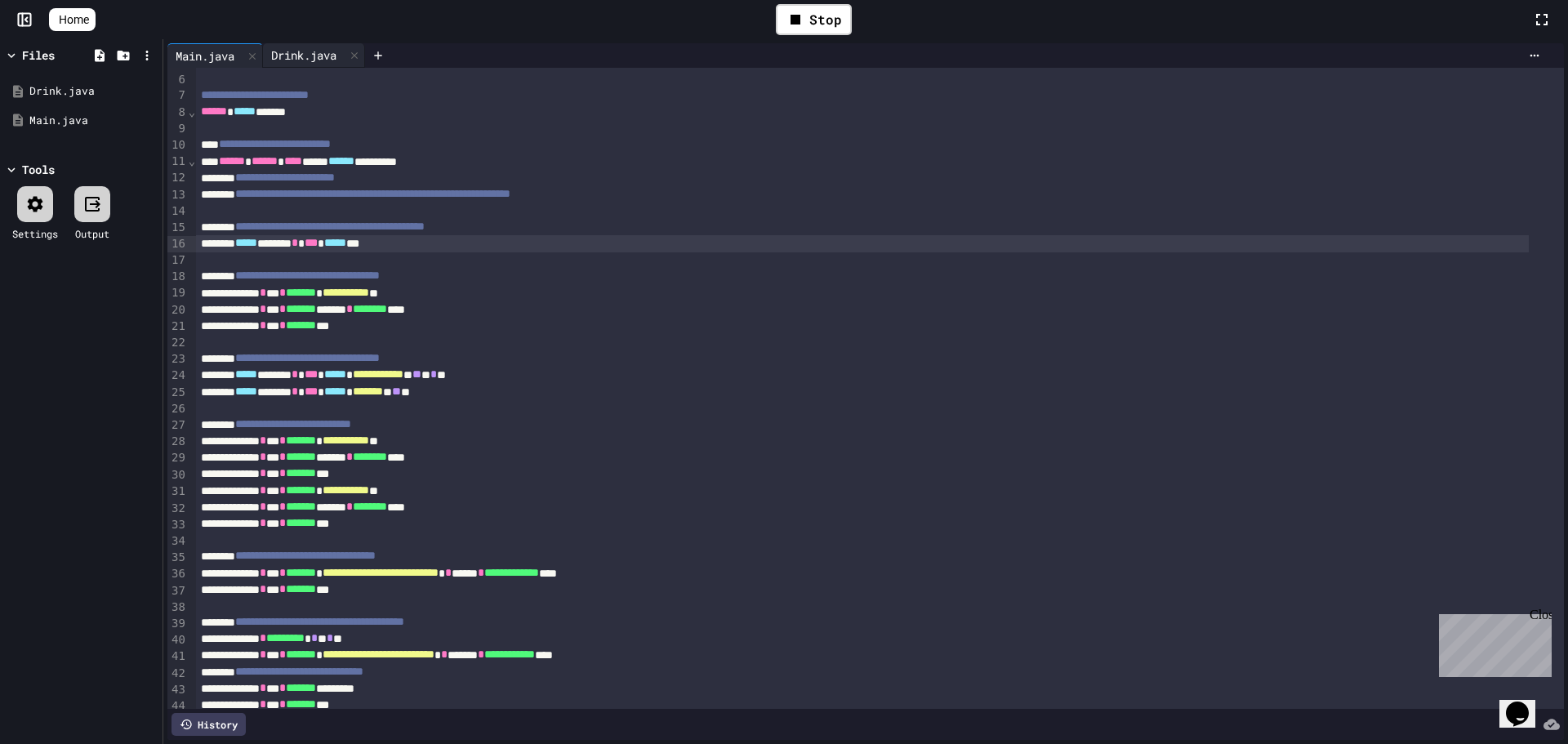
click at [297, 53] on div "Drink.java" at bounding box center [304, 55] width 82 height 17
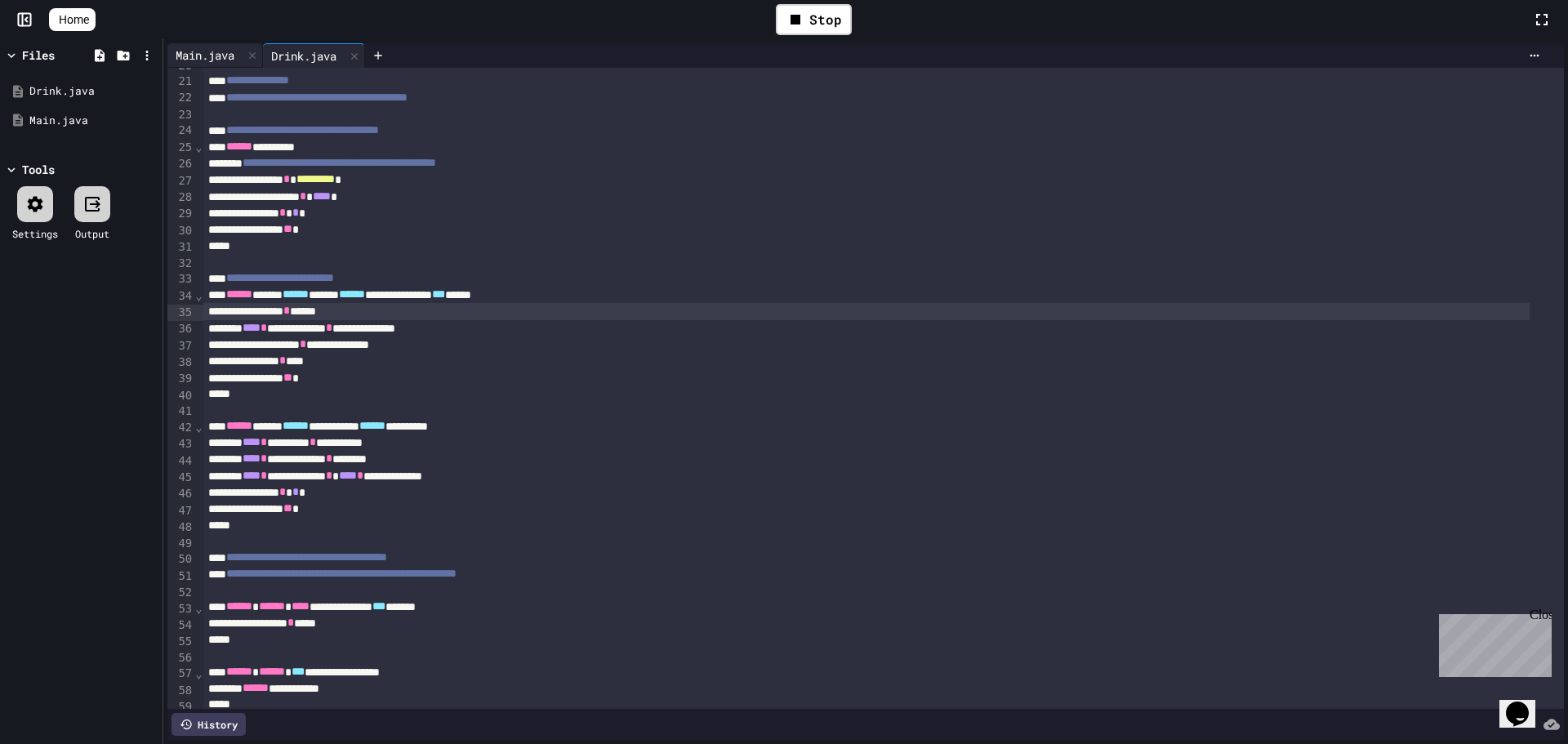
click at [207, 53] on div "Main.java" at bounding box center [204, 55] width 75 height 17
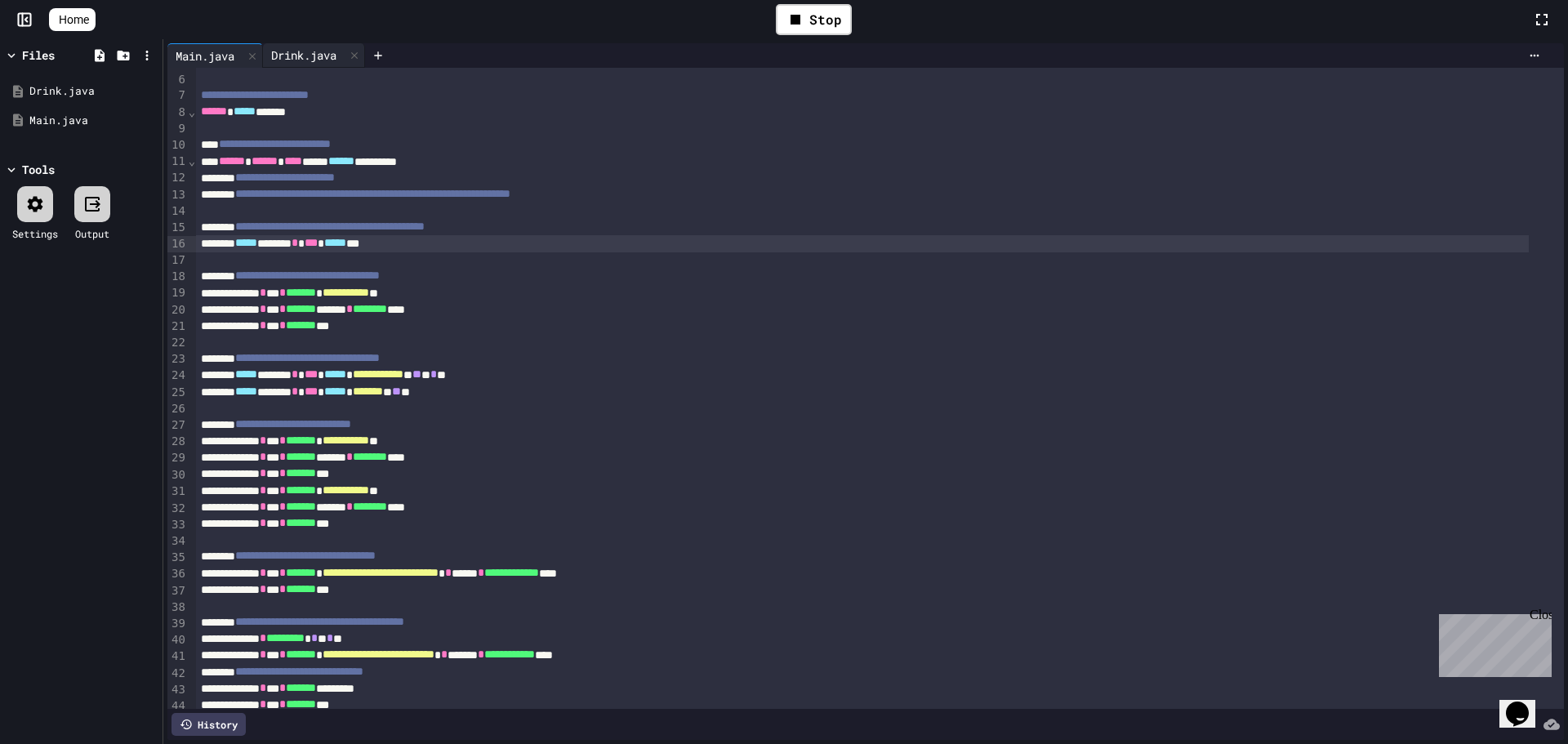
click at [321, 47] on div "Drink.java" at bounding box center [304, 55] width 82 height 17
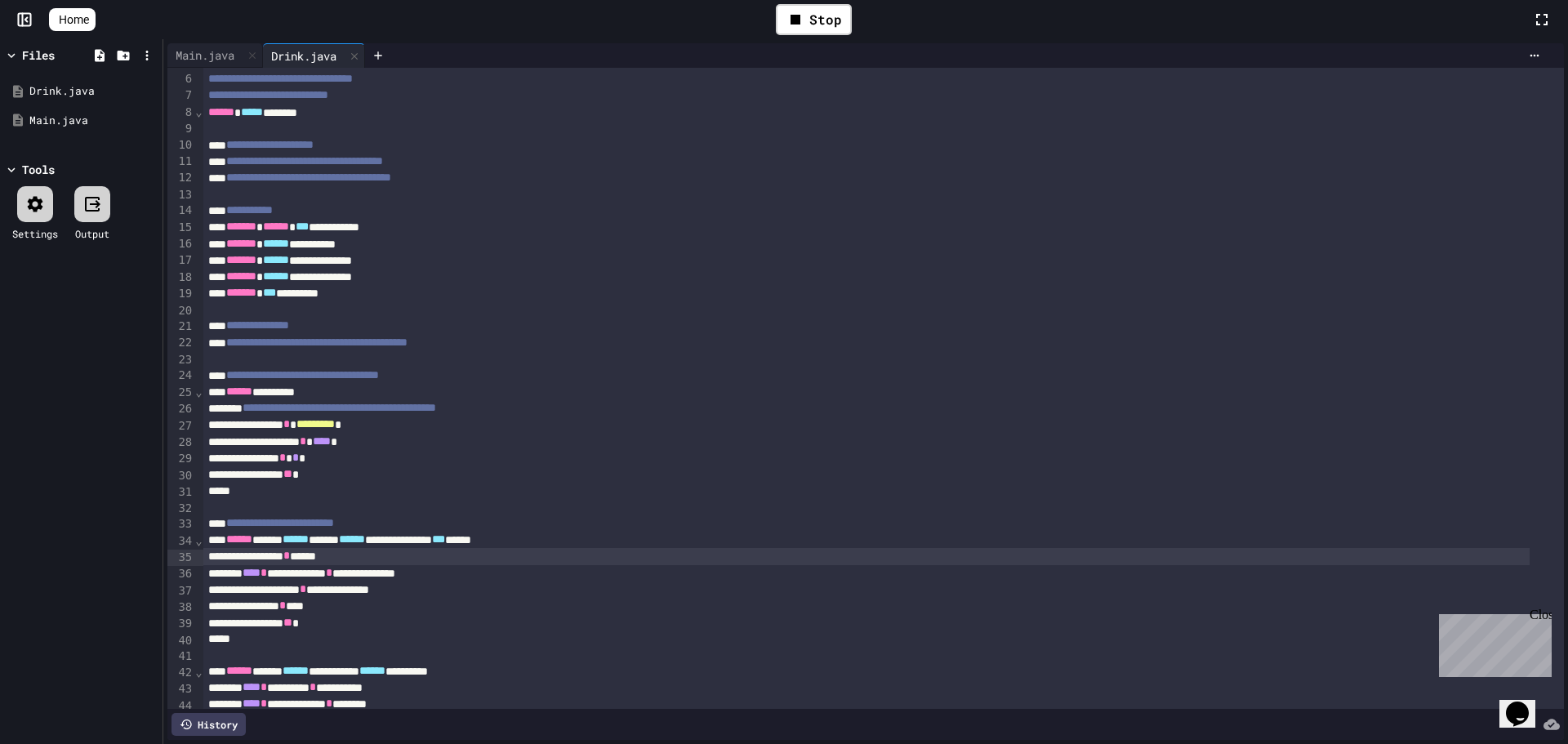
click at [386, 308] on div at bounding box center [883, 310] width 1361 height 16
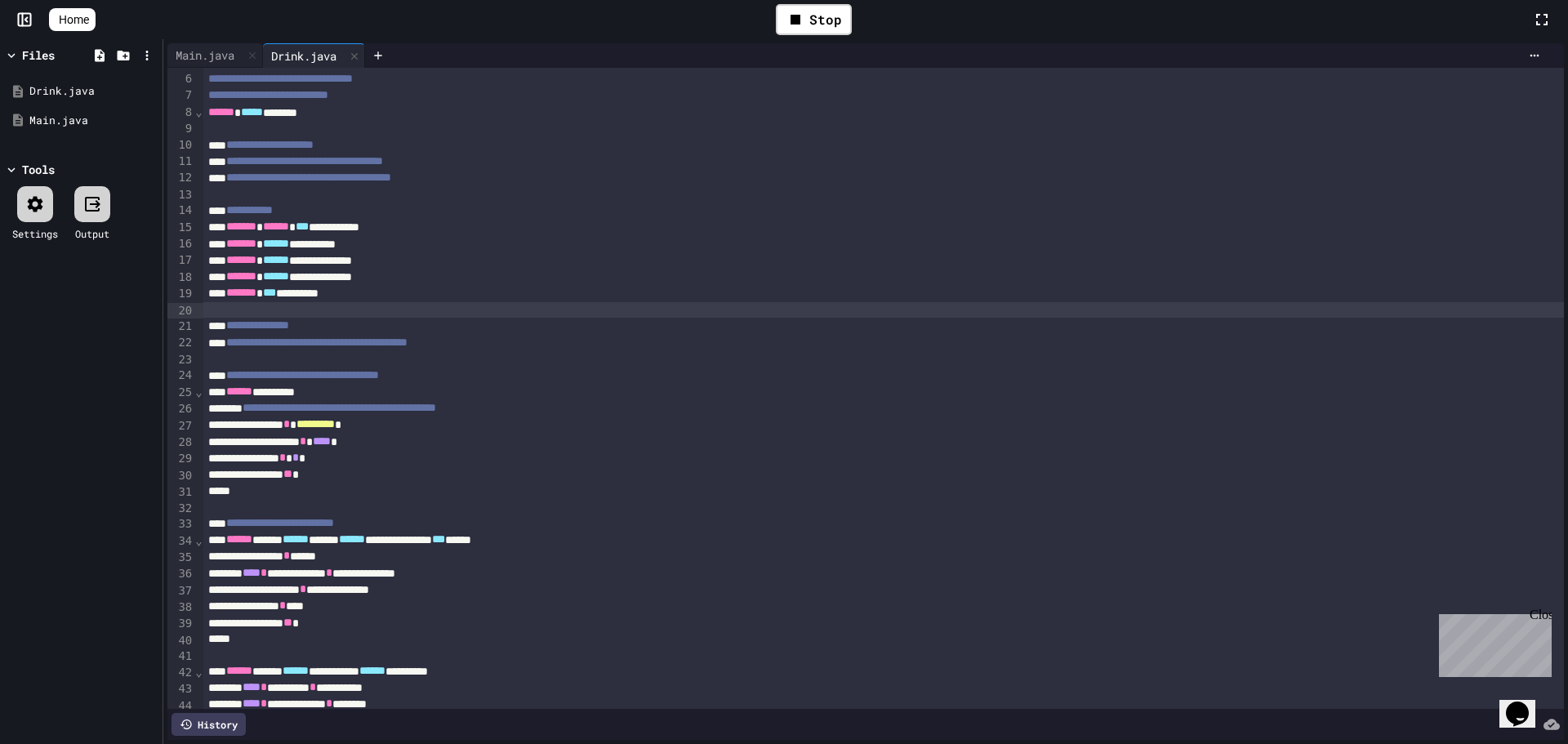
click at [383, 302] on div at bounding box center [883, 310] width 1361 height 16
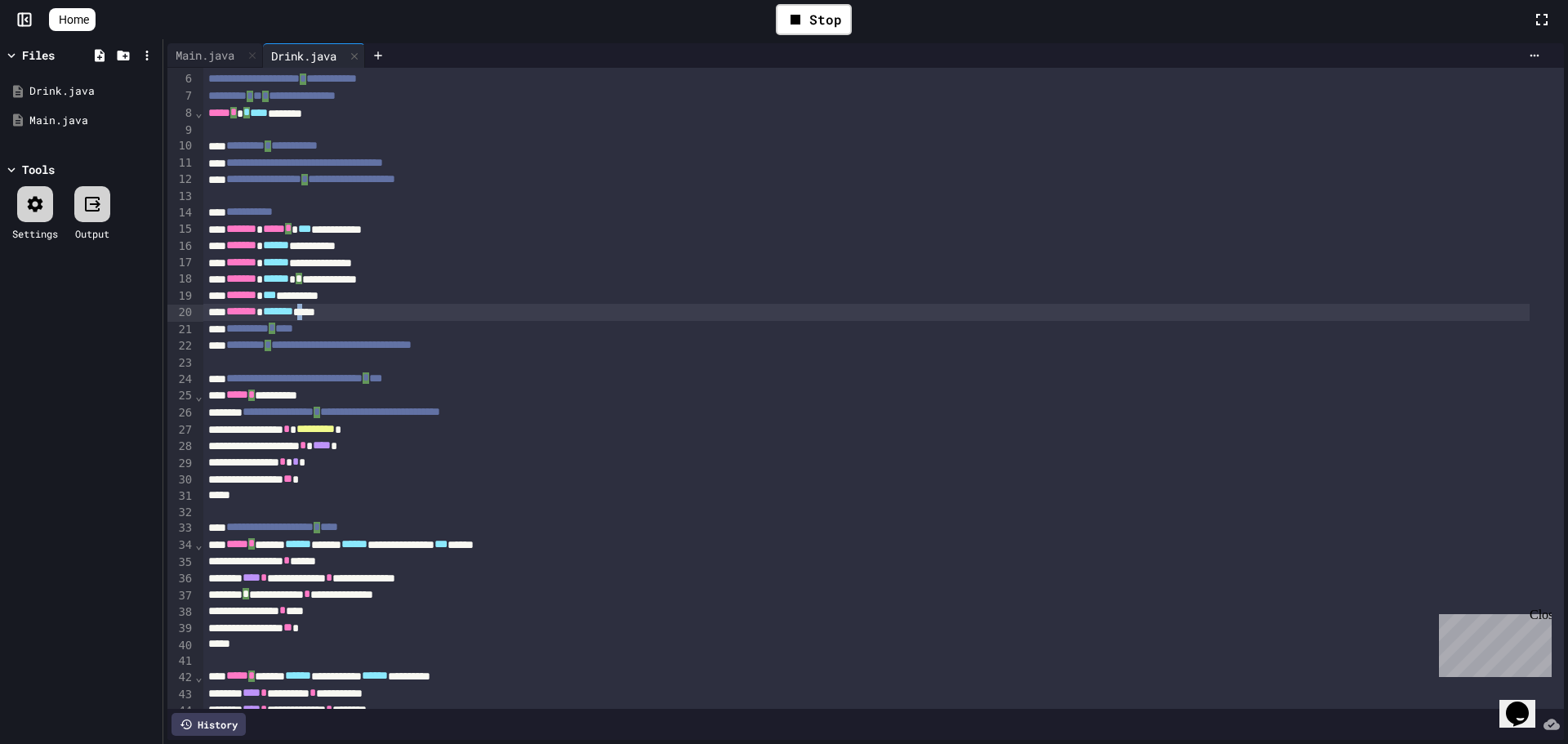
click at [333, 312] on div "******* ******* ****" at bounding box center [866, 312] width 1326 height 16
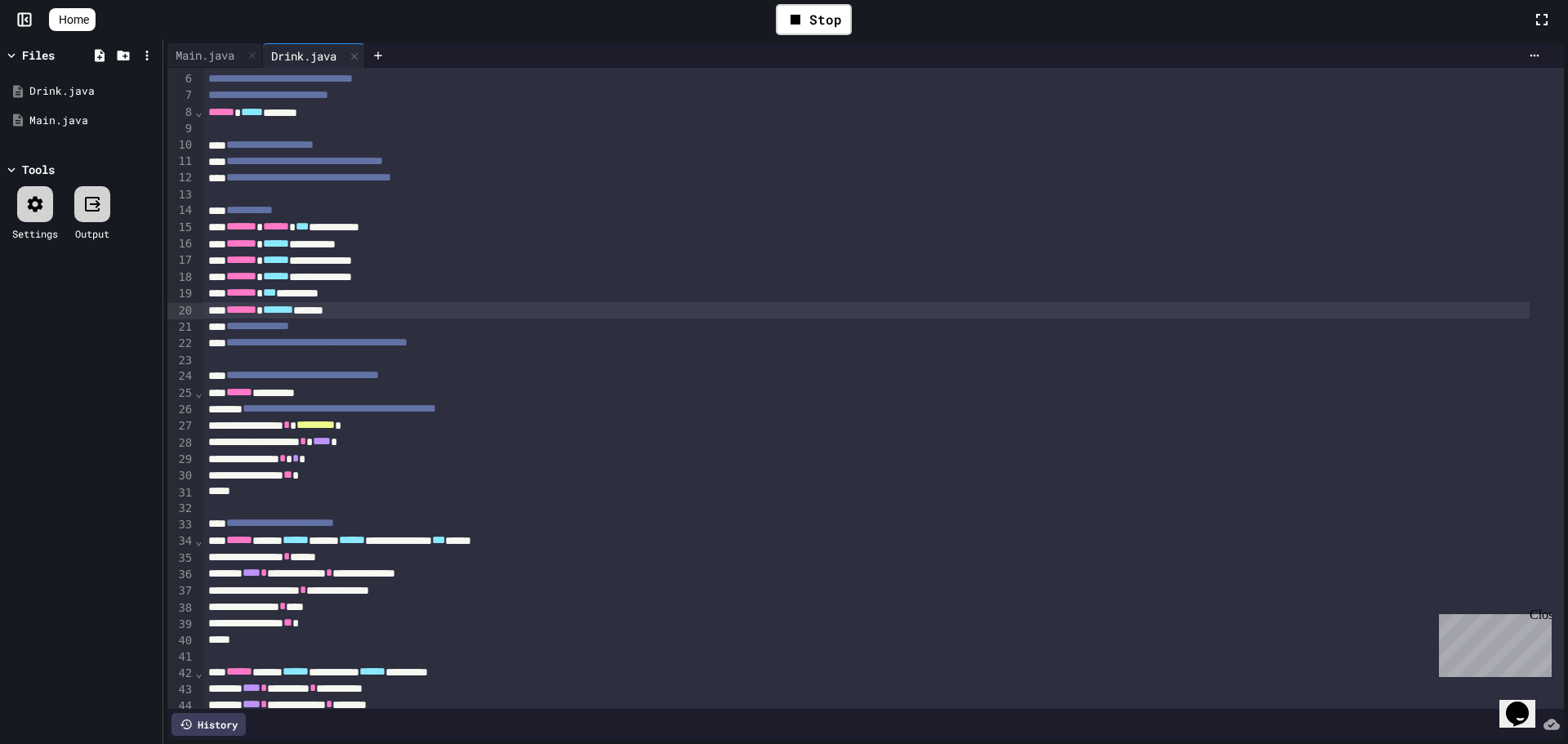
click at [405, 309] on div "******* ******* ******" at bounding box center [866, 310] width 1326 height 16
click at [383, 480] on div "**********" at bounding box center [866, 476] width 1326 height 16
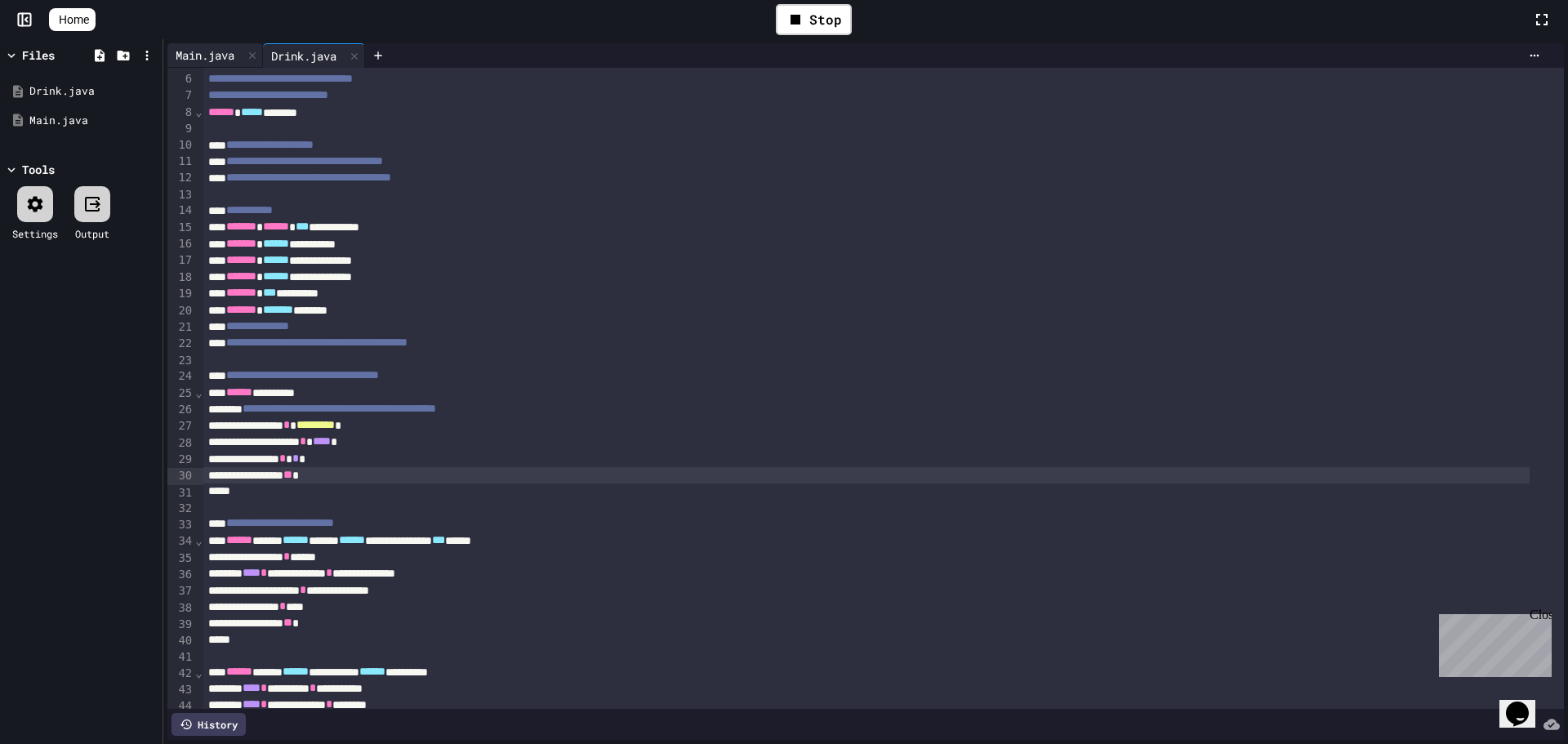
click at [202, 60] on div "Main.java" at bounding box center [204, 55] width 75 height 17
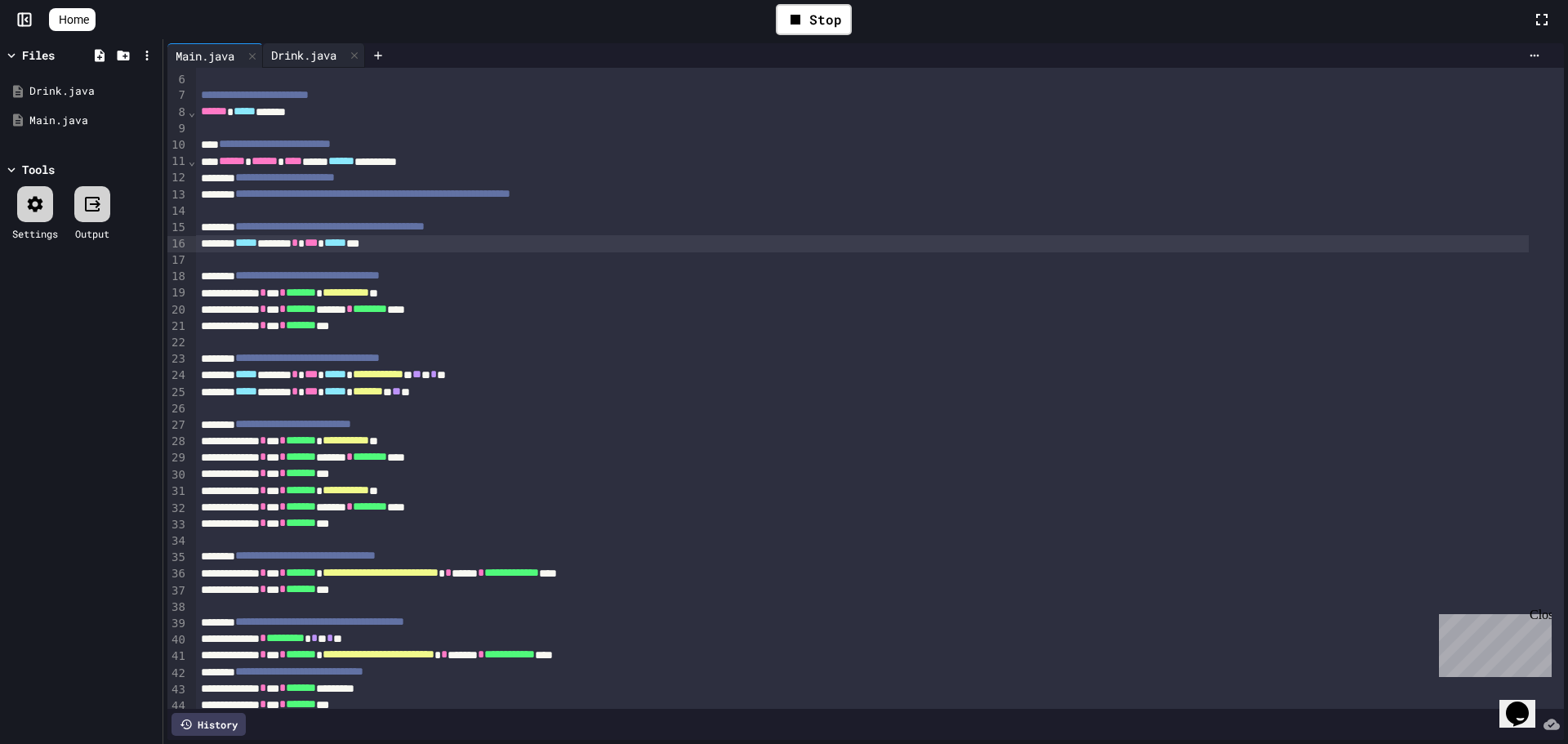
click at [288, 51] on div "Drink.java" at bounding box center [304, 55] width 82 height 17
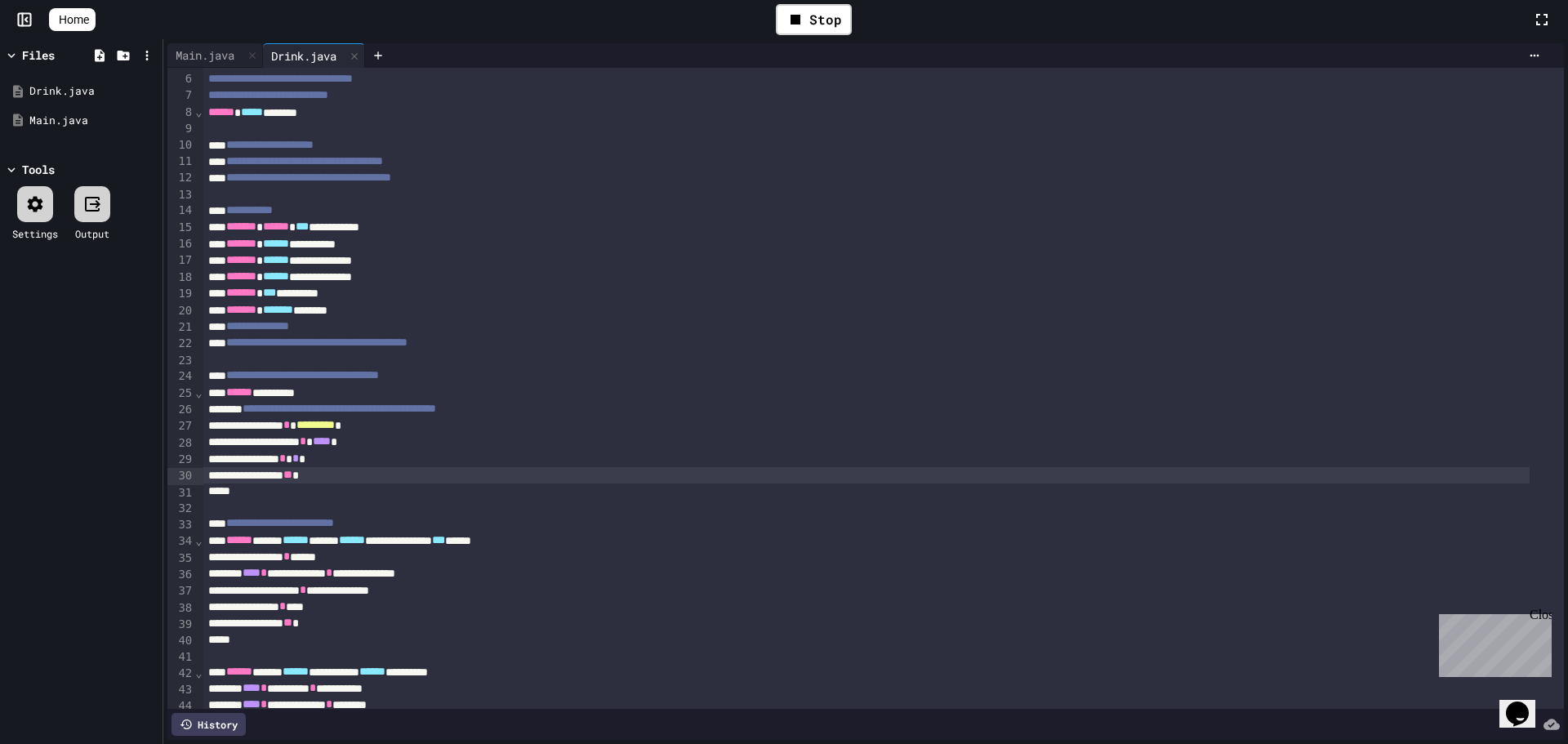
click at [350, 490] on div "*" at bounding box center [866, 492] width 1326 height 16
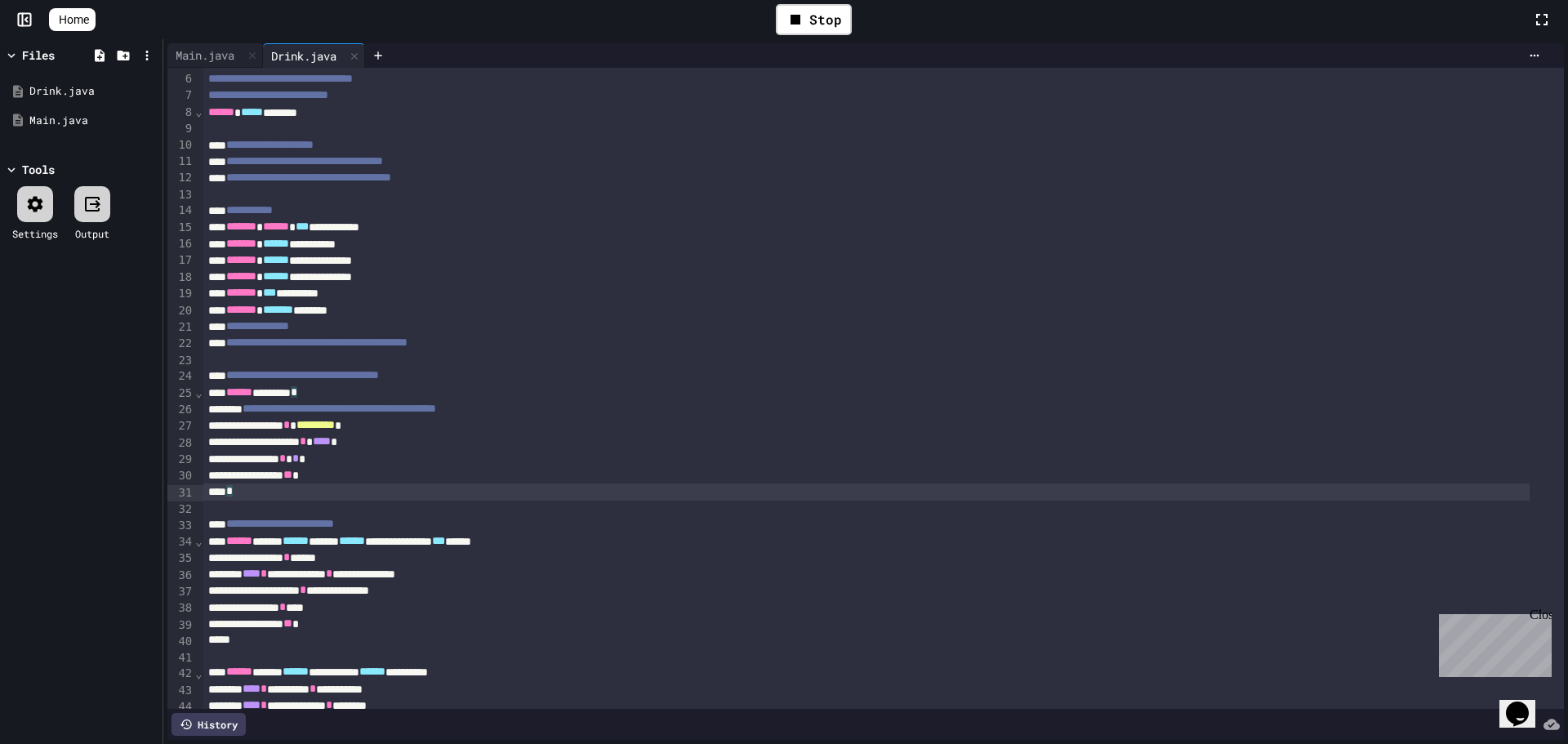
click at [359, 476] on div "**********" at bounding box center [866, 476] width 1326 height 16
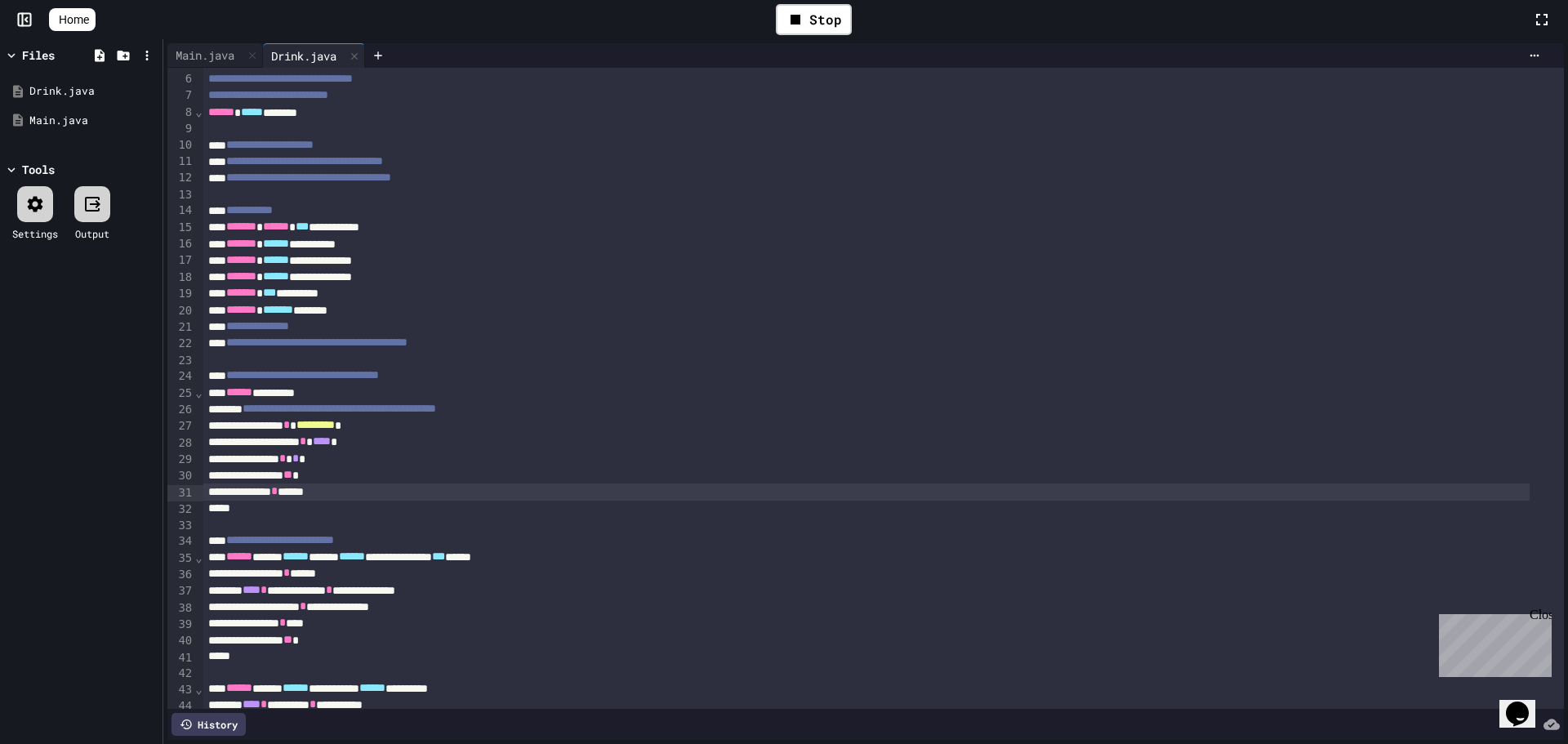
click at [318, 494] on div "****** * *****" at bounding box center [866, 492] width 1326 height 16
click at [814, 33] on div "Stop" at bounding box center [813, 19] width 76 height 31
click at [820, 27] on icon at bounding box center [811, 19] width 19 height 19
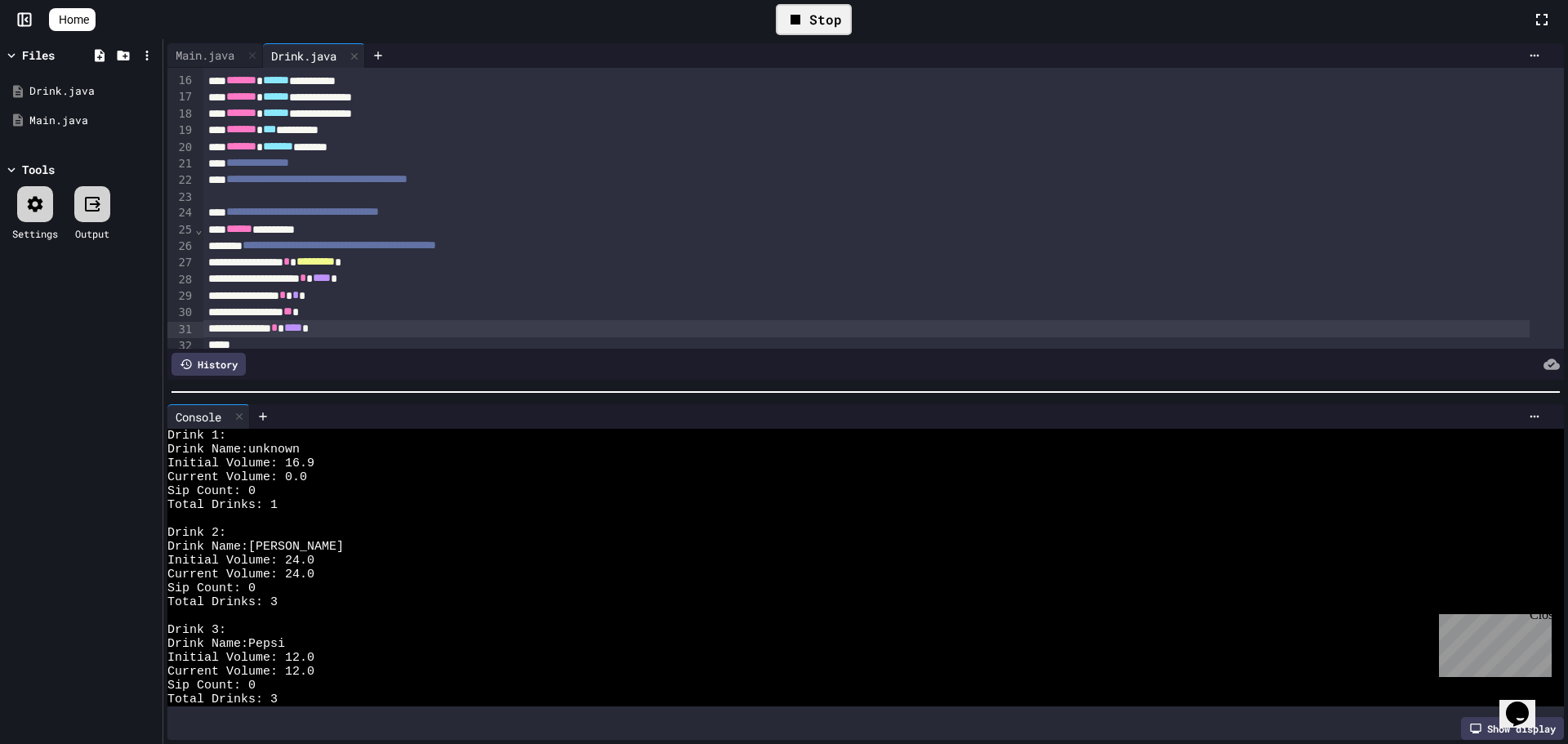
scroll to position [328, 0]
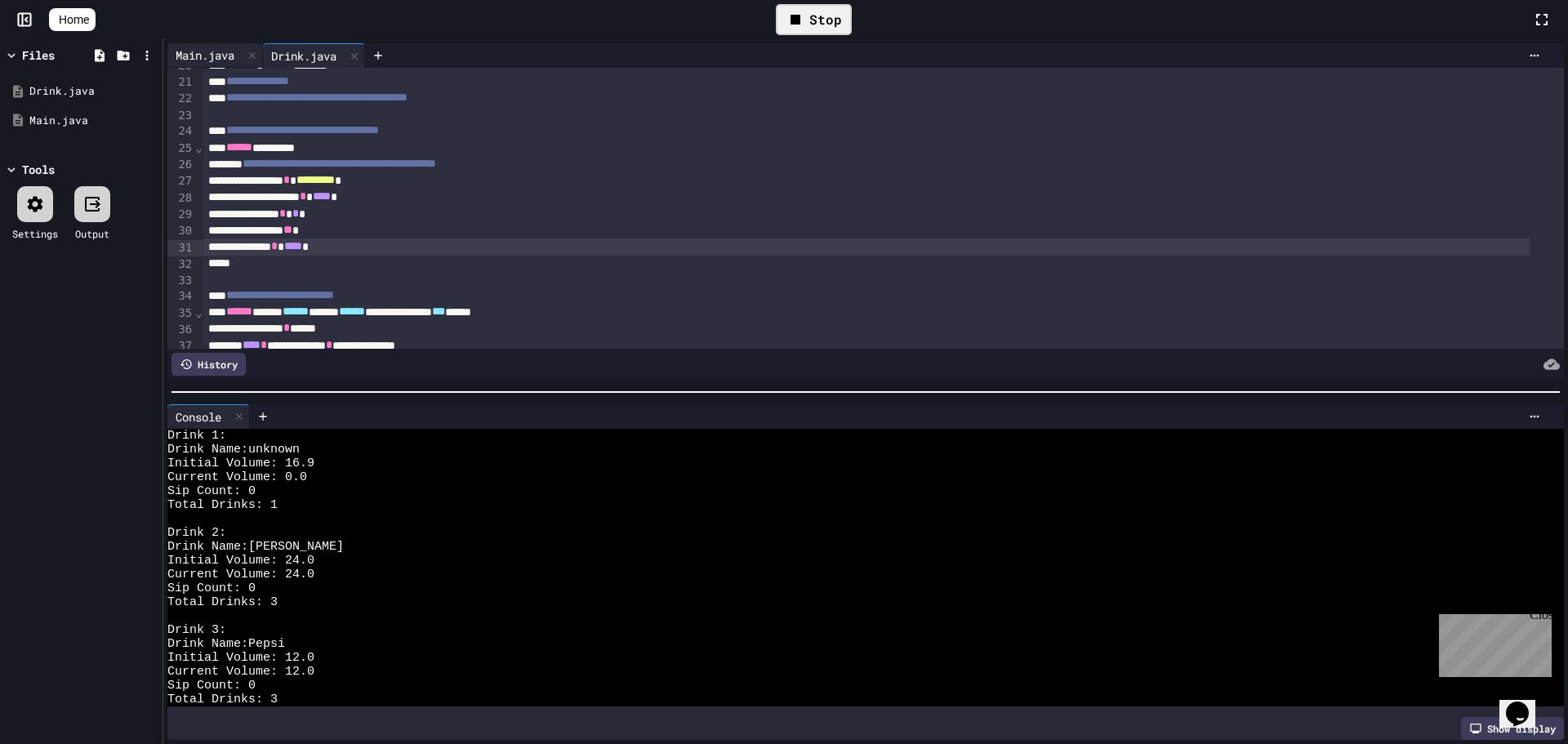
click at [230, 48] on div "Main.java" at bounding box center [204, 55] width 75 height 17
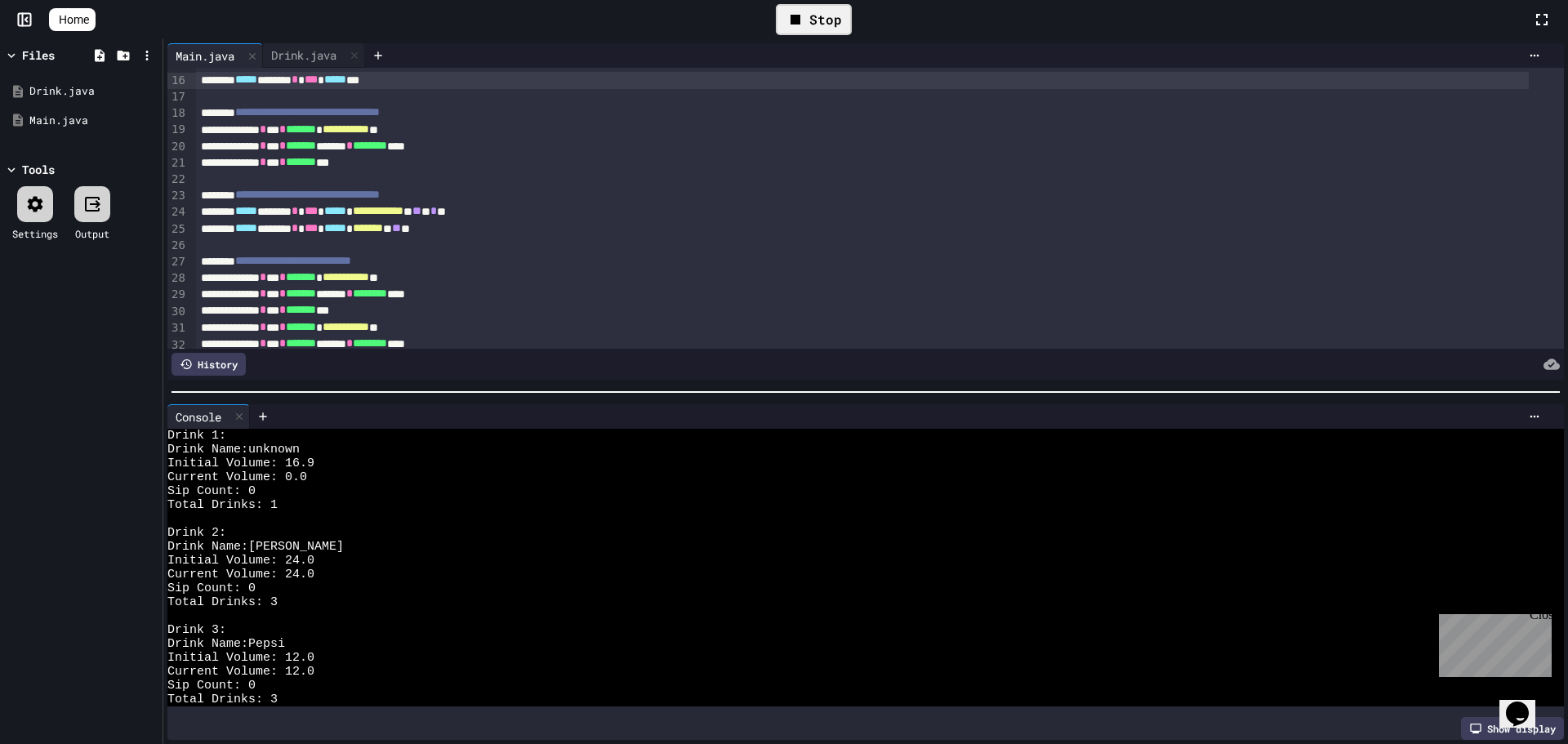
scroll to position [164, 0]
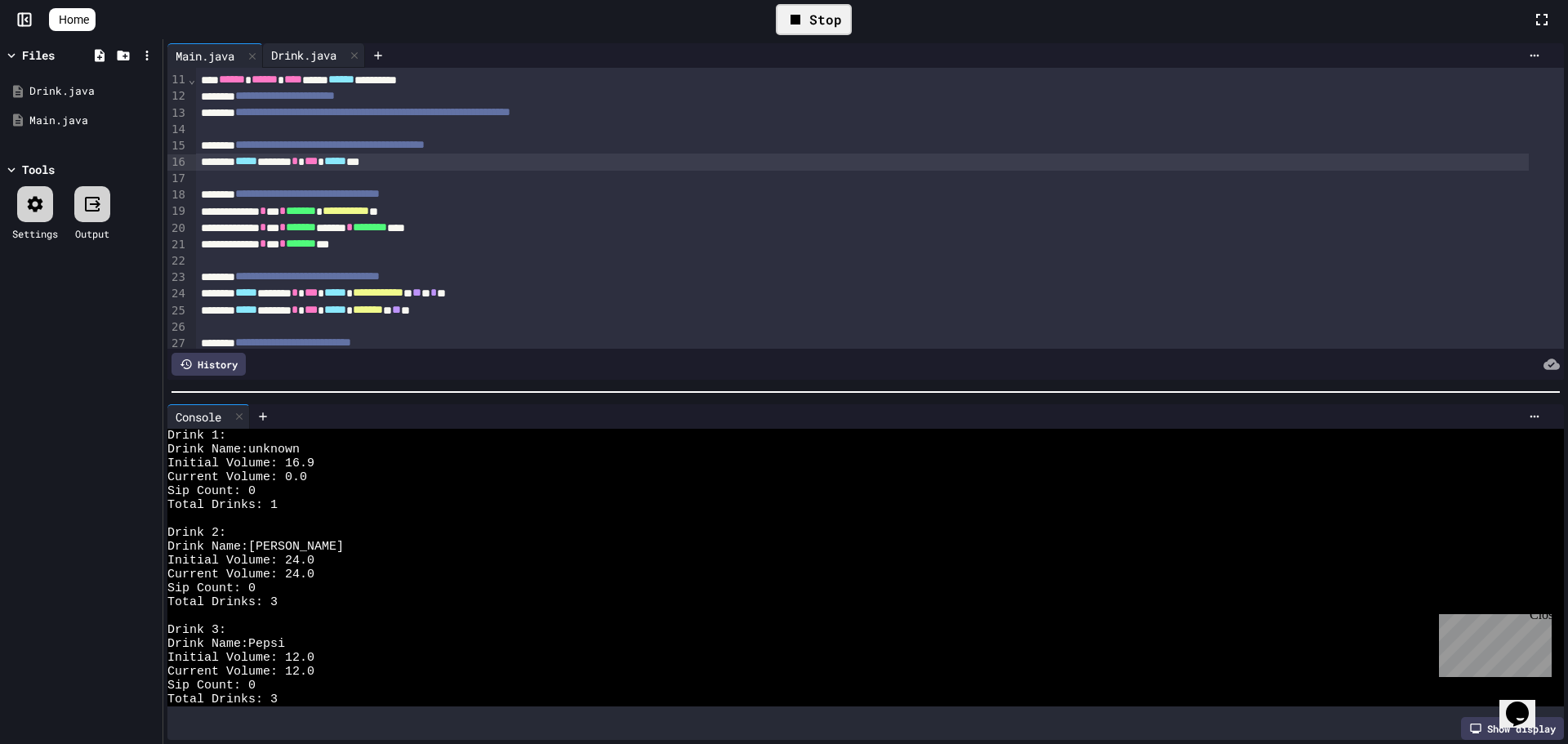
click at [345, 59] on div "Drink.java" at bounding box center [304, 55] width 82 height 17
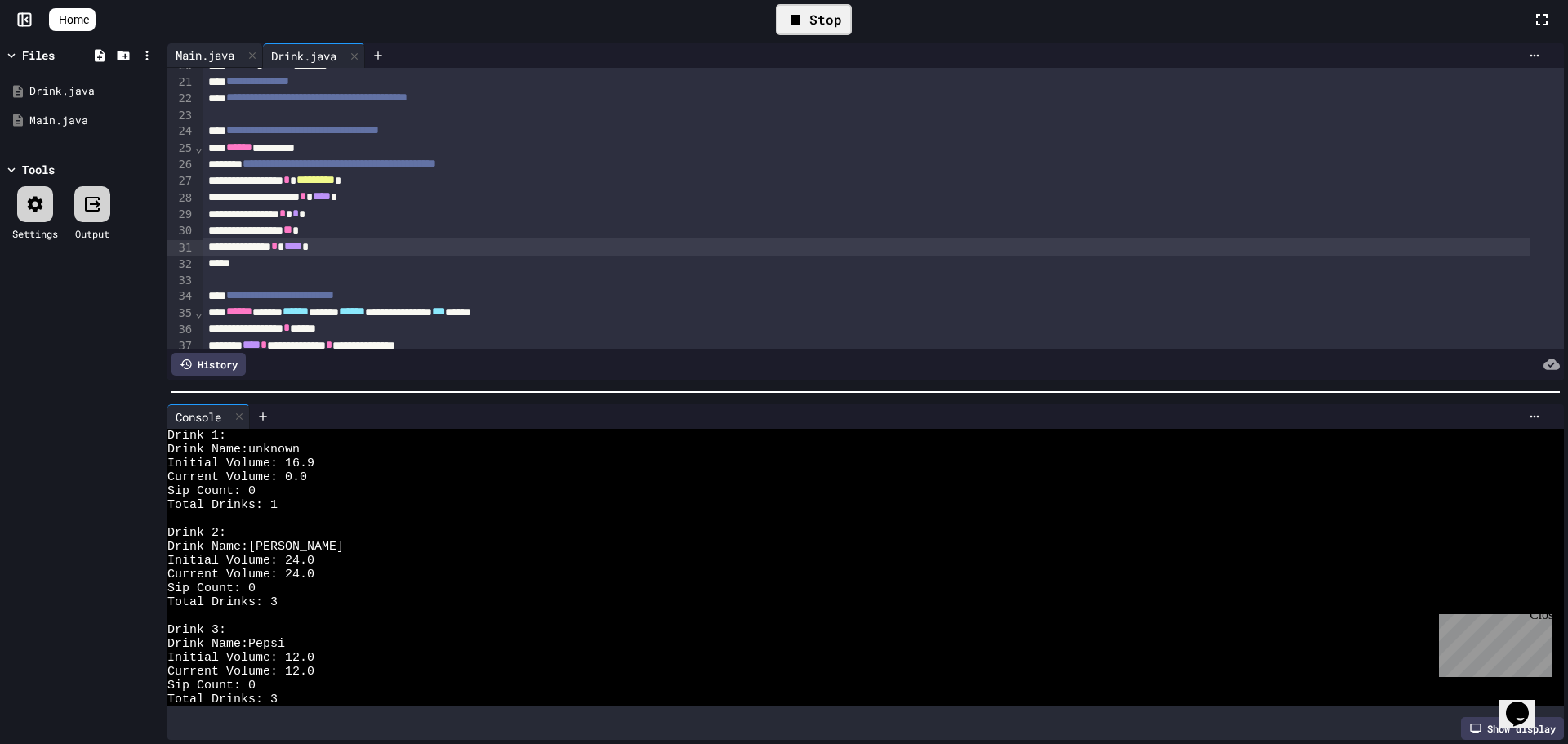
click at [234, 45] on div "Main.java" at bounding box center [214, 55] width 96 height 25
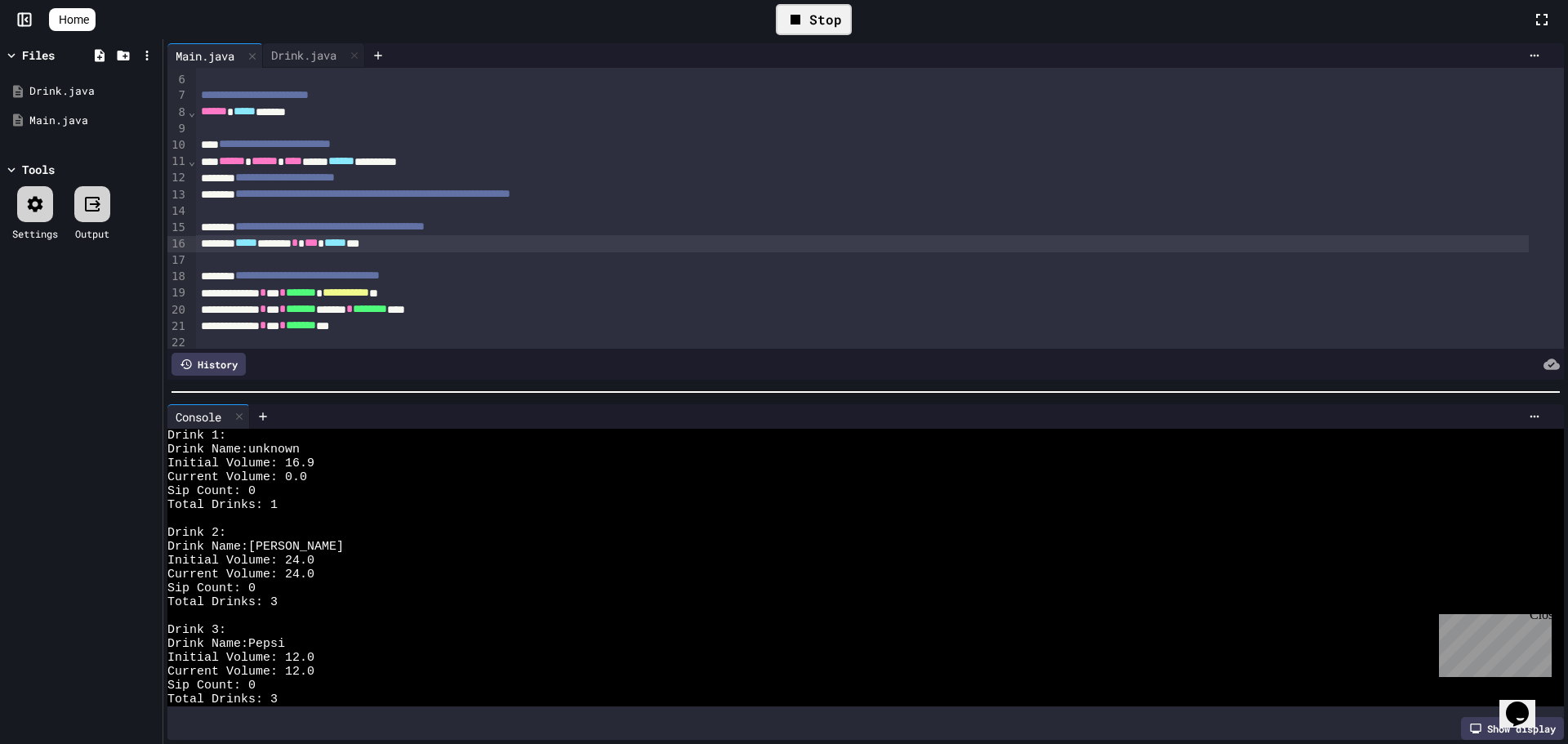
scroll to position [246, 0]
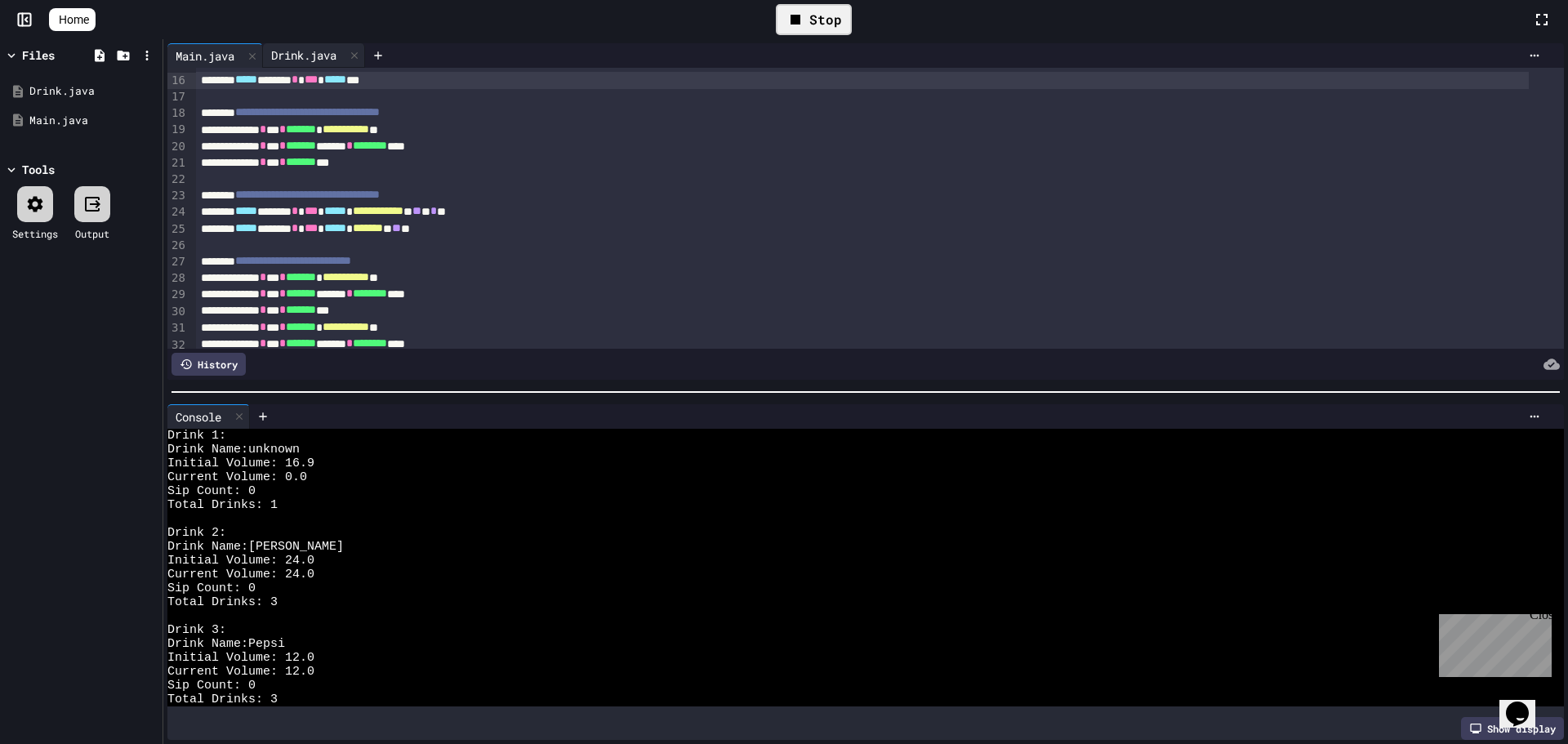
click at [303, 56] on div "Drink.java" at bounding box center [304, 55] width 82 height 17
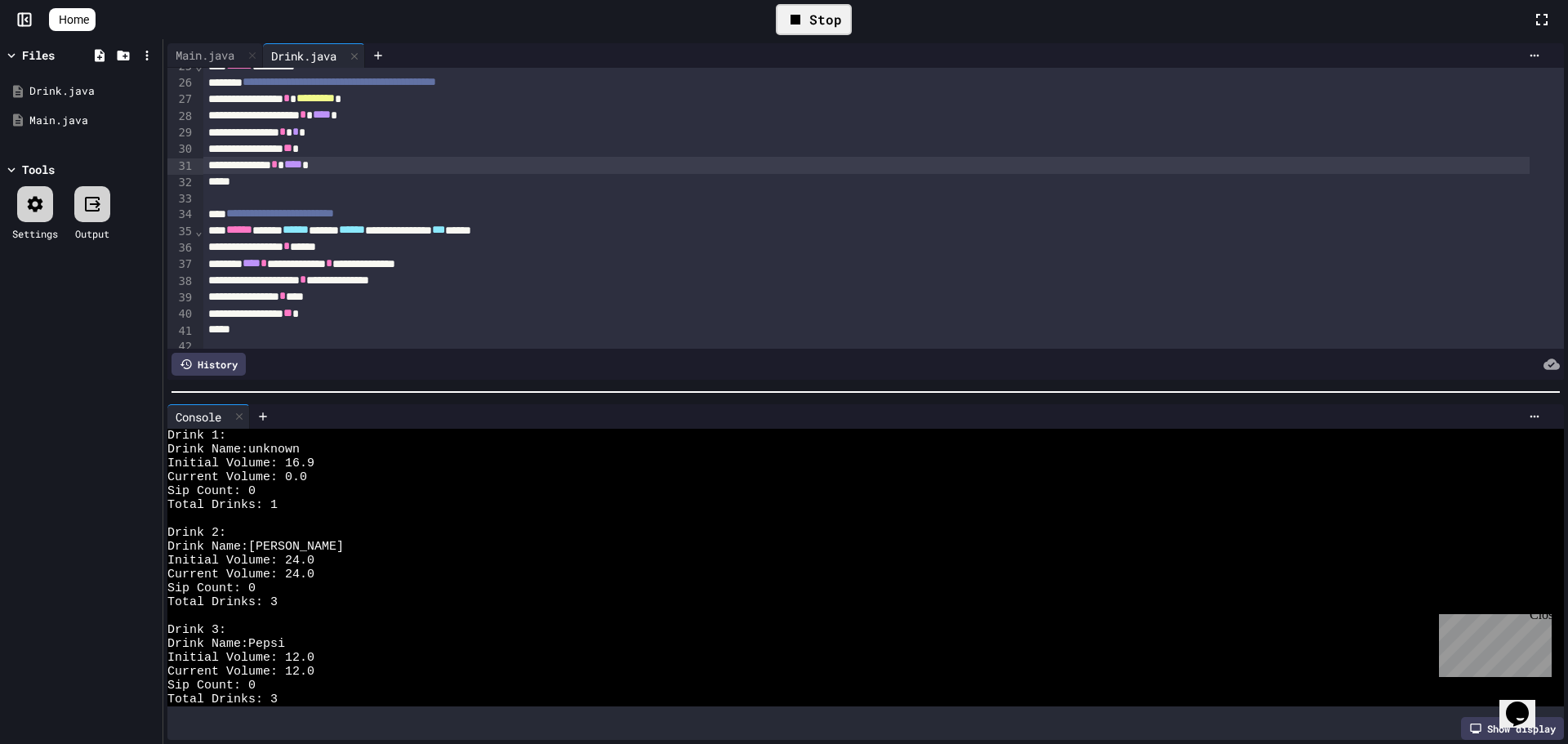
scroll to position [491, 0]
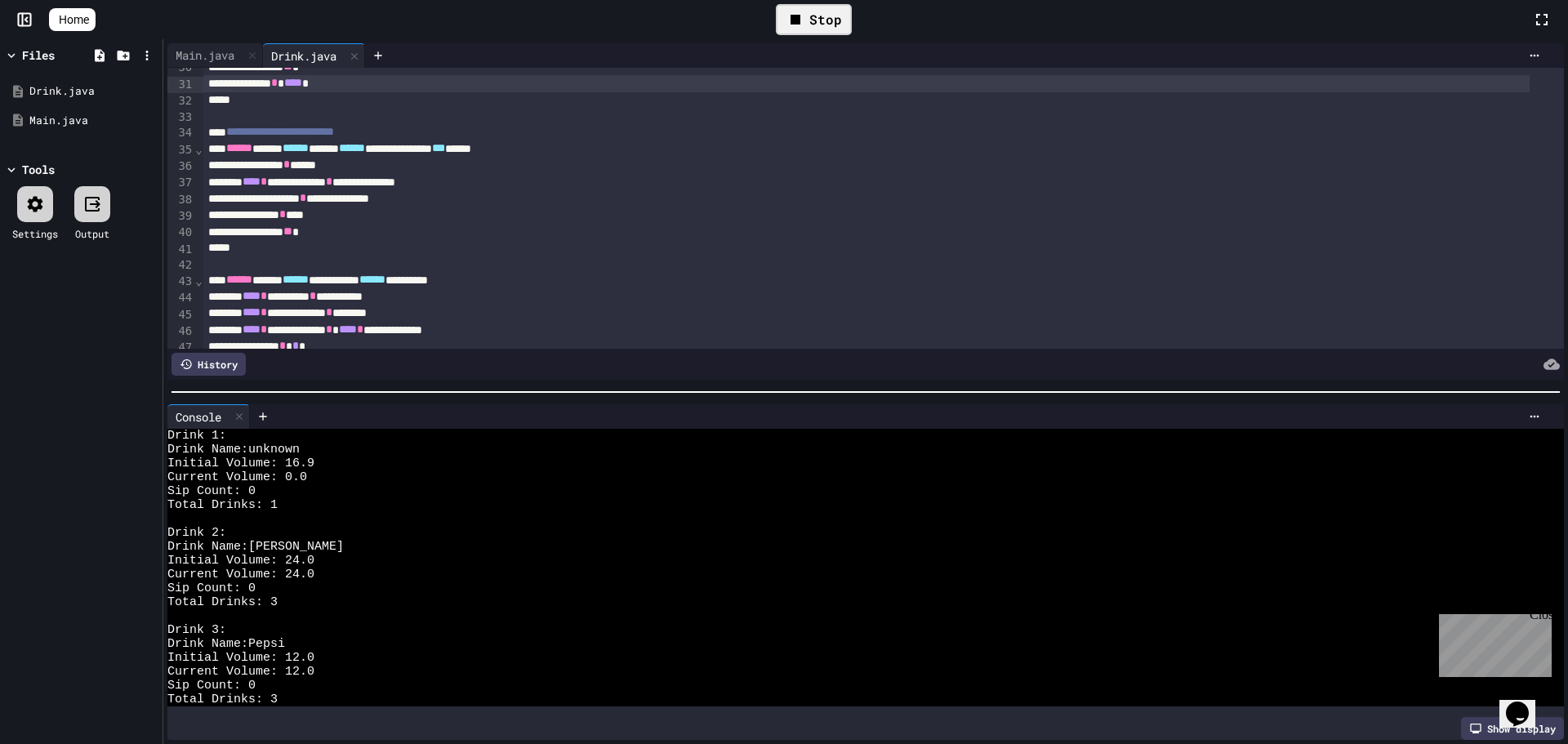
click at [340, 233] on div "**********" at bounding box center [866, 232] width 1326 height 16
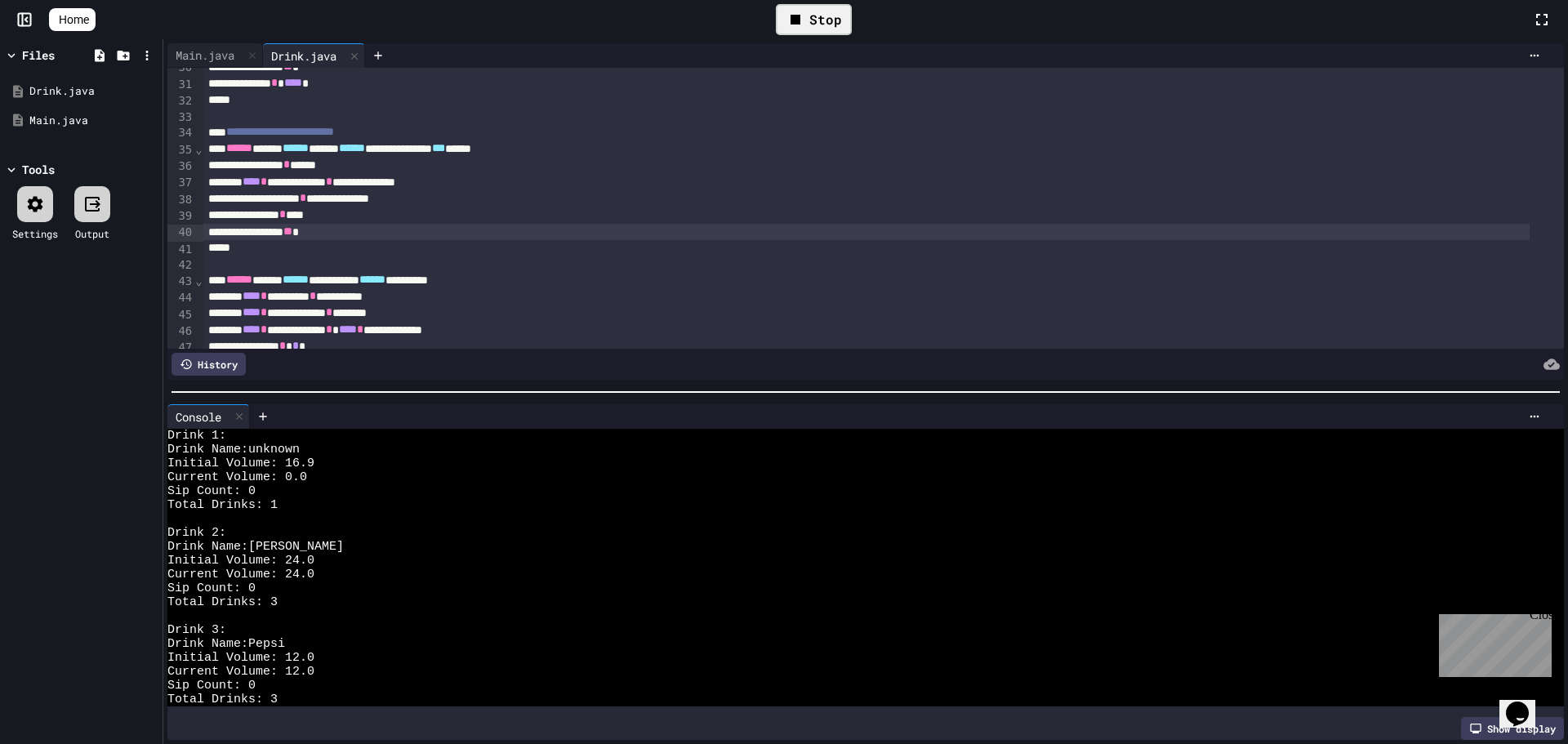
click at [573, 156] on div "**********" at bounding box center [866, 149] width 1326 height 16
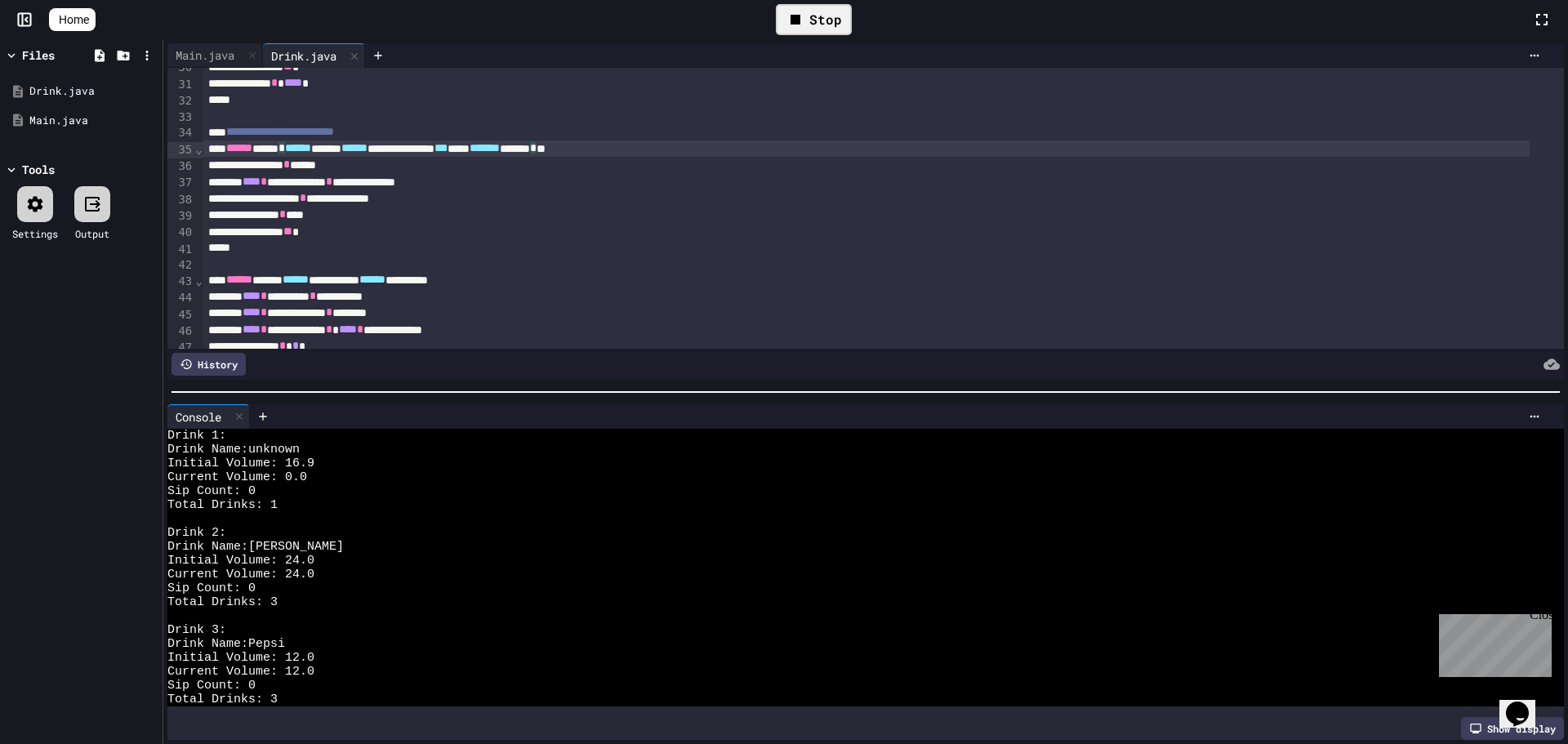
click at [342, 236] on div "**********" at bounding box center [866, 232] width 1326 height 16
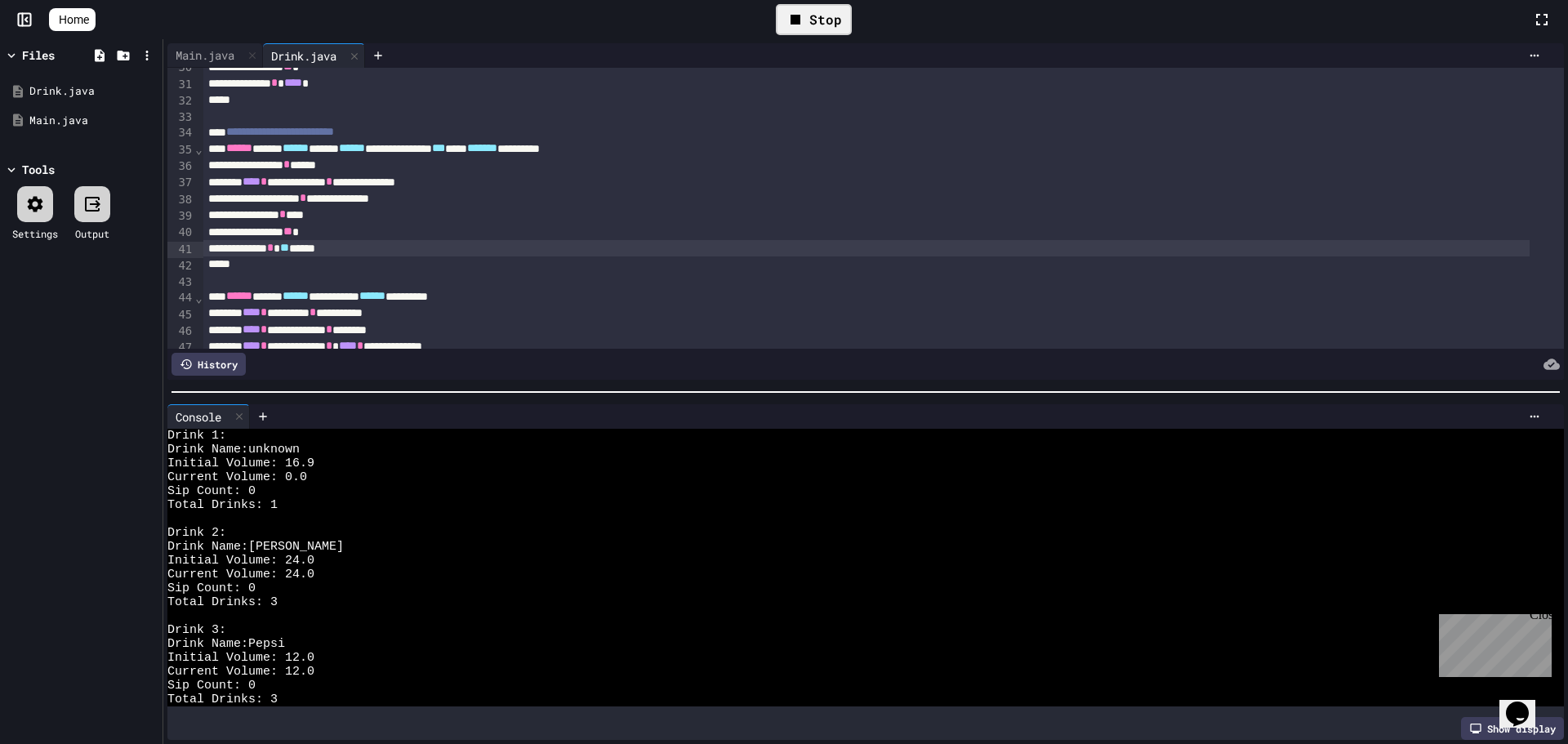
click at [824, 27] on div "Stop" at bounding box center [813, 19] width 76 height 31
click at [805, 26] on div at bounding box center [814, 19] width 40 height 27
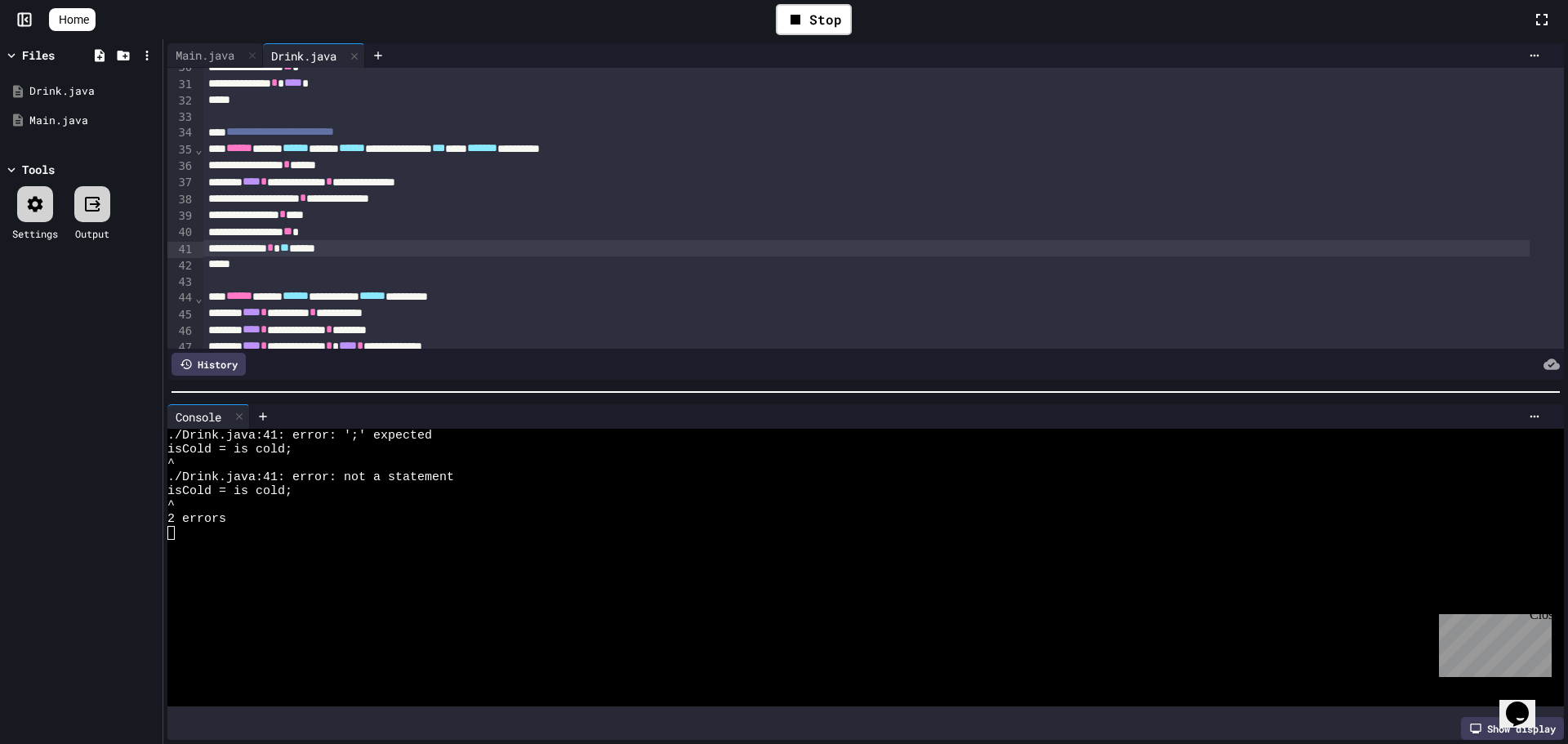
click at [328, 249] on div "****** * ** *****" at bounding box center [866, 248] width 1326 height 16
click at [821, 32] on div "Stop" at bounding box center [813, 19] width 76 height 31
click at [821, 8] on div at bounding box center [814, 19] width 40 height 27
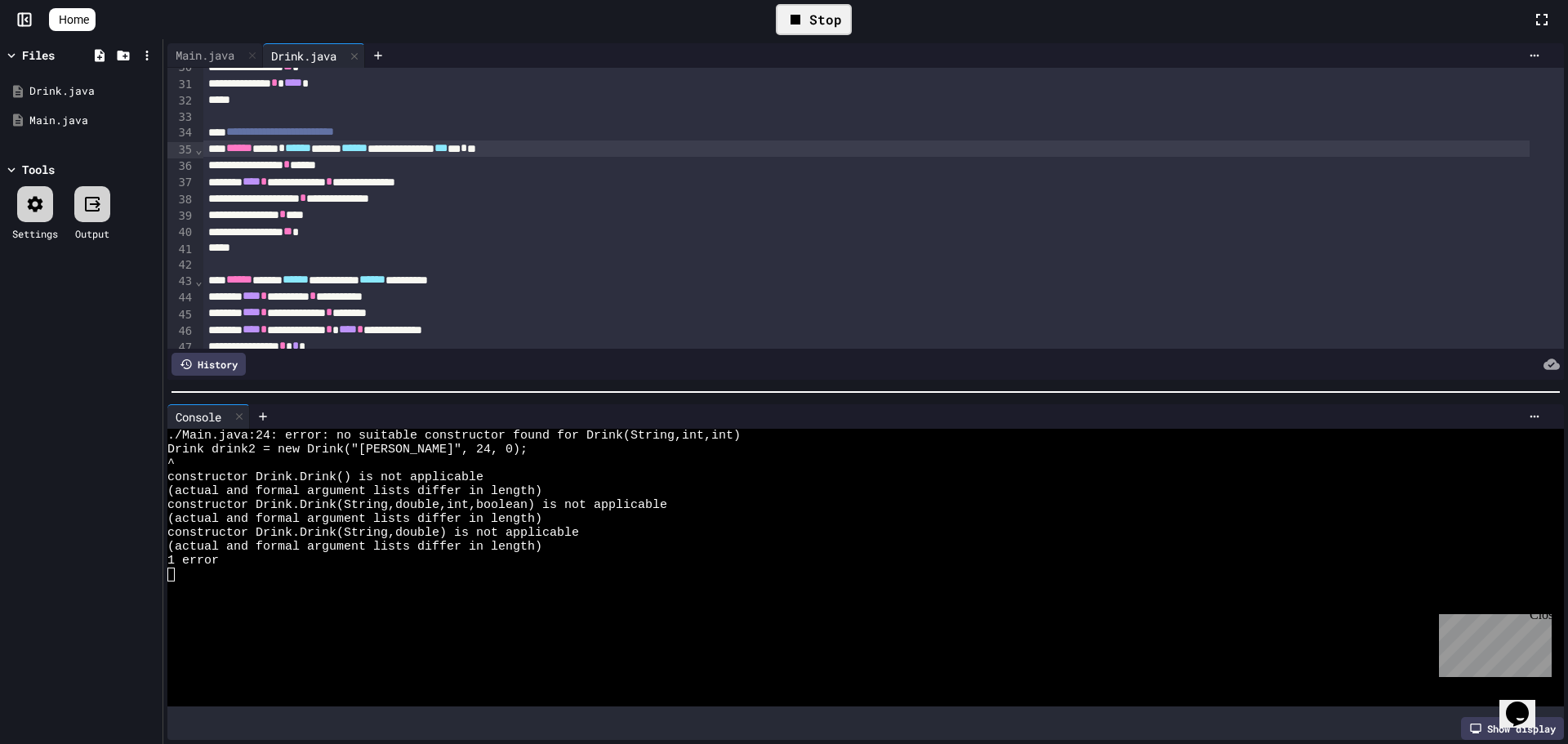
click at [800, 21] on icon at bounding box center [795, 19] width 10 height 10
click at [809, 16] on div at bounding box center [814, 19] width 40 height 27
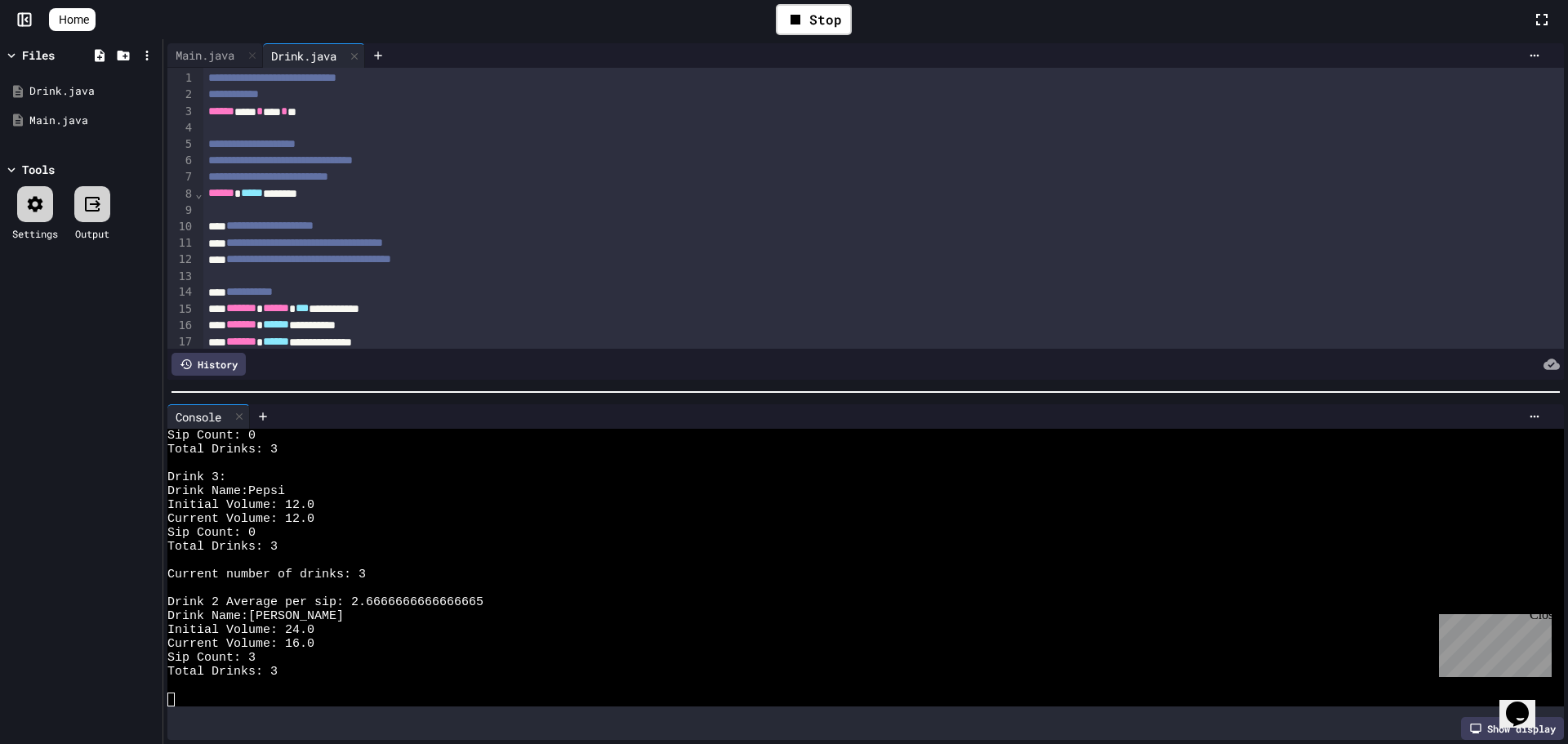
scroll to position [0, 0]
